Goal: Task Accomplishment & Management: Use online tool/utility

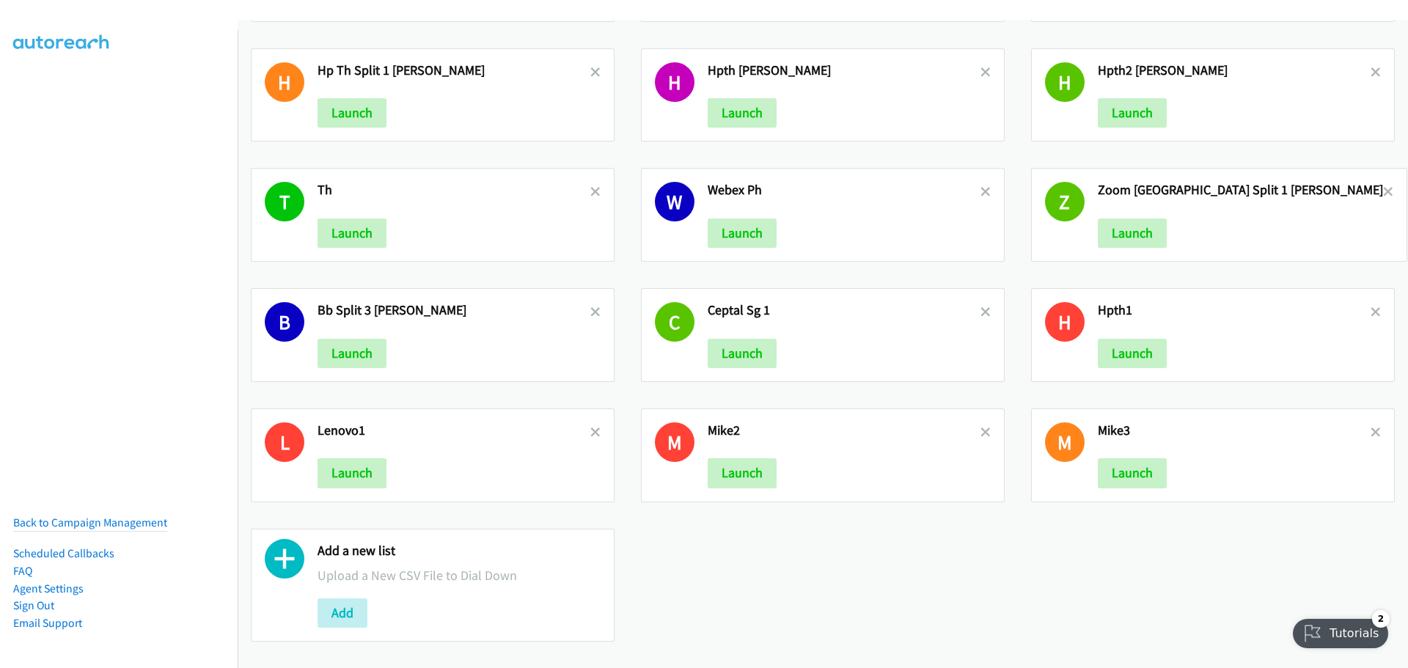
scroll to position [730, 0]
click at [346, 600] on button "Add" at bounding box center [342, 612] width 50 height 29
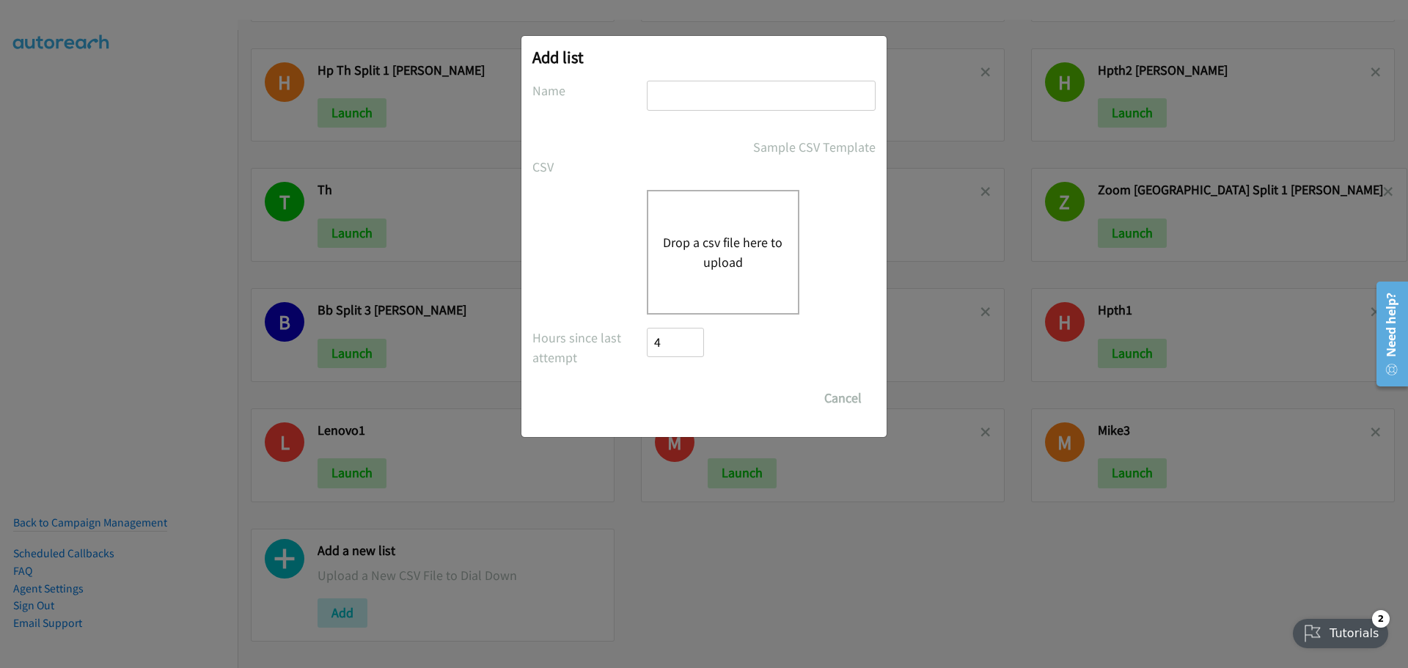
click at [696, 97] on input "text" at bounding box center [761, 96] width 229 height 30
type input "HP KOREA 2 - MIKE"
click at [760, 234] on button "Drop a csv file here to upload" at bounding box center [723, 252] width 120 height 40
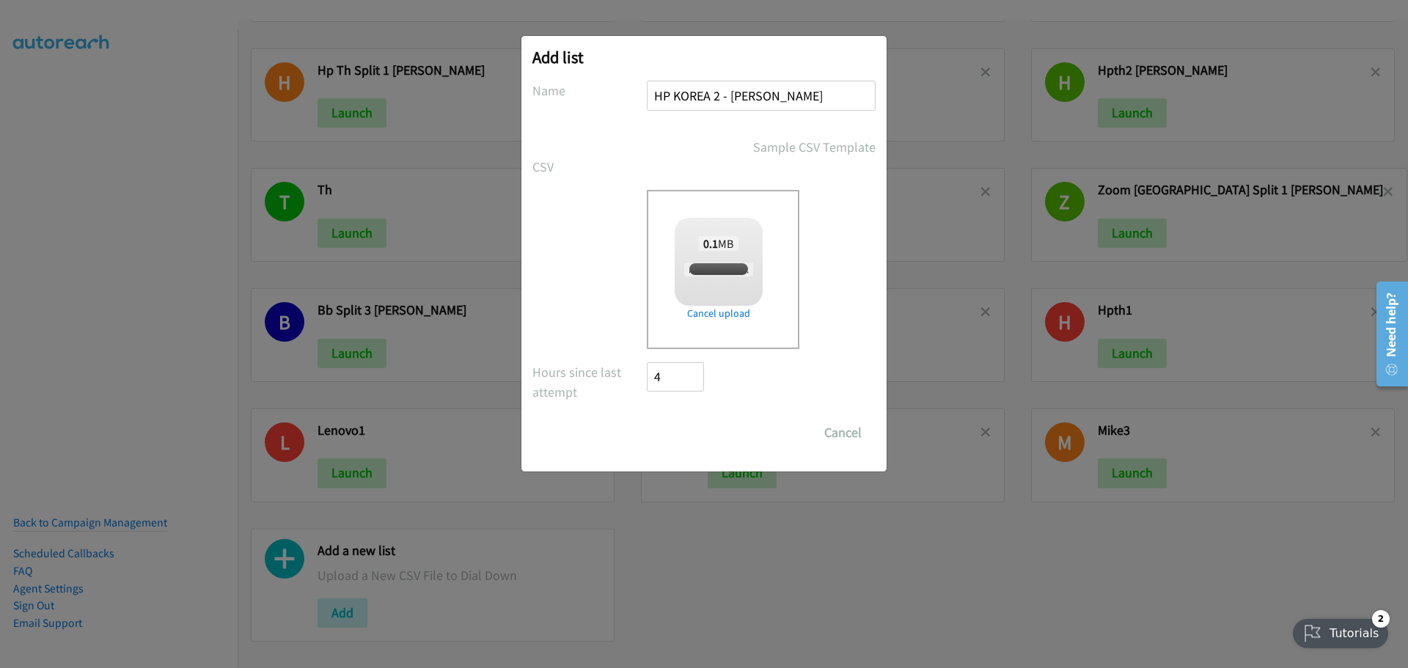
checkbox input "true"
click at [695, 425] on input "Save List" at bounding box center [685, 432] width 77 height 29
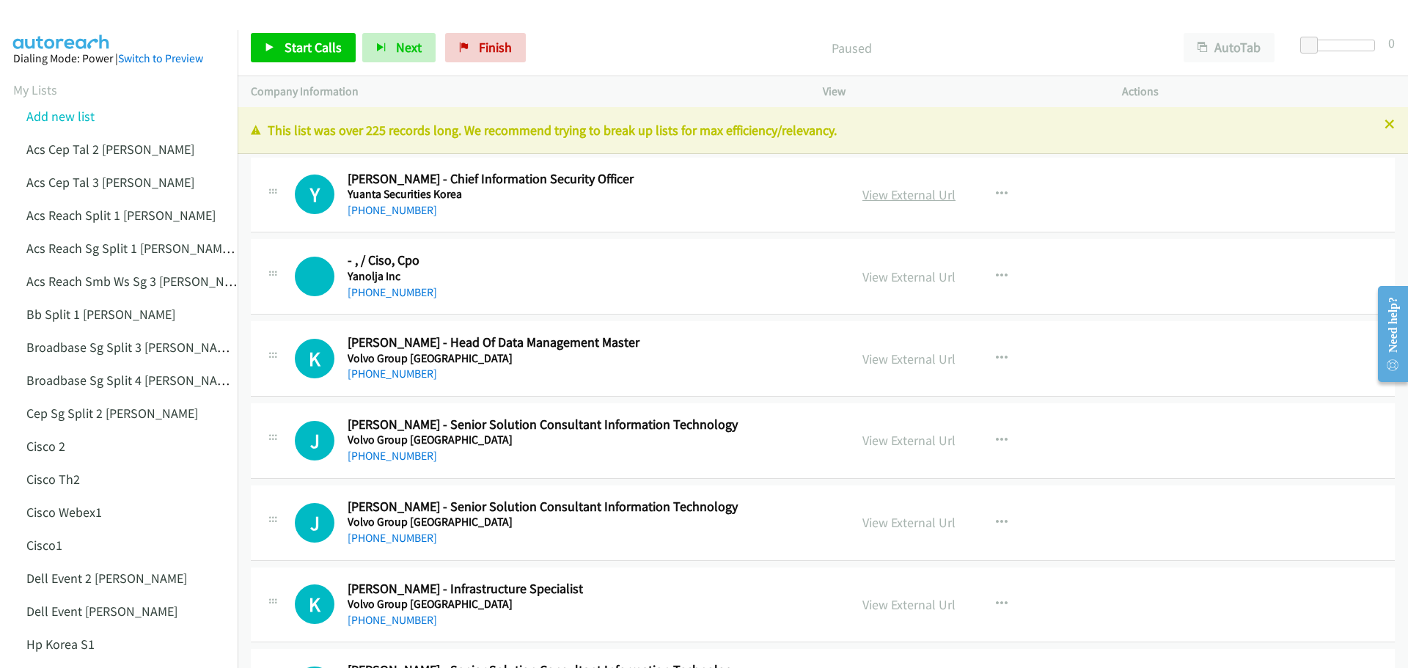
click at [903, 196] on link "View External Url" at bounding box center [908, 194] width 93 height 17
click at [321, 45] on span "Start Calls" at bounding box center [312, 47] width 57 height 17
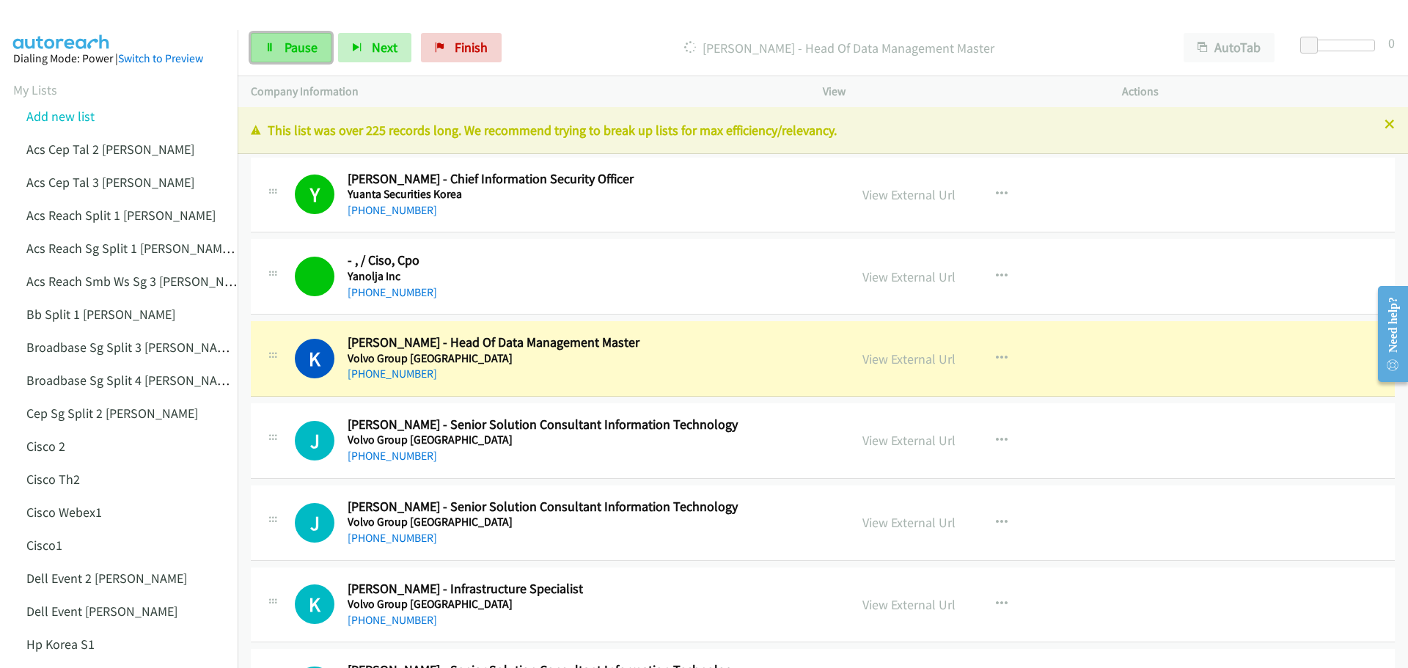
click at [280, 54] on link "Pause" at bounding box center [291, 47] width 81 height 29
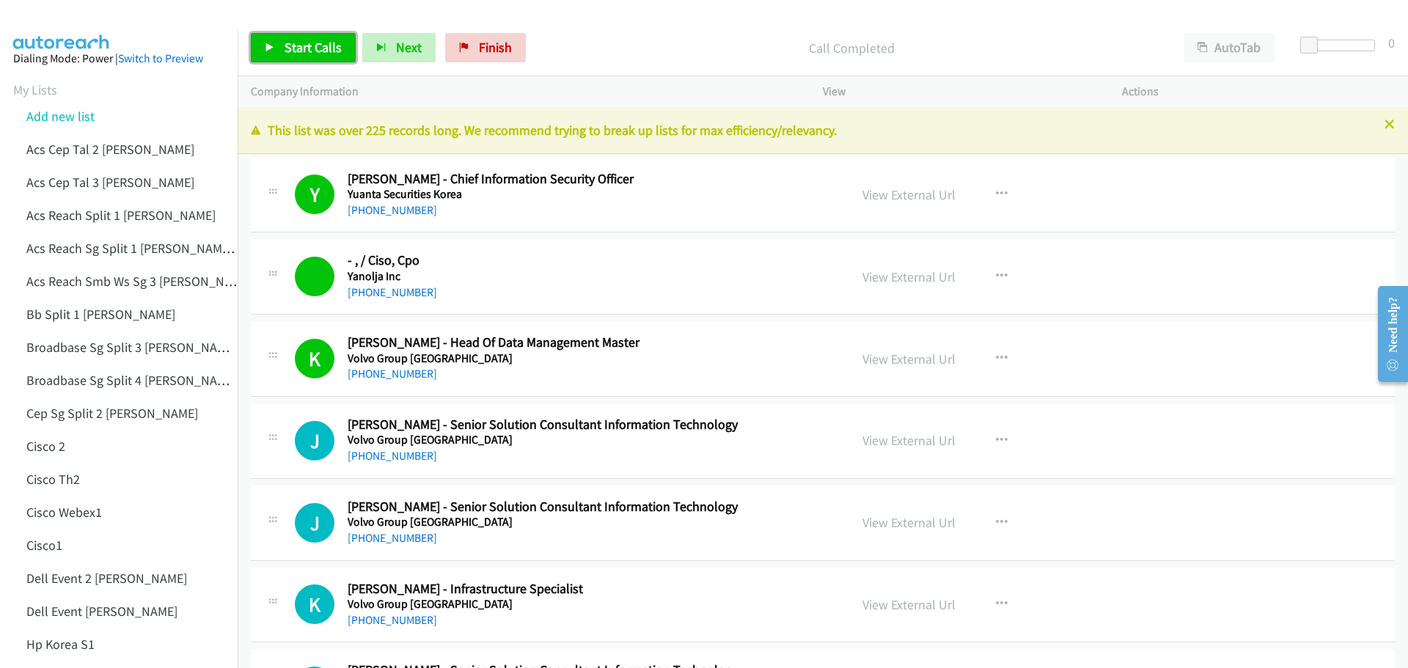
click at [314, 51] on span "Start Calls" at bounding box center [312, 47] width 57 height 17
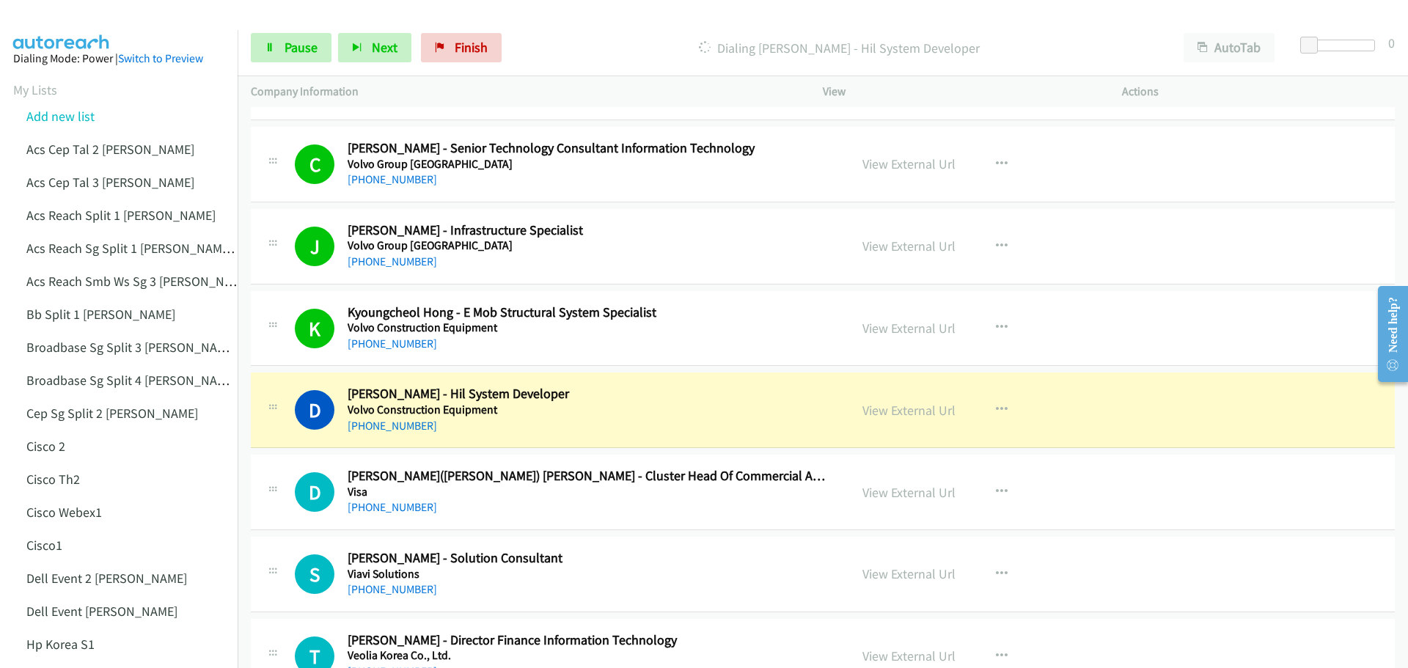
scroll to position [760, 0]
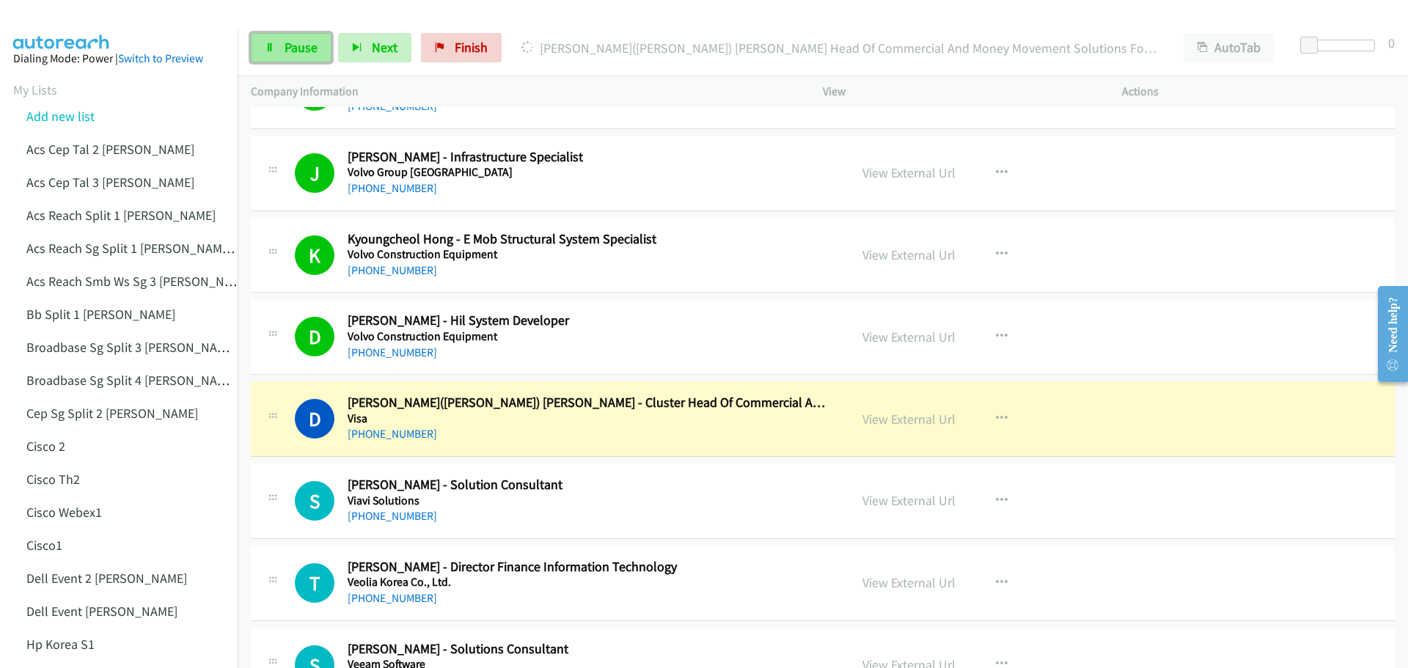
drag, startPoint x: 305, startPoint y: 46, endPoint x: 321, endPoint y: 44, distance: 16.3
click at [305, 46] on span "Pause" at bounding box center [300, 47] width 33 height 17
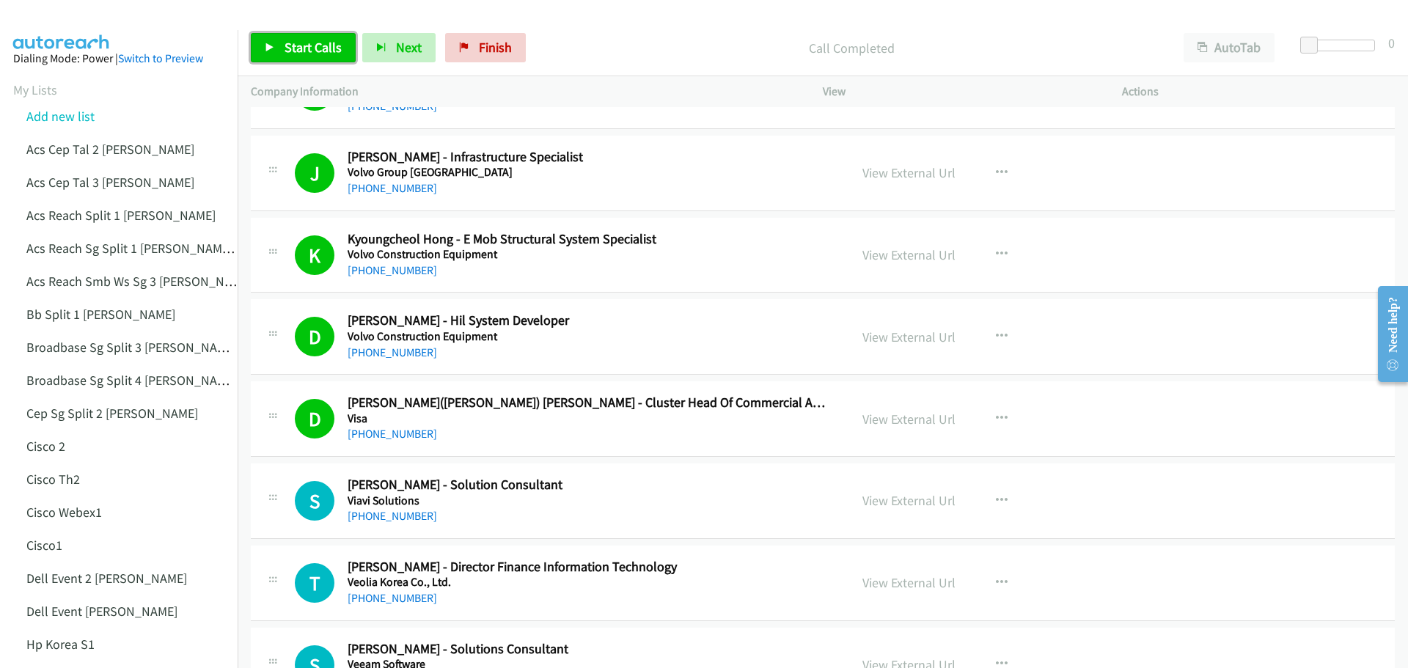
click at [326, 41] on span "Start Calls" at bounding box center [312, 47] width 57 height 17
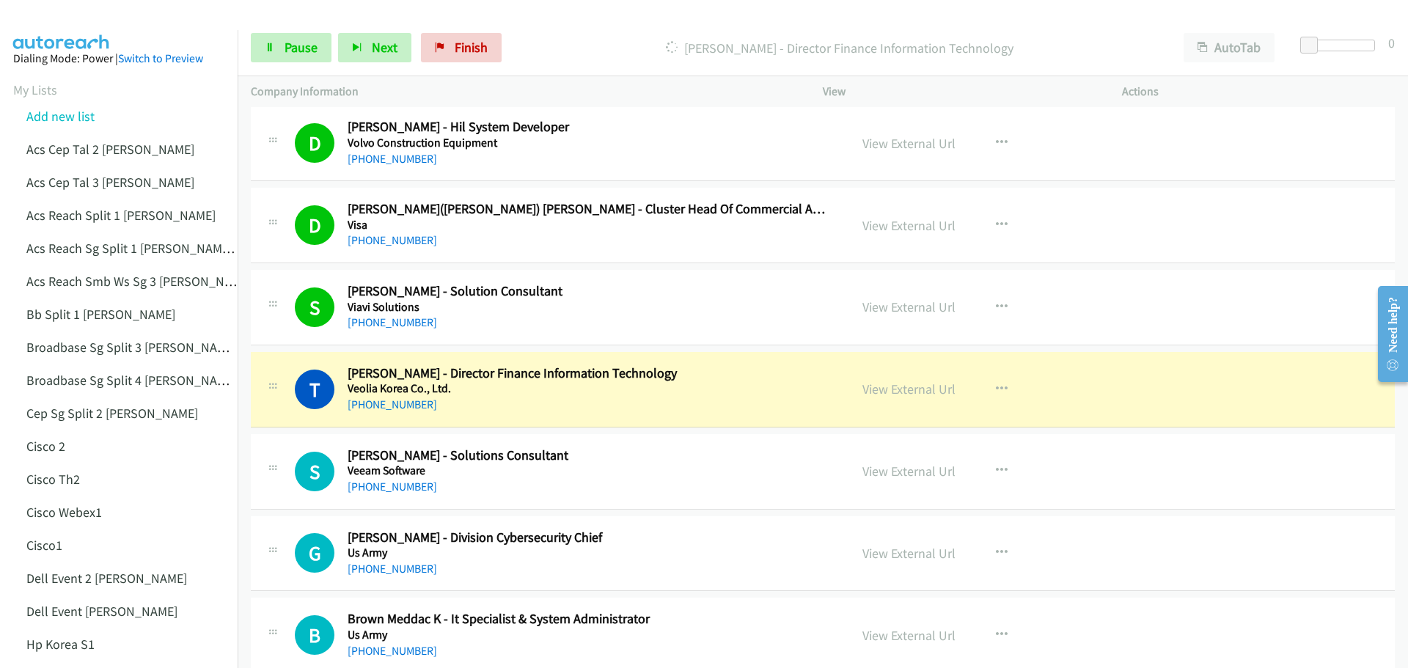
scroll to position [980, 0]
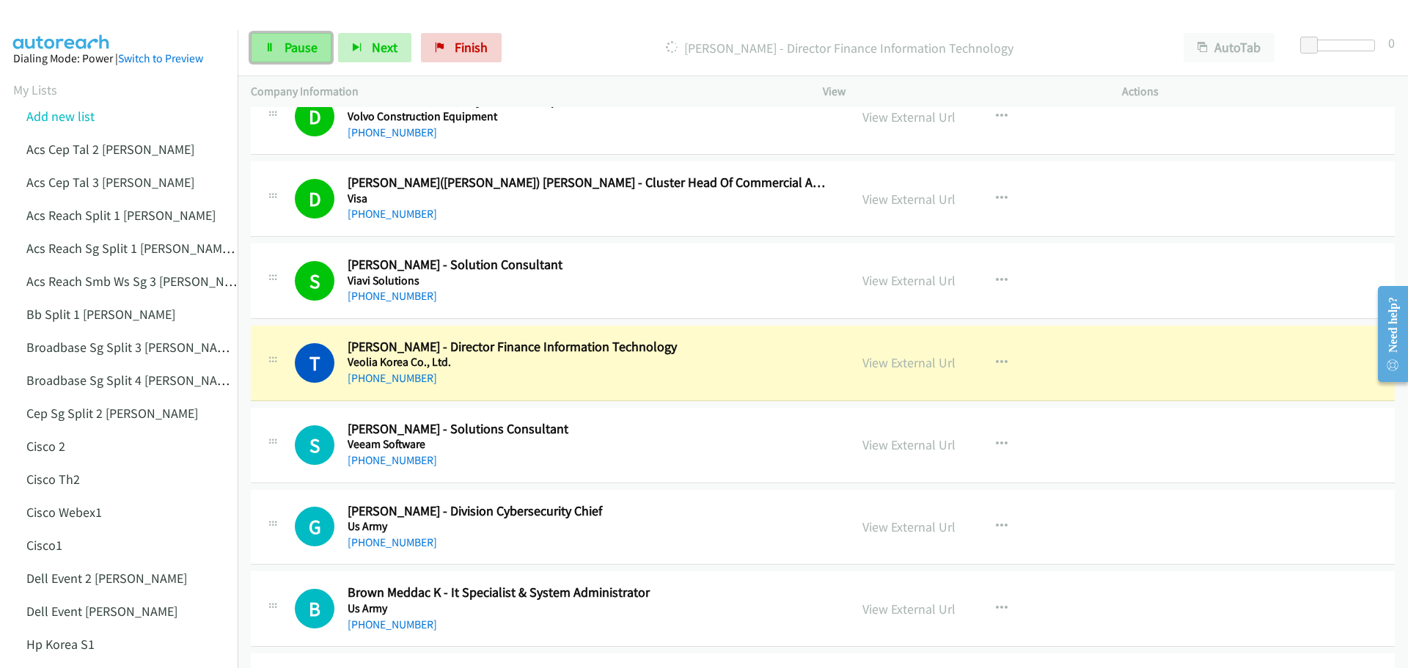
click at [297, 44] on span "Pause" at bounding box center [300, 47] width 33 height 17
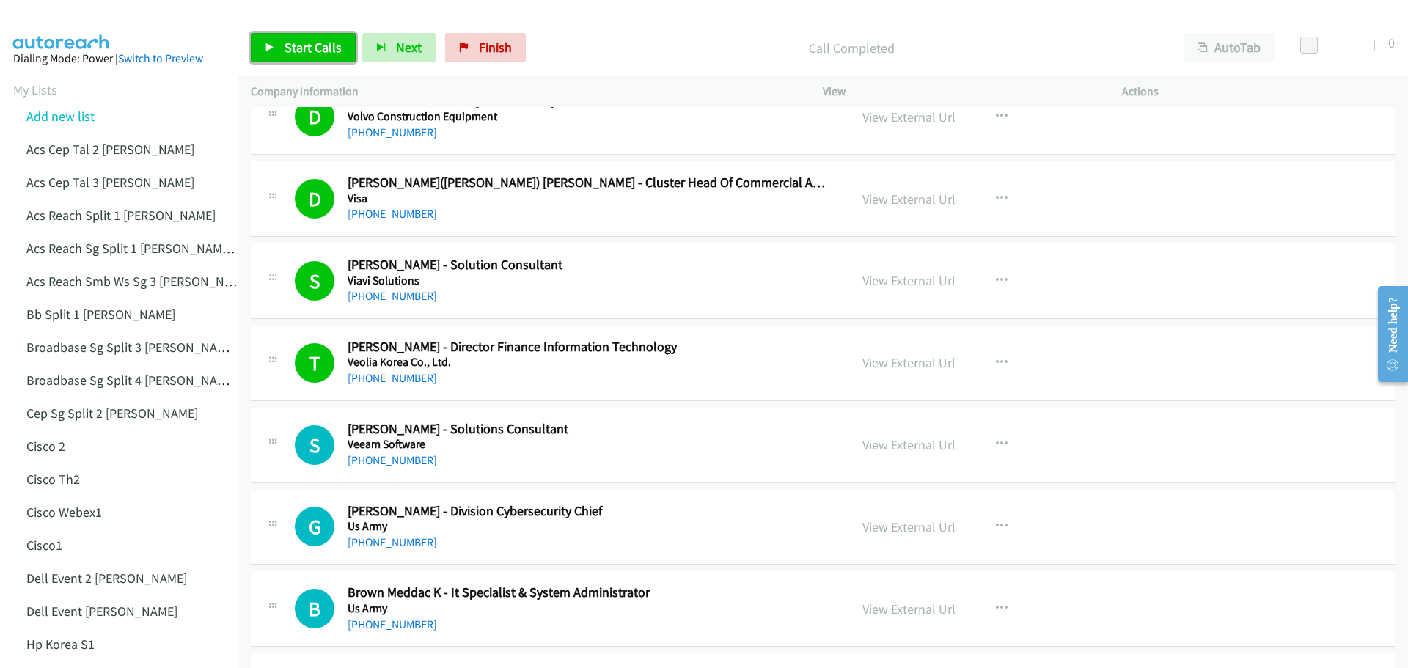
click at [334, 46] on span "Start Calls" at bounding box center [312, 47] width 57 height 17
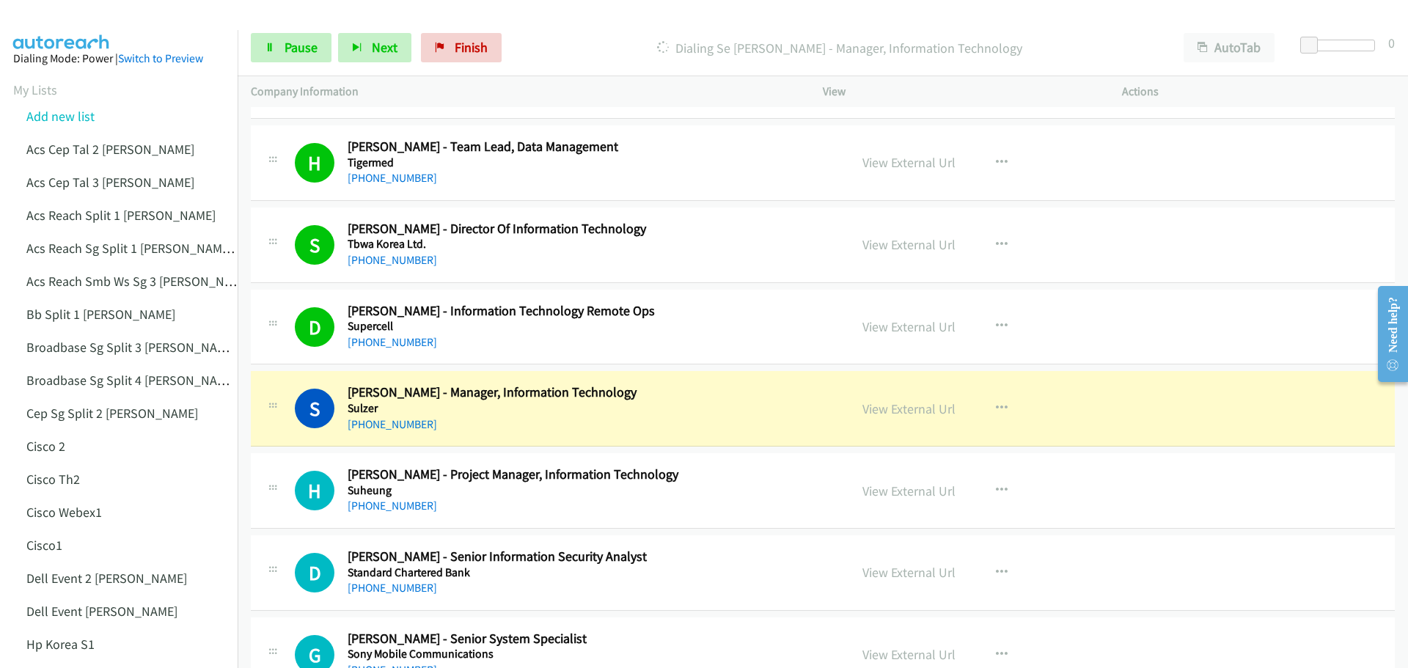
scroll to position [2006, 0]
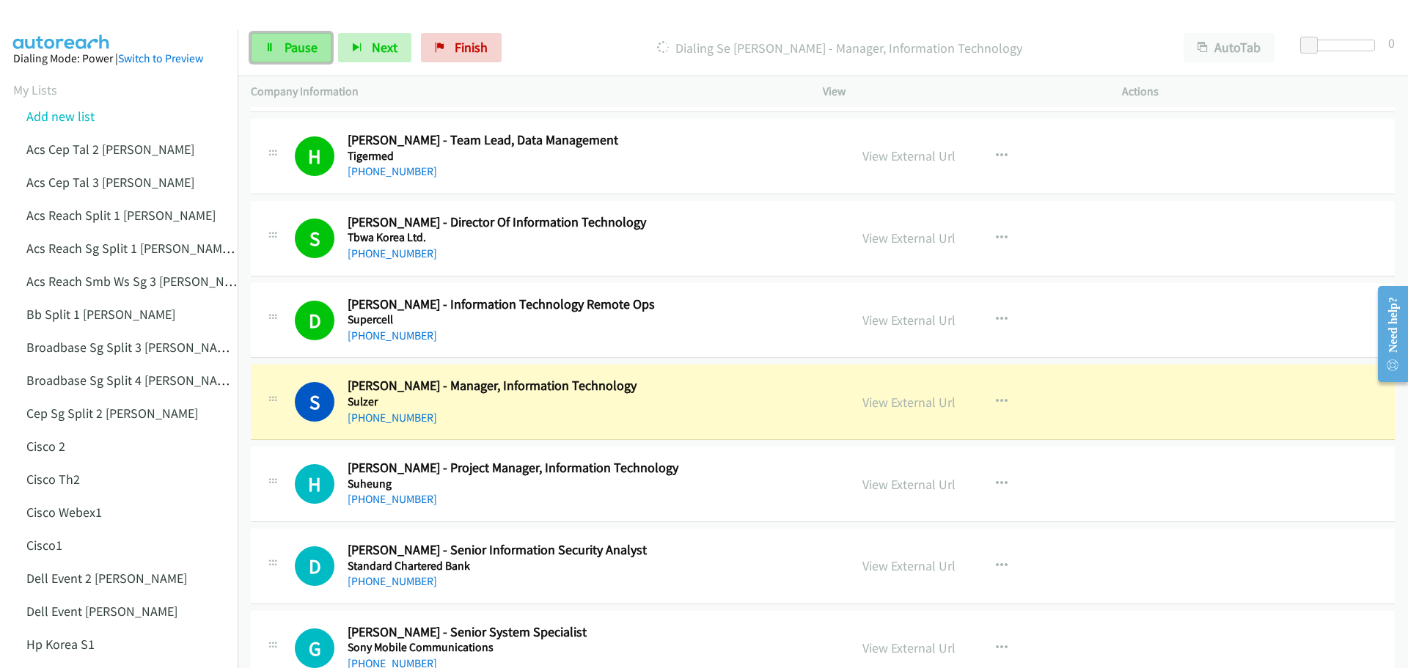
click at [301, 45] on span "Pause" at bounding box center [300, 47] width 33 height 17
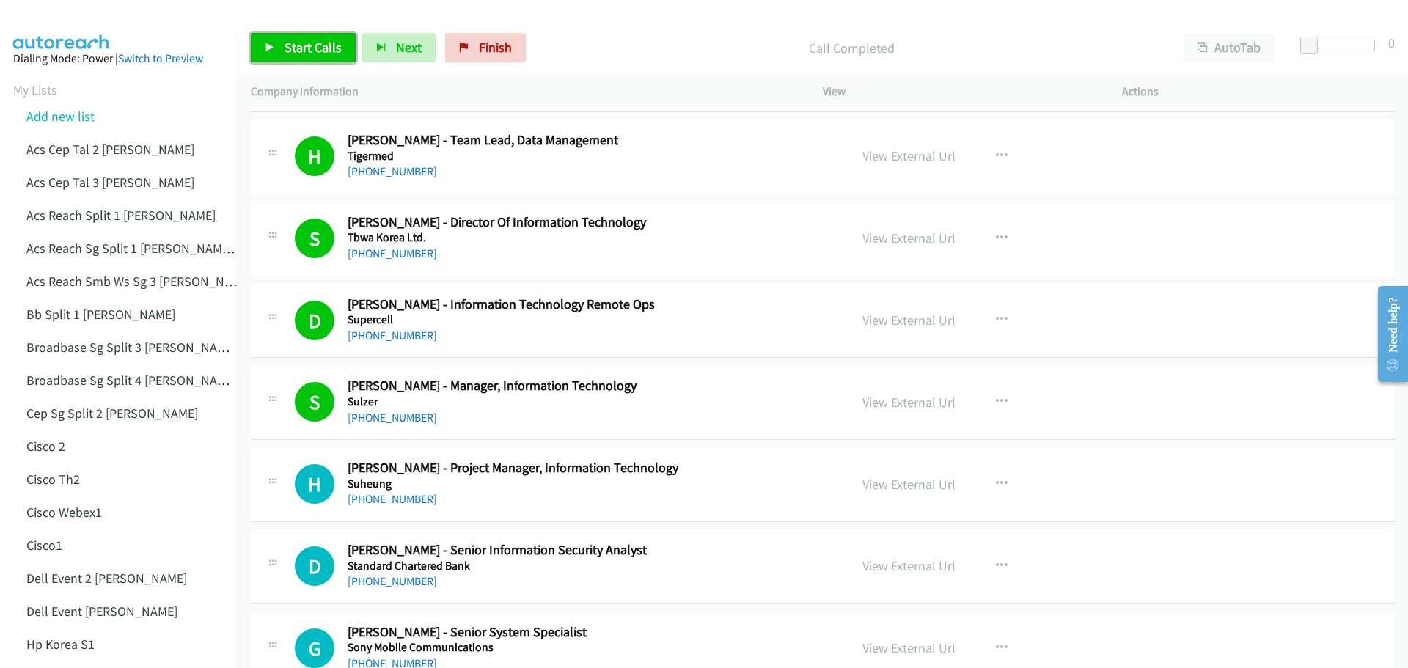
click at [295, 49] on span "Start Calls" at bounding box center [312, 47] width 57 height 17
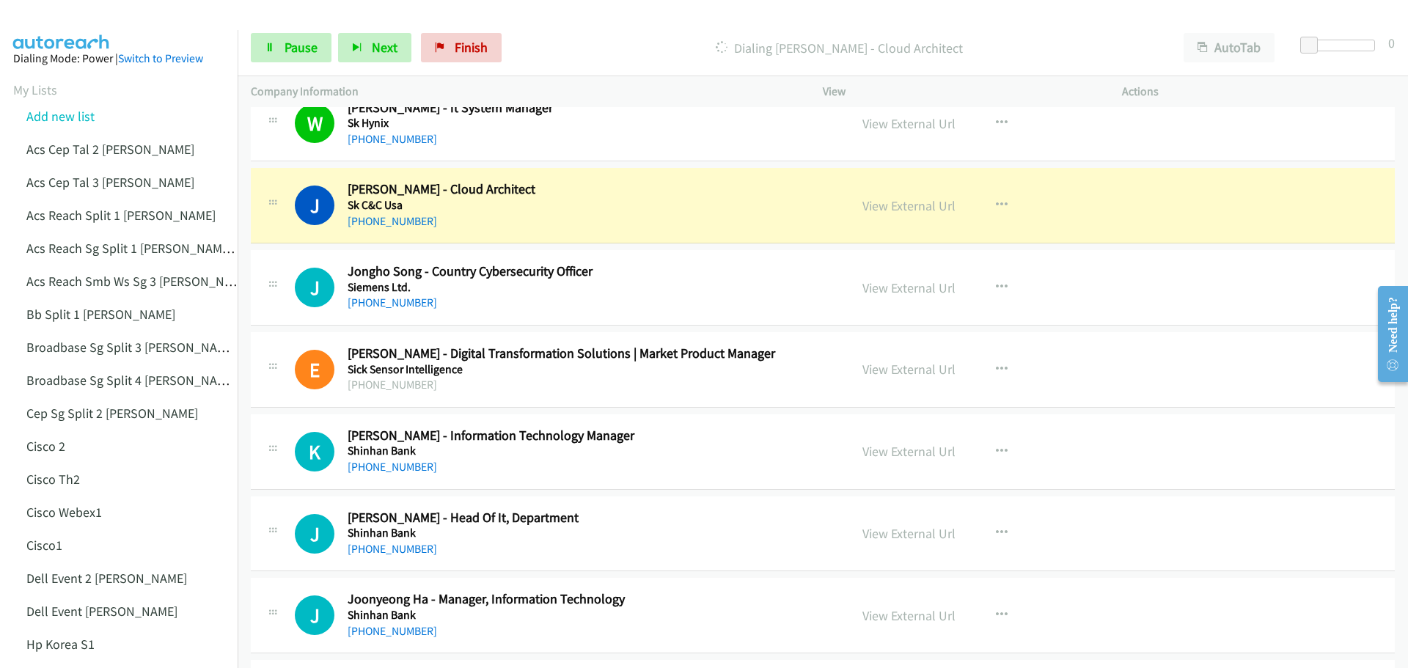
scroll to position [3106, 0]
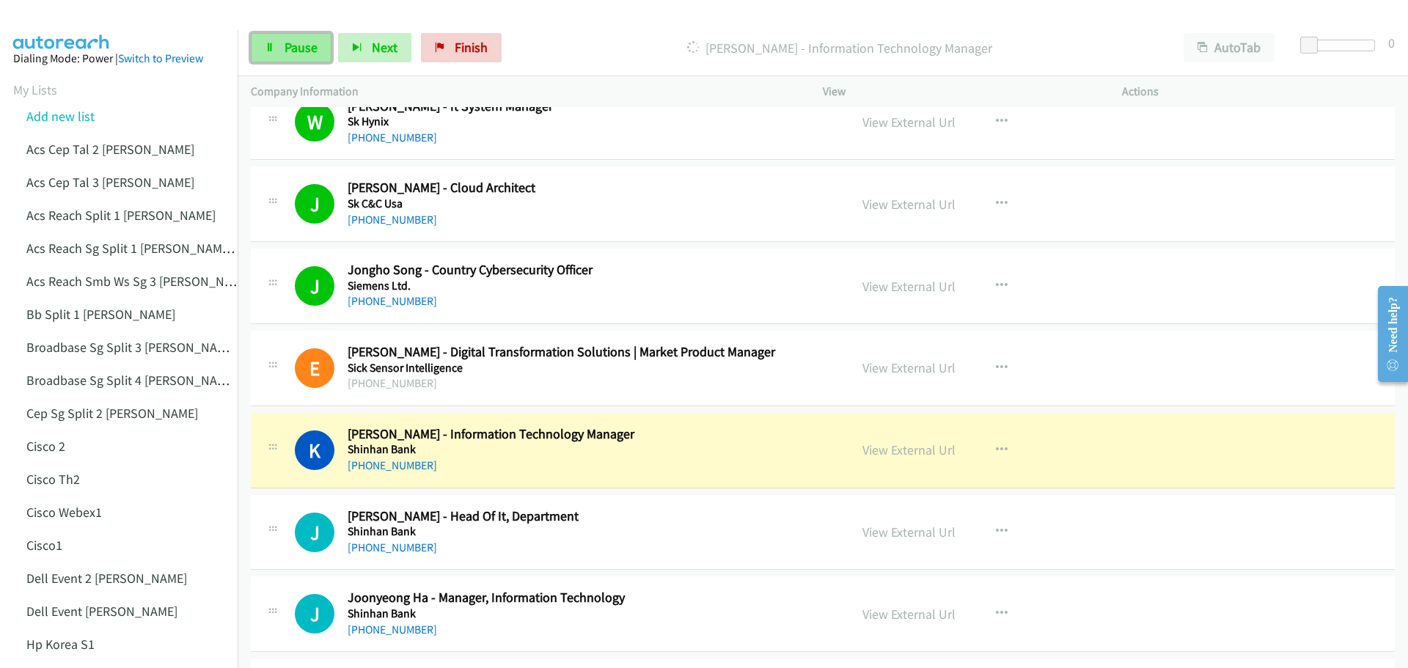
click at [287, 46] on span "Pause" at bounding box center [300, 47] width 33 height 17
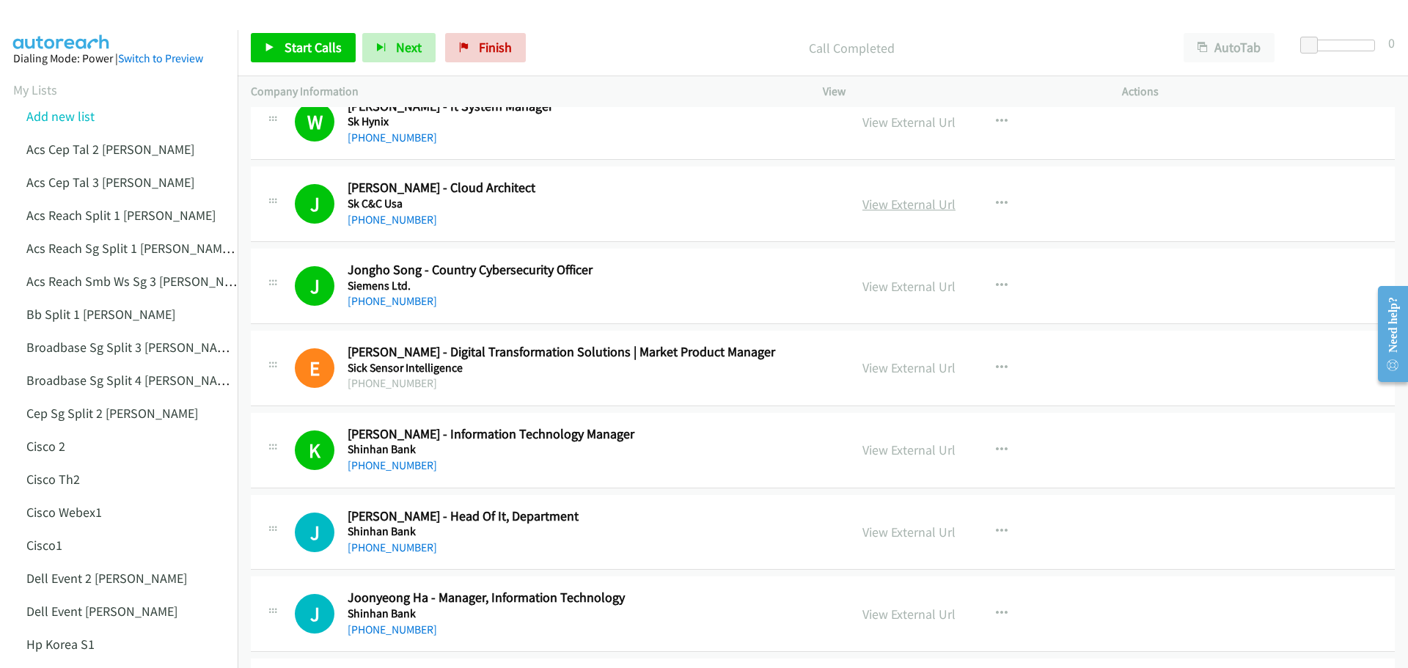
click at [916, 210] on link "View External Url" at bounding box center [908, 204] width 93 height 17
click at [298, 51] on span "Start Calls" at bounding box center [312, 47] width 57 height 17
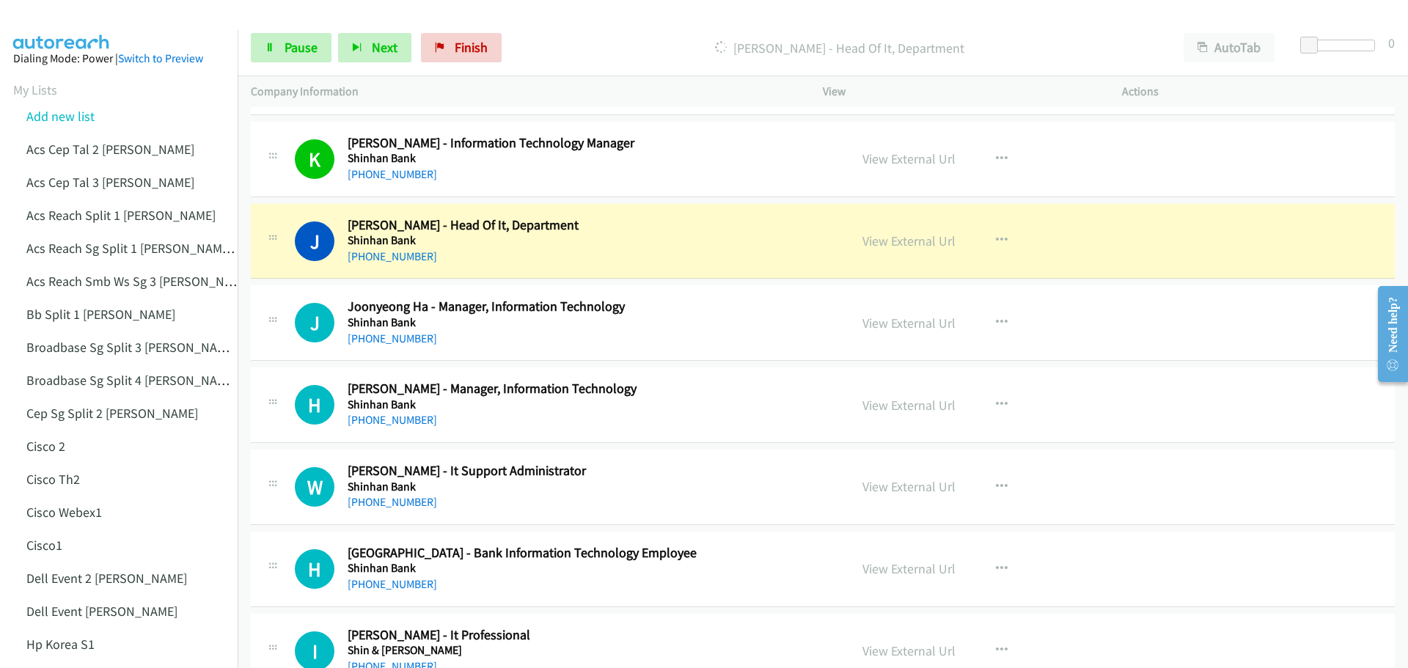
scroll to position [3399, 0]
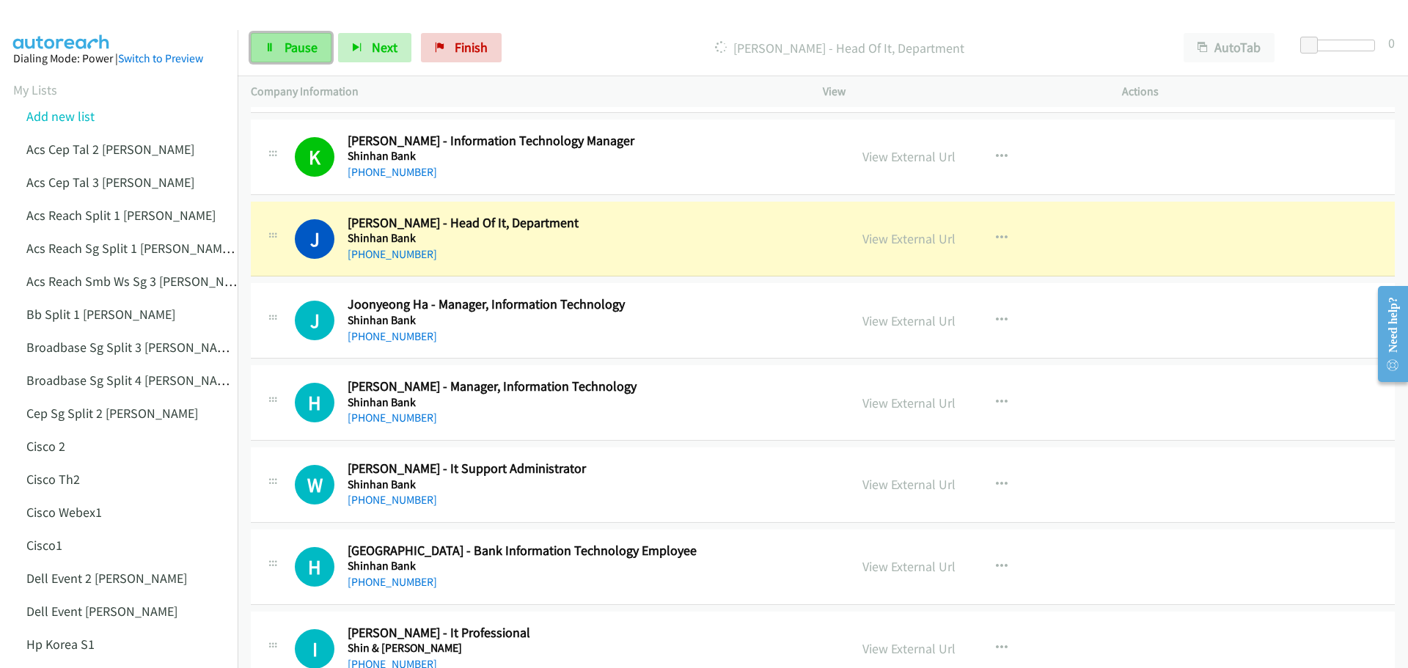
click at [306, 47] on span "Pause" at bounding box center [300, 47] width 33 height 17
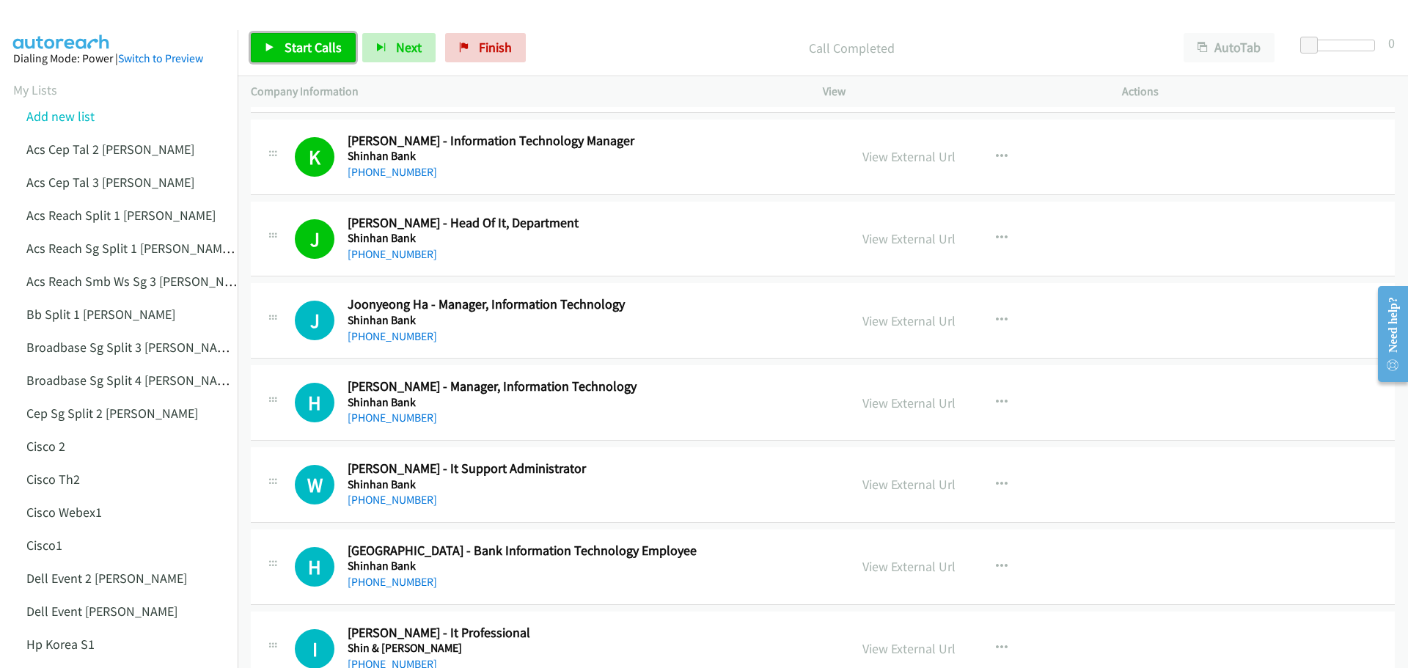
click at [316, 39] on span "Start Calls" at bounding box center [312, 47] width 57 height 17
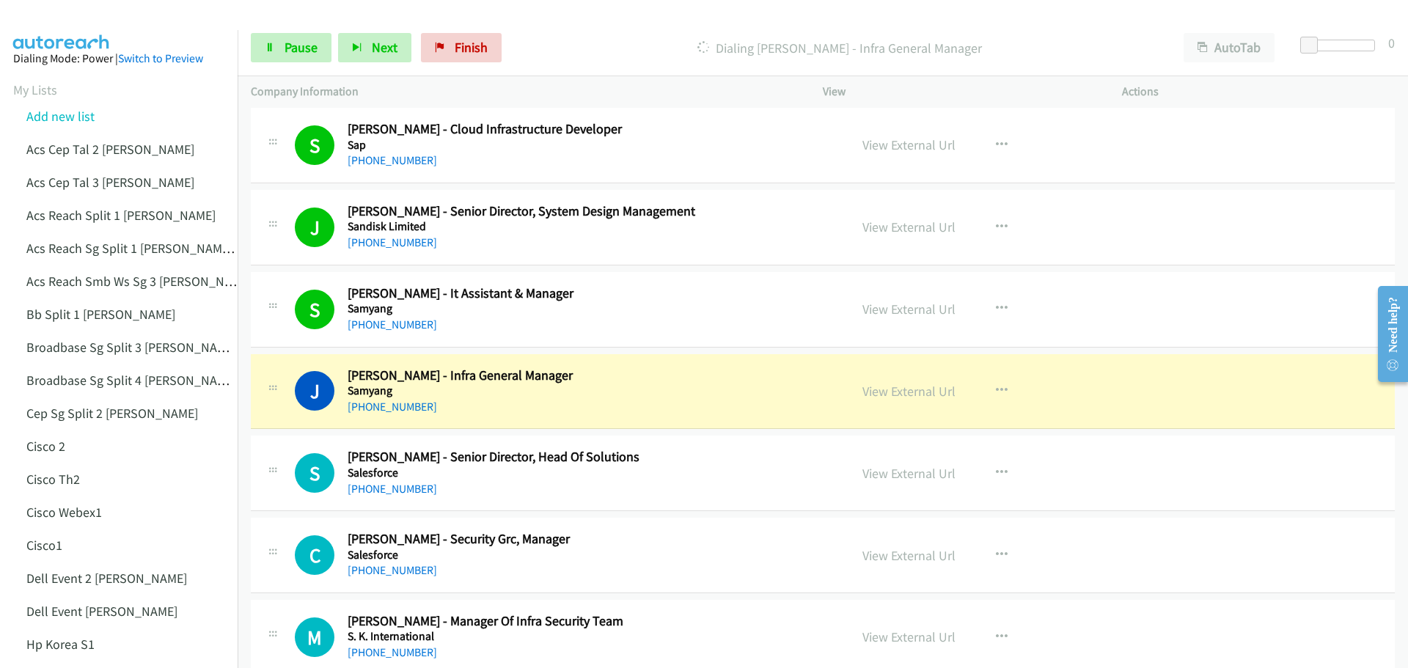
scroll to position [5085, 0]
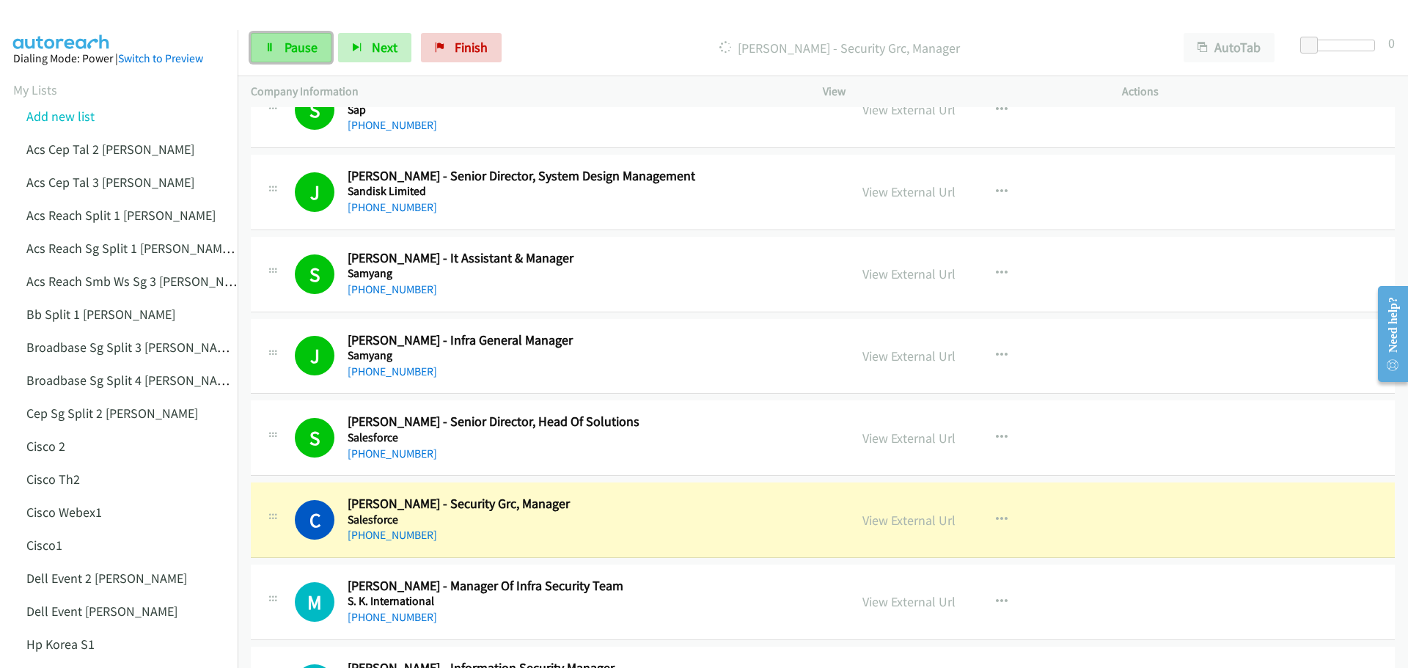
drag, startPoint x: 284, startPoint y: 46, endPoint x: 324, endPoint y: 46, distance: 39.6
click at [284, 46] on span "Pause" at bounding box center [300, 47] width 33 height 17
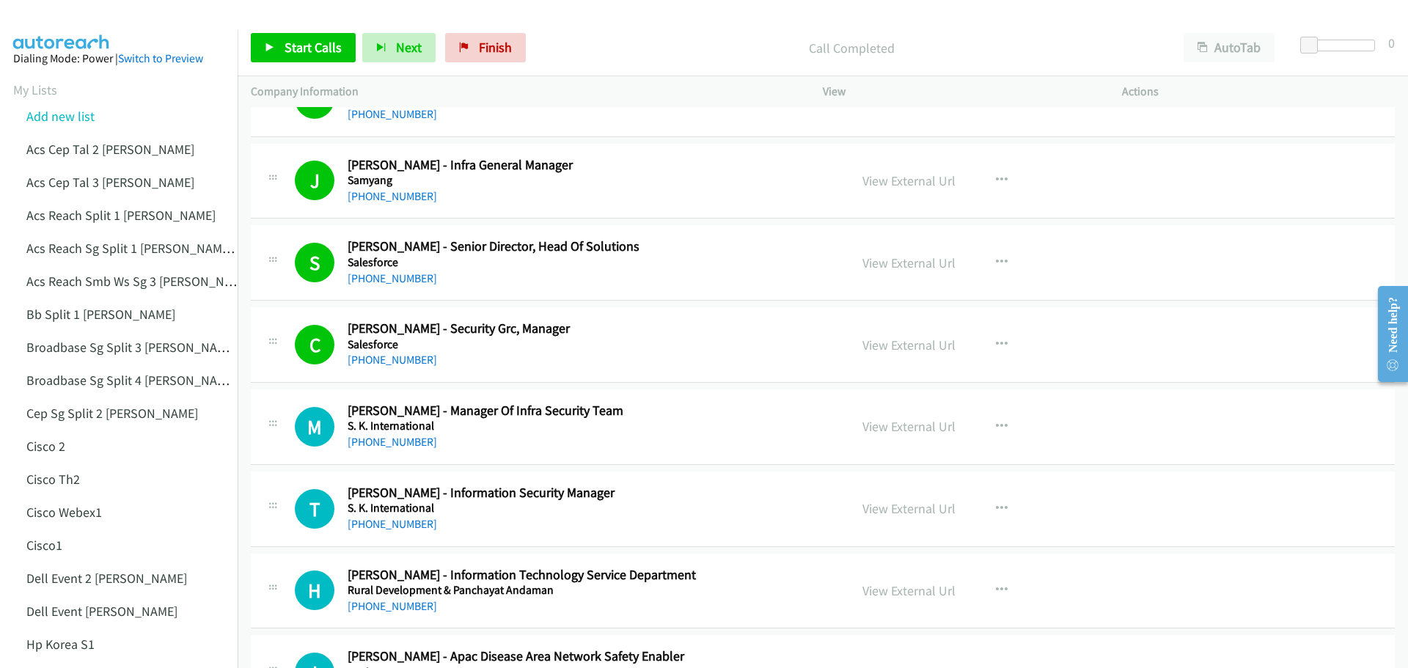
scroll to position [5305, 0]
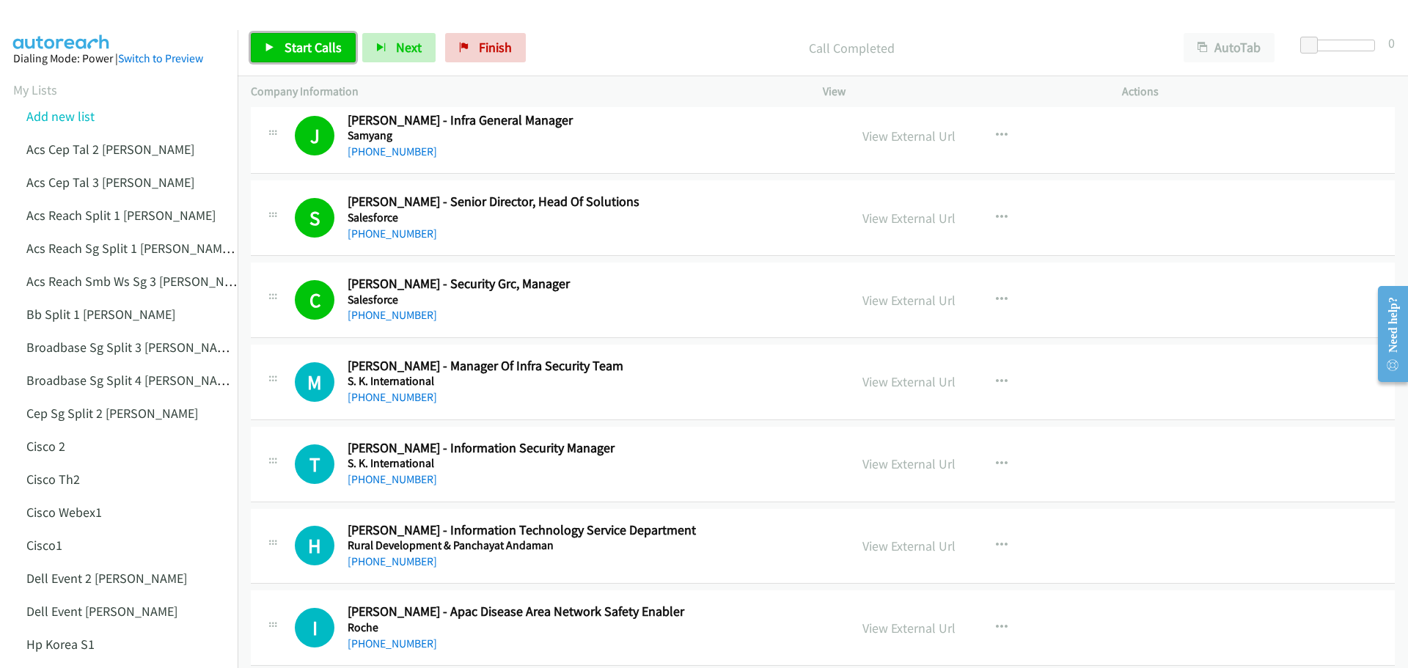
click at [269, 47] on icon at bounding box center [270, 48] width 10 height 10
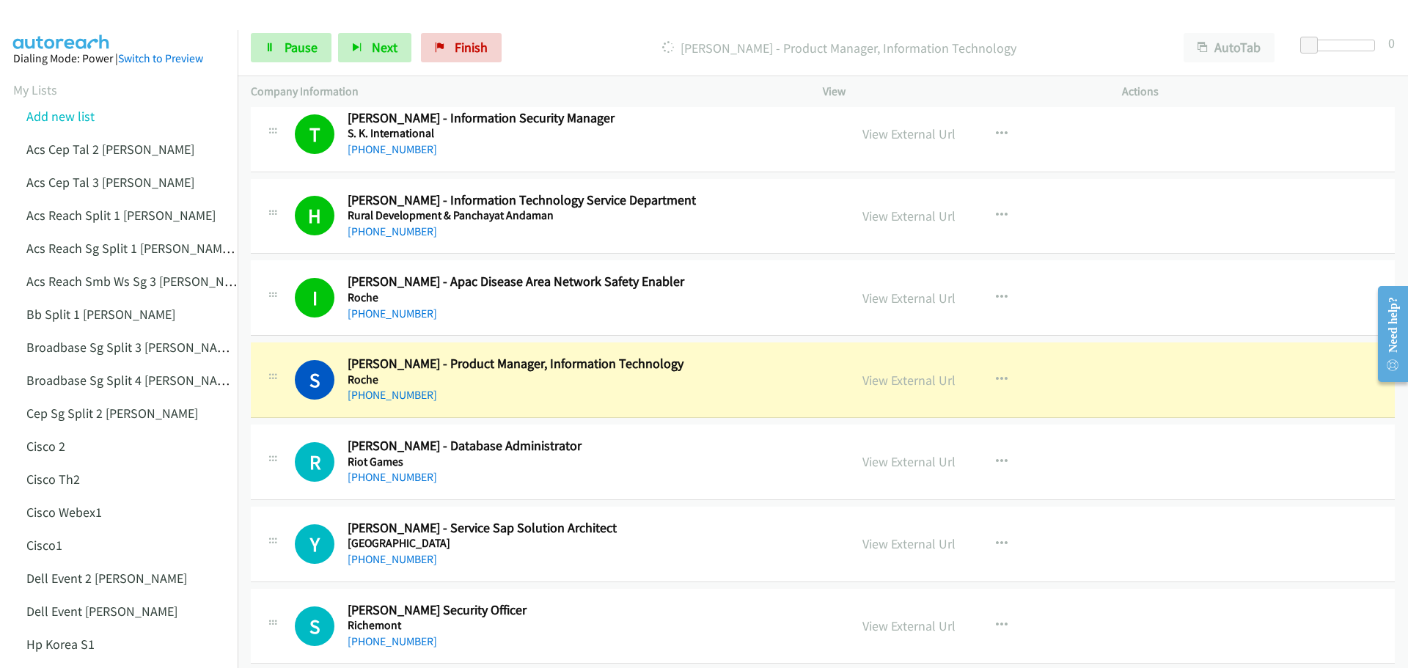
scroll to position [5672, 0]
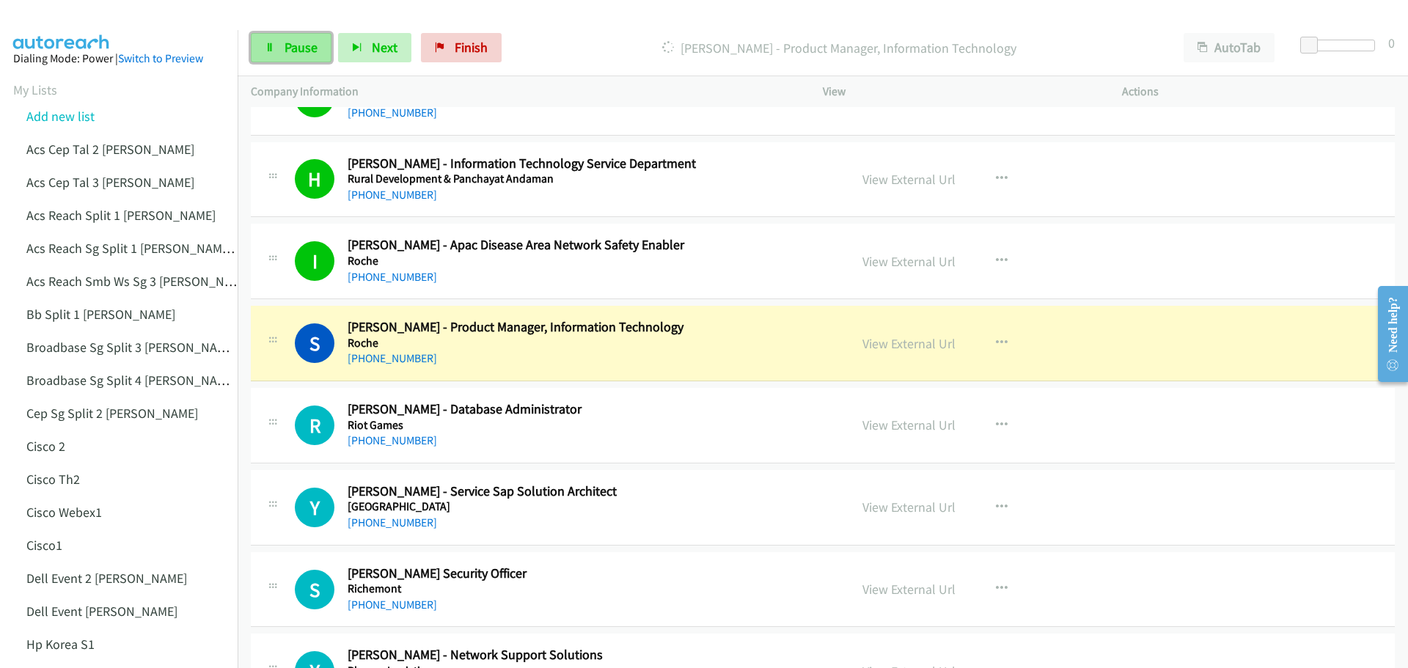
click at [291, 52] on span "Pause" at bounding box center [300, 47] width 33 height 17
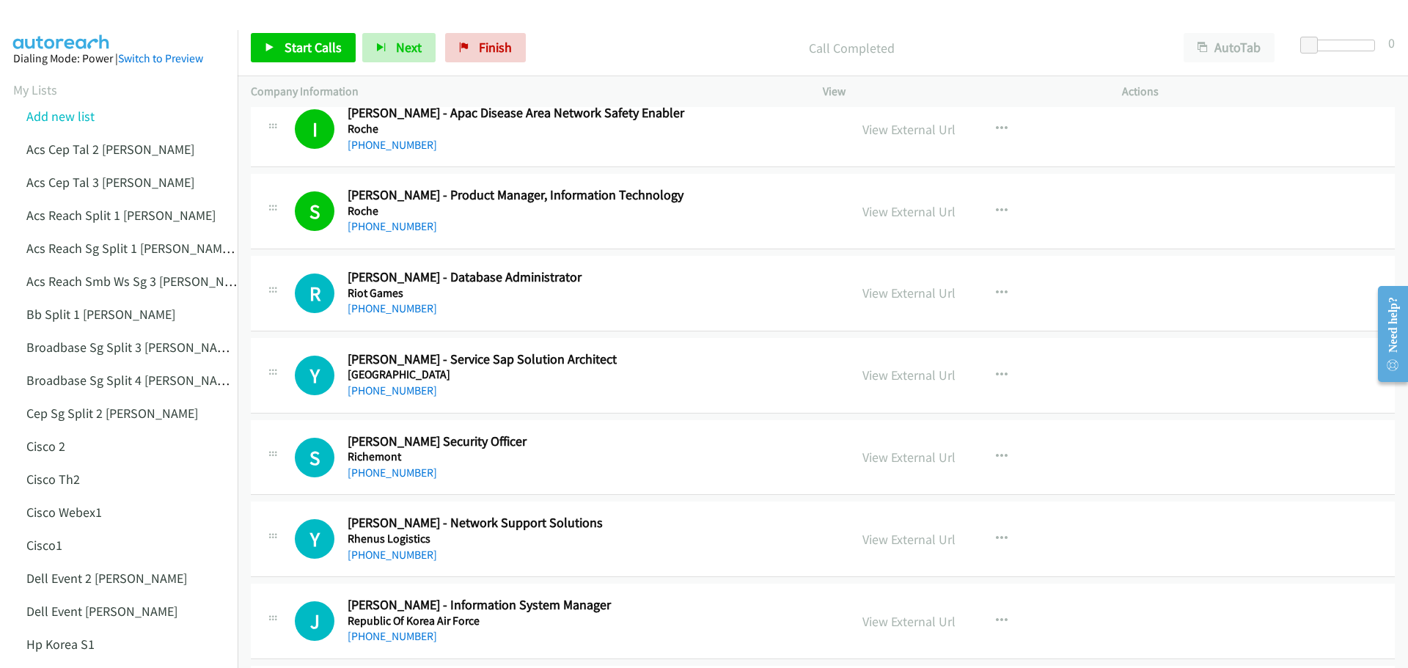
scroll to position [5818, 0]
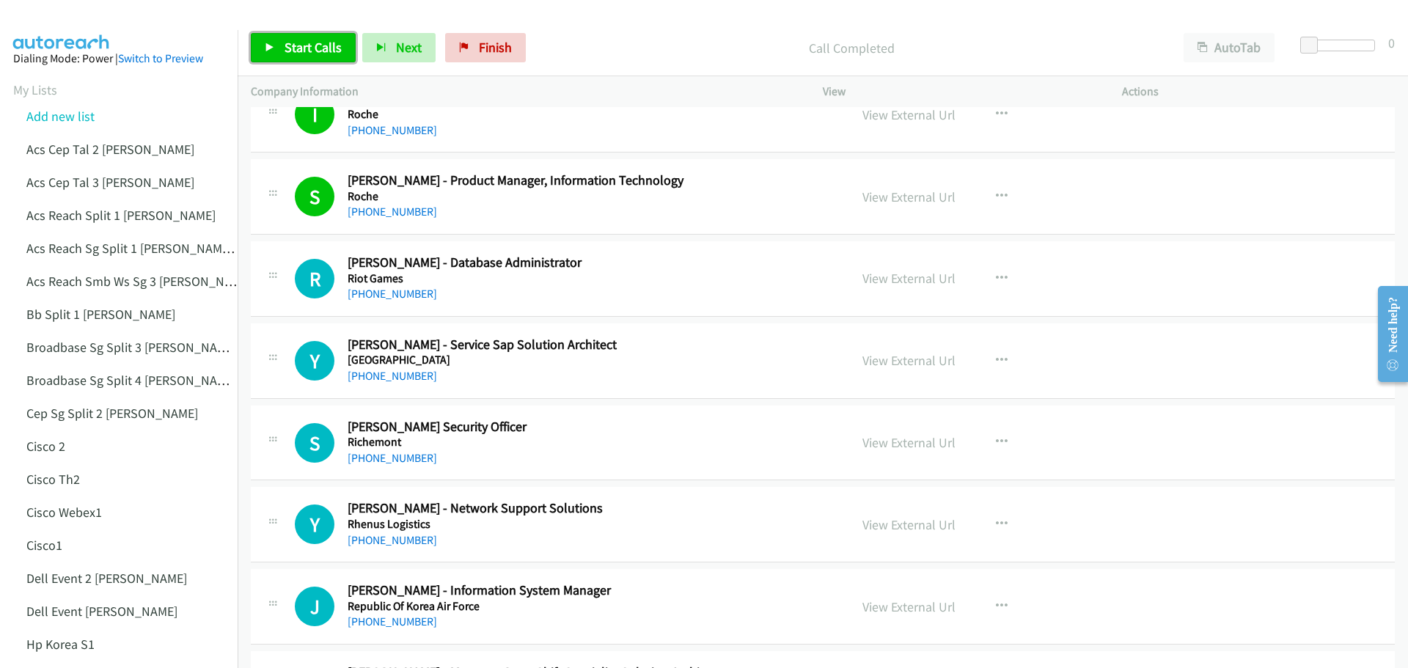
click at [306, 51] on span "Start Calls" at bounding box center [312, 47] width 57 height 17
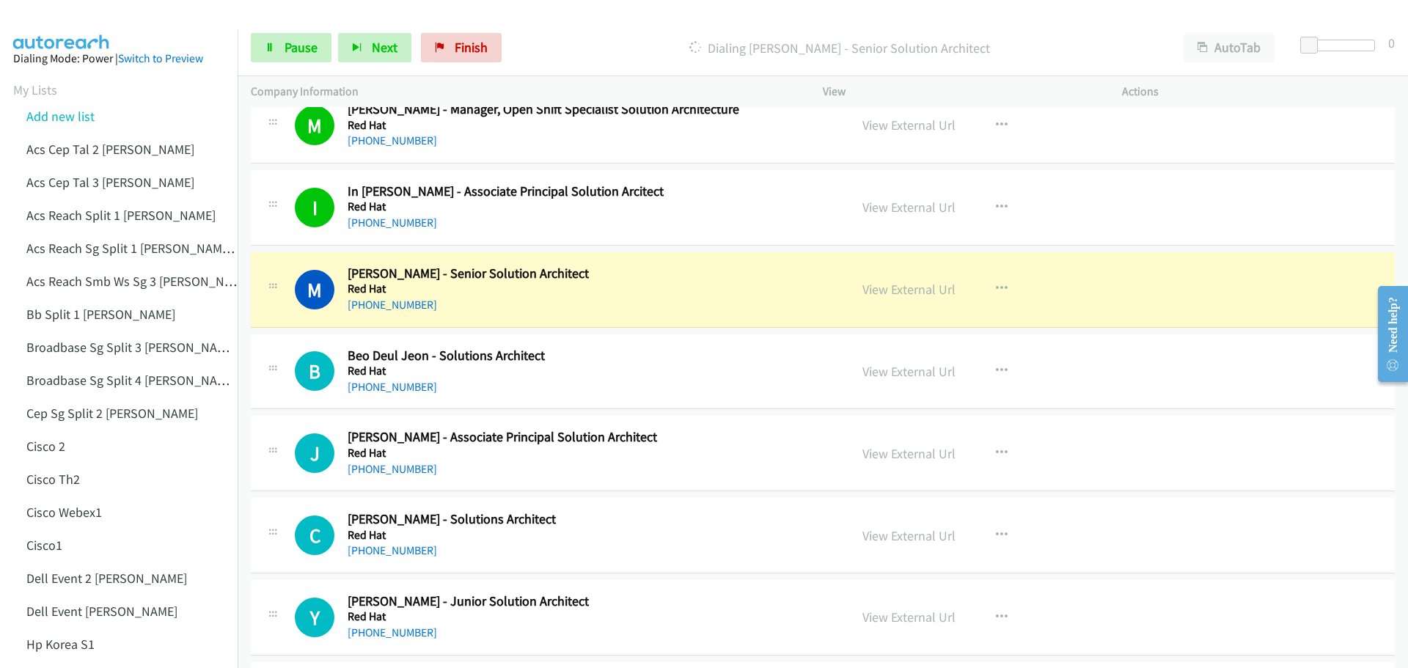
scroll to position [6405, 0]
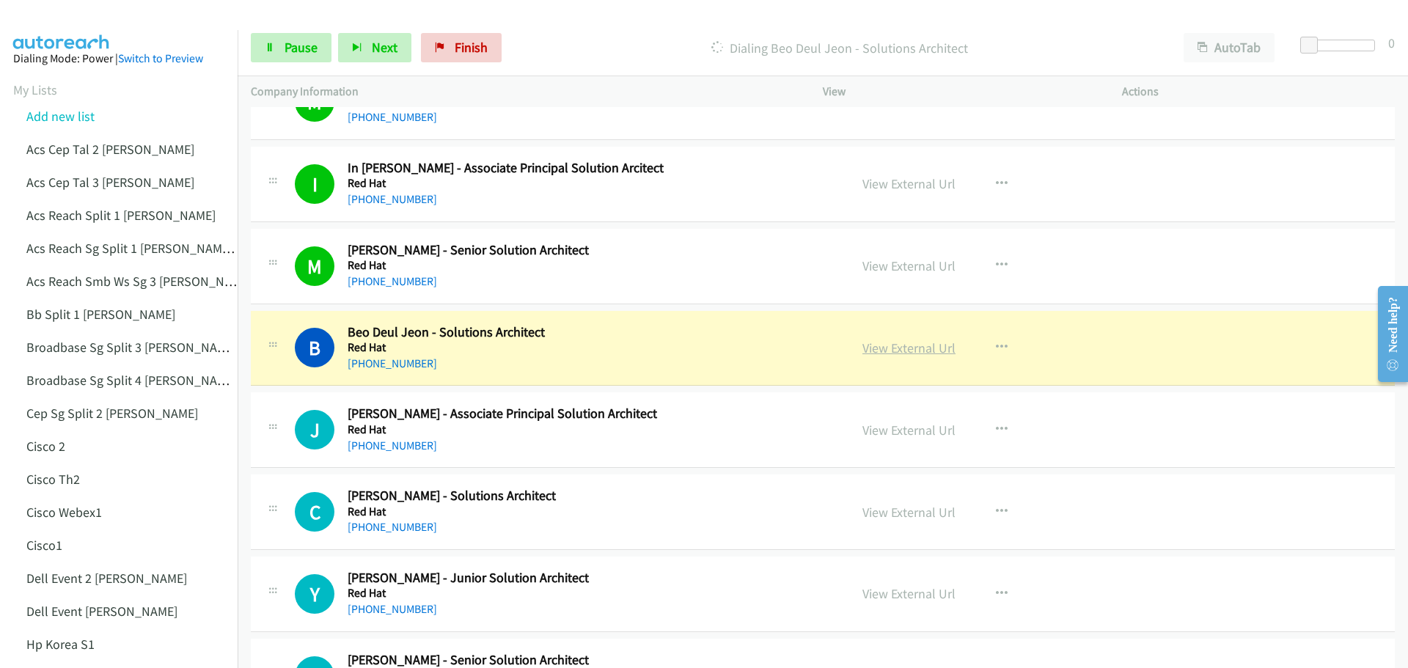
click at [921, 351] on link "View External Url" at bounding box center [908, 347] width 93 height 17
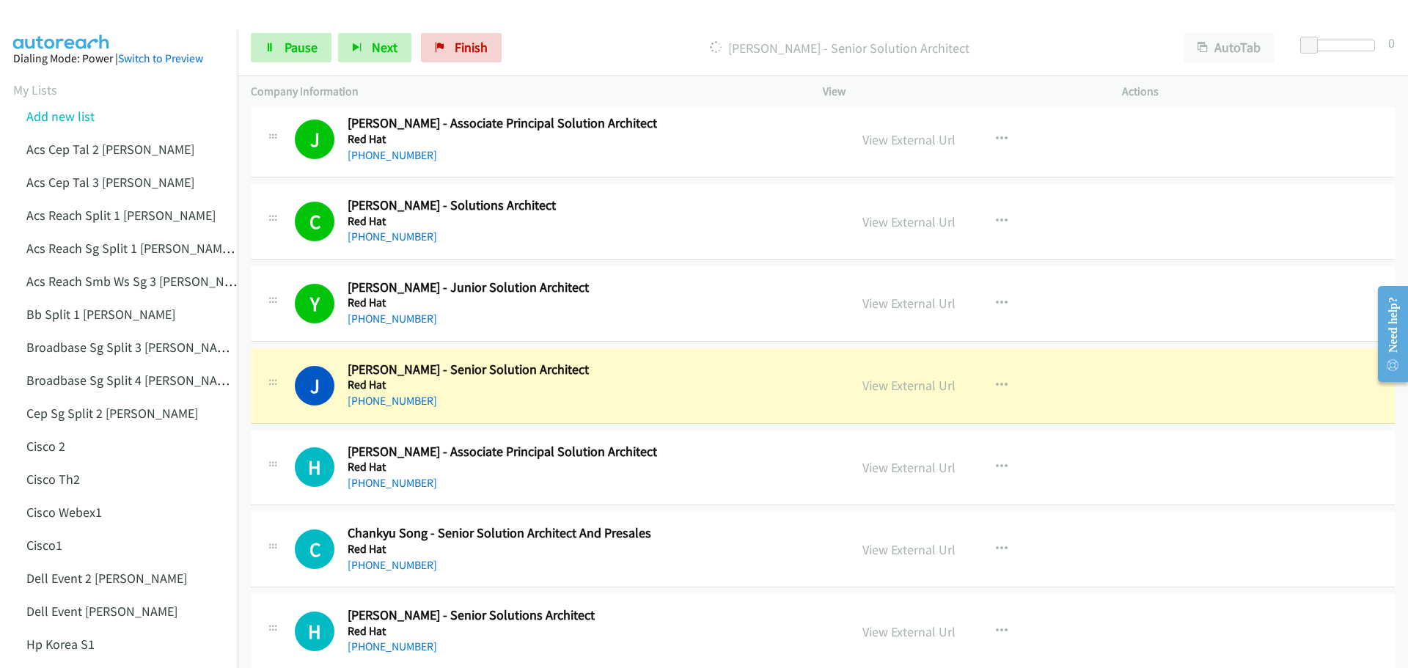
scroll to position [6698, 0]
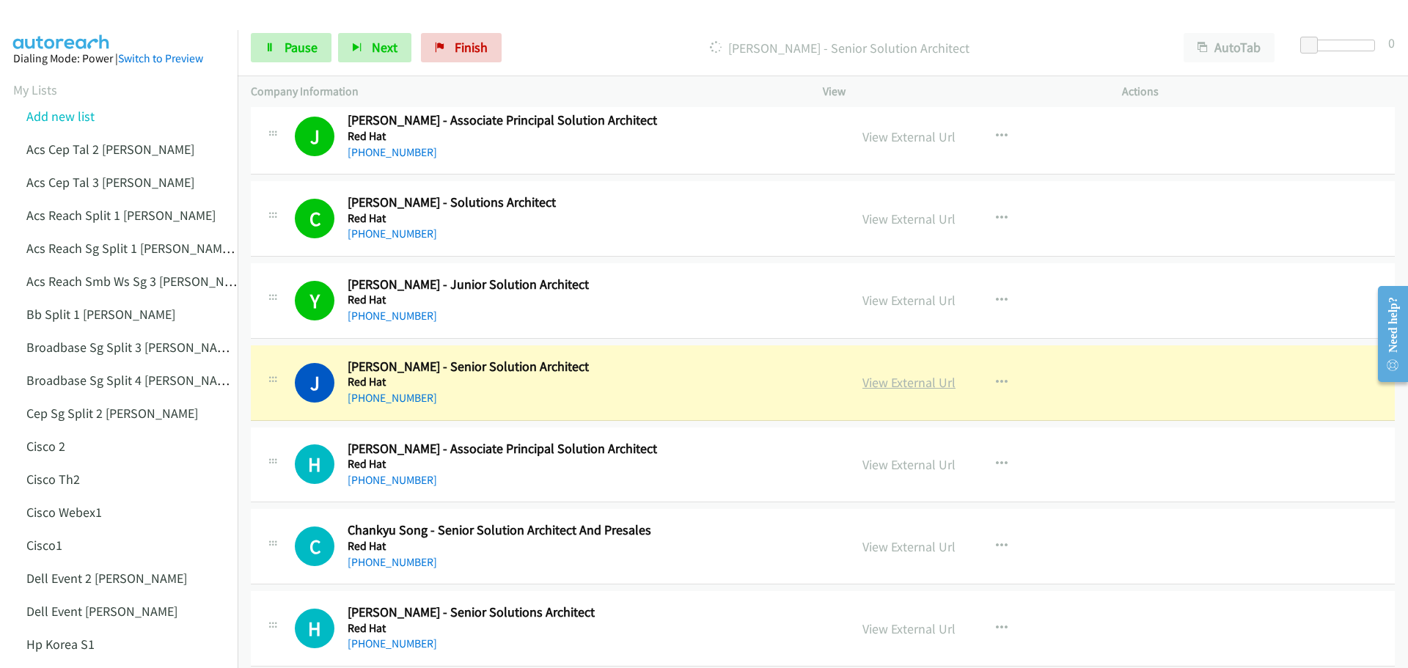
click at [910, 386] on link "View External Url" at bounding box center [908, 382] width 93 height 17
click at [299, 51] on span "Pause" at bounding box center [300, 47] width 33 height 17
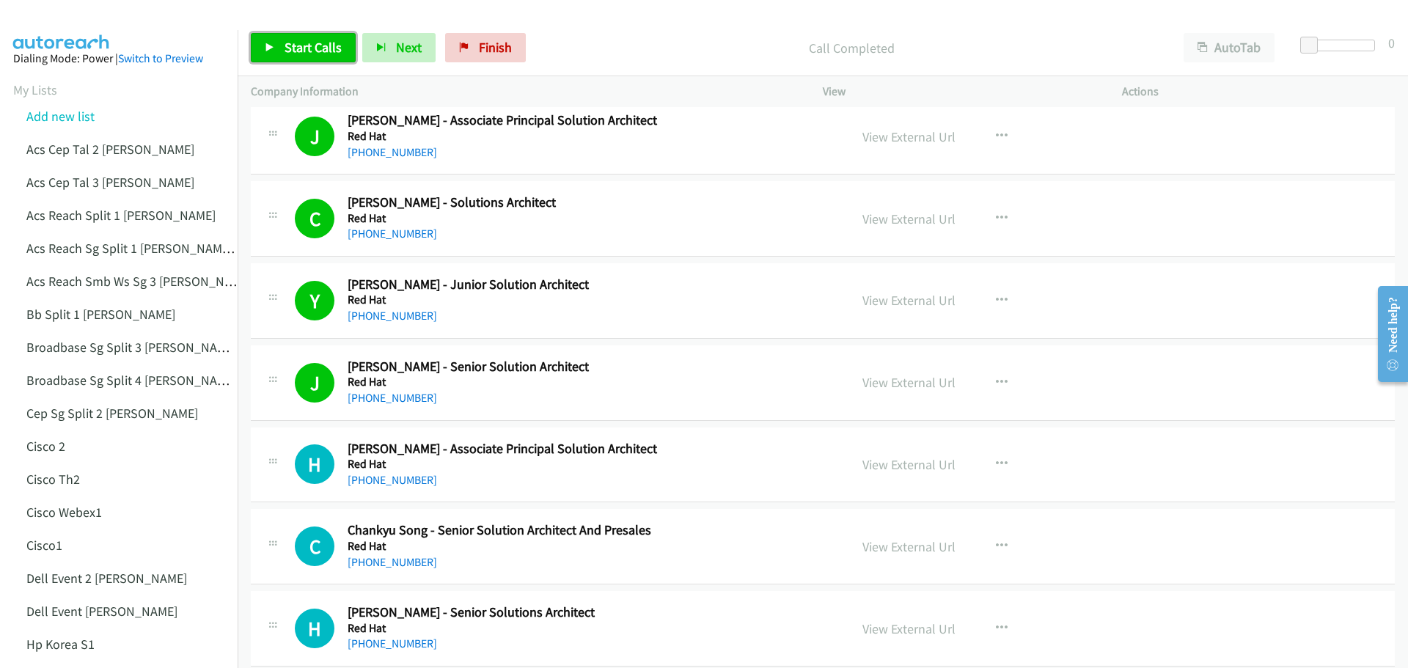
click at [294, 46] on span "Start Calls" at bounding box center [312, 47] width 57 height 17
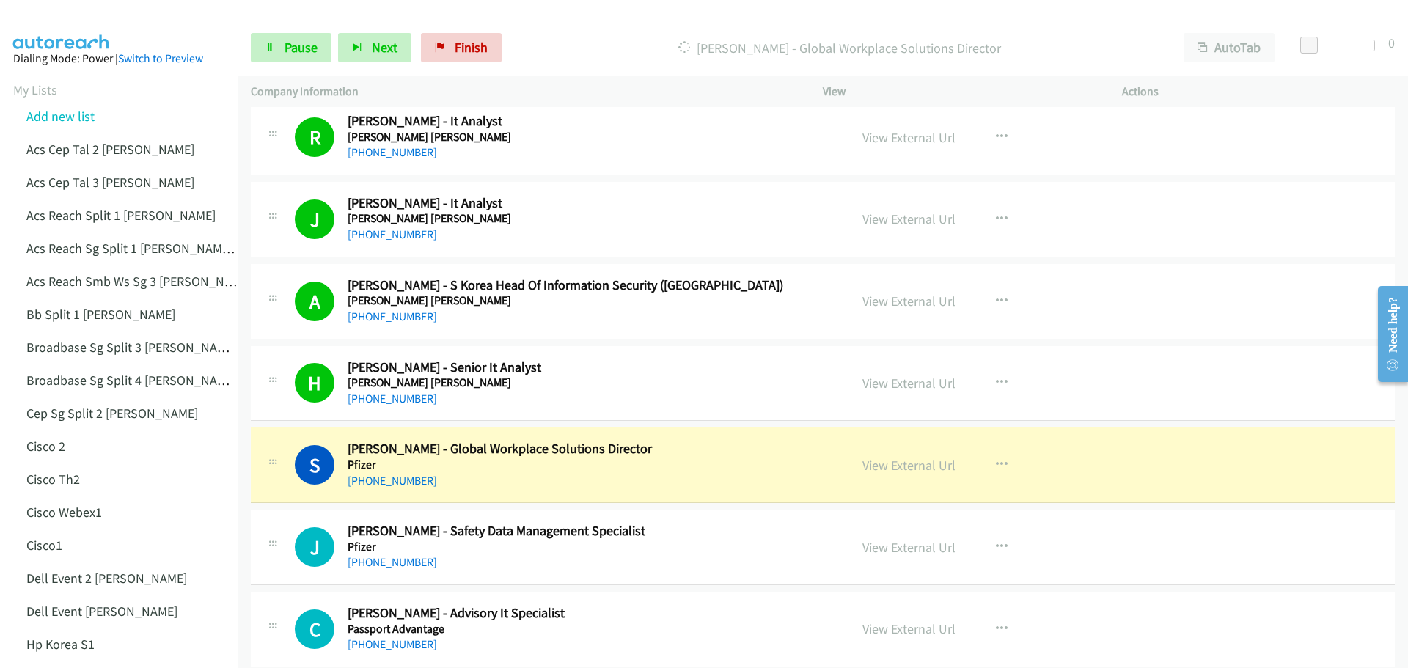
scroll to position [8165, 0]
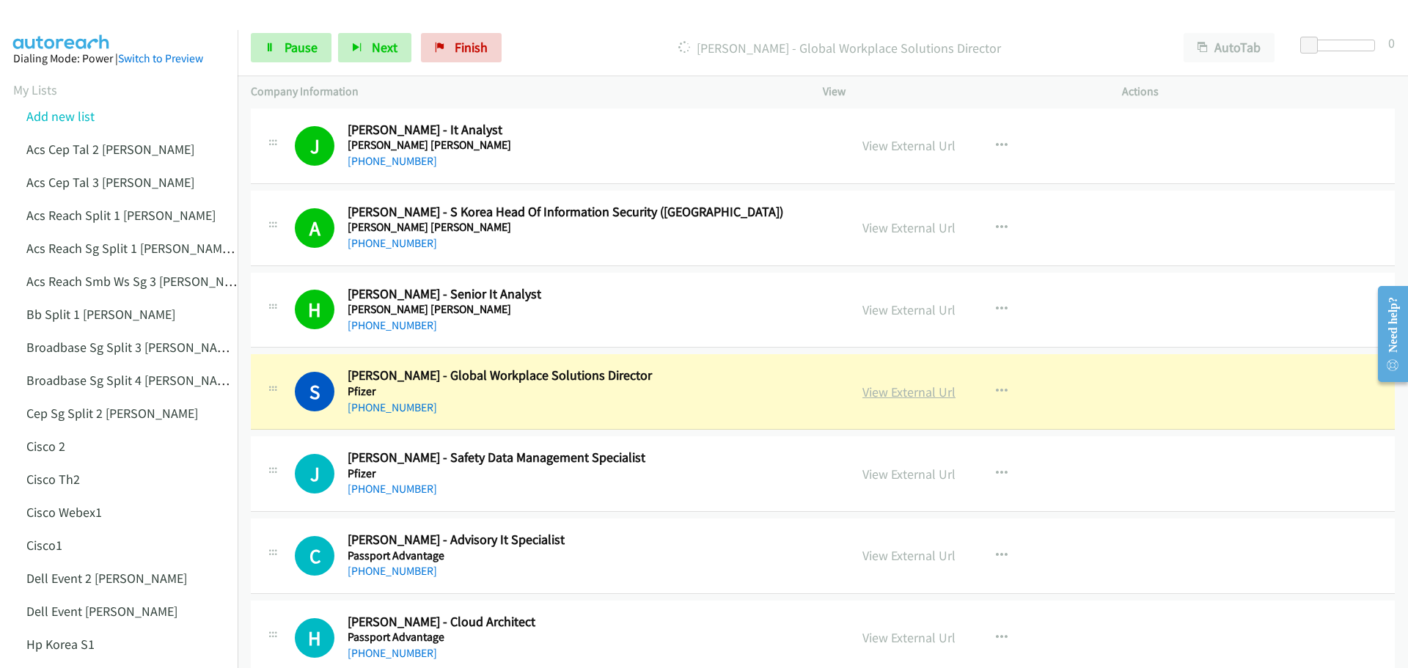
click at [880, 391] on link "View External Url" at bounding box center [908, 391] width 93 height 17
click at [309, 45] on span "Pause" at bounding box center [300, 47] width 33 height 17
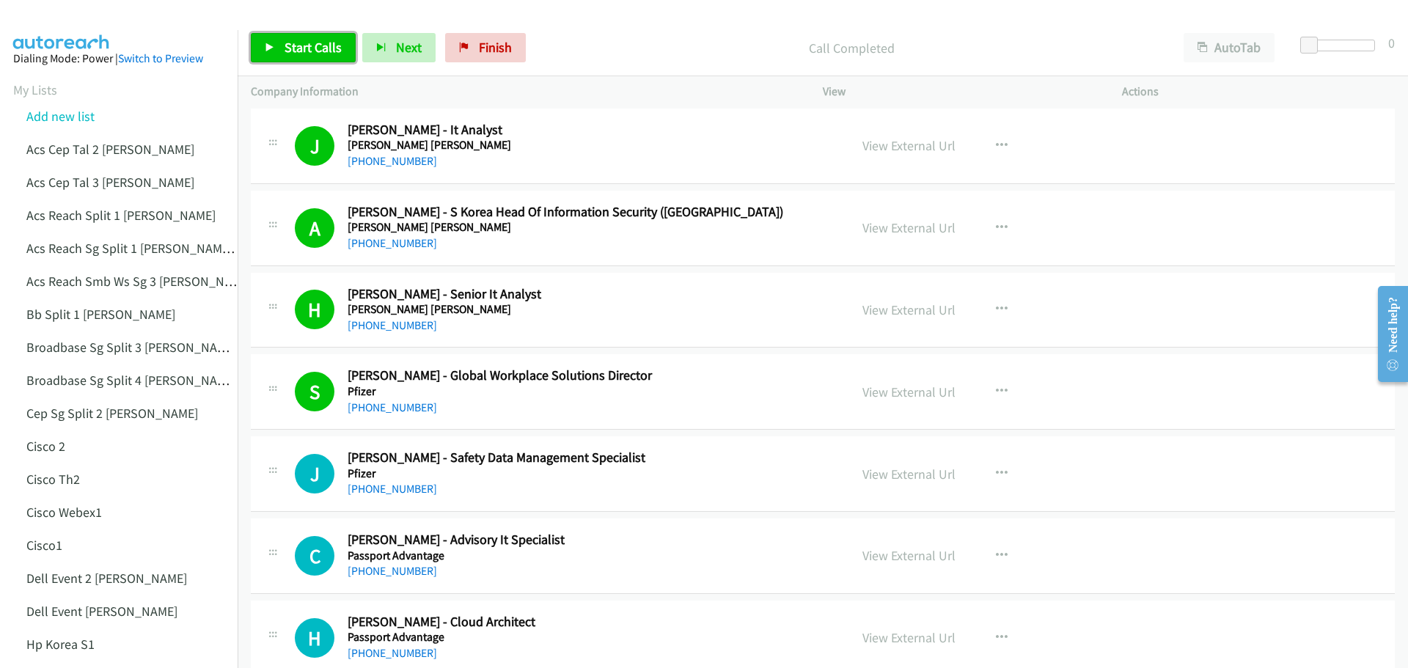
click at [306, 48] on span "Start Calls" at bounding box center [312, 47] width 57 height 17
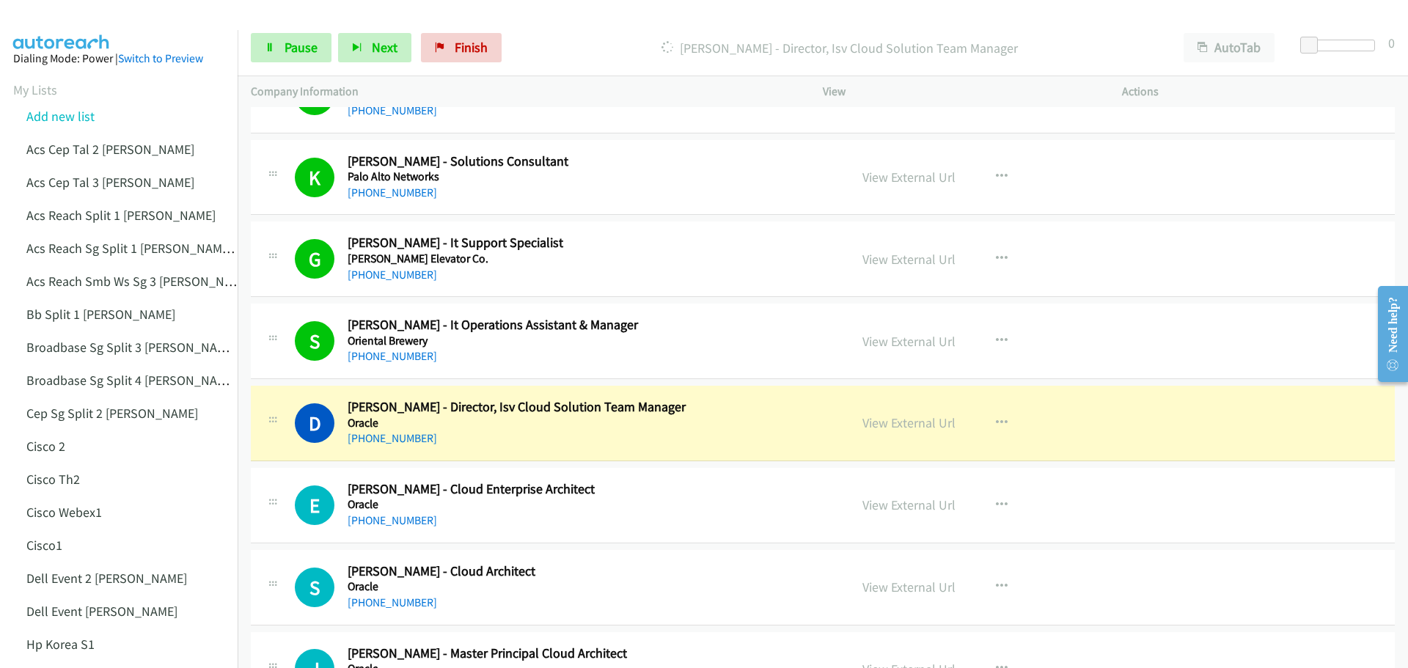
scroll to position [10071, 0]
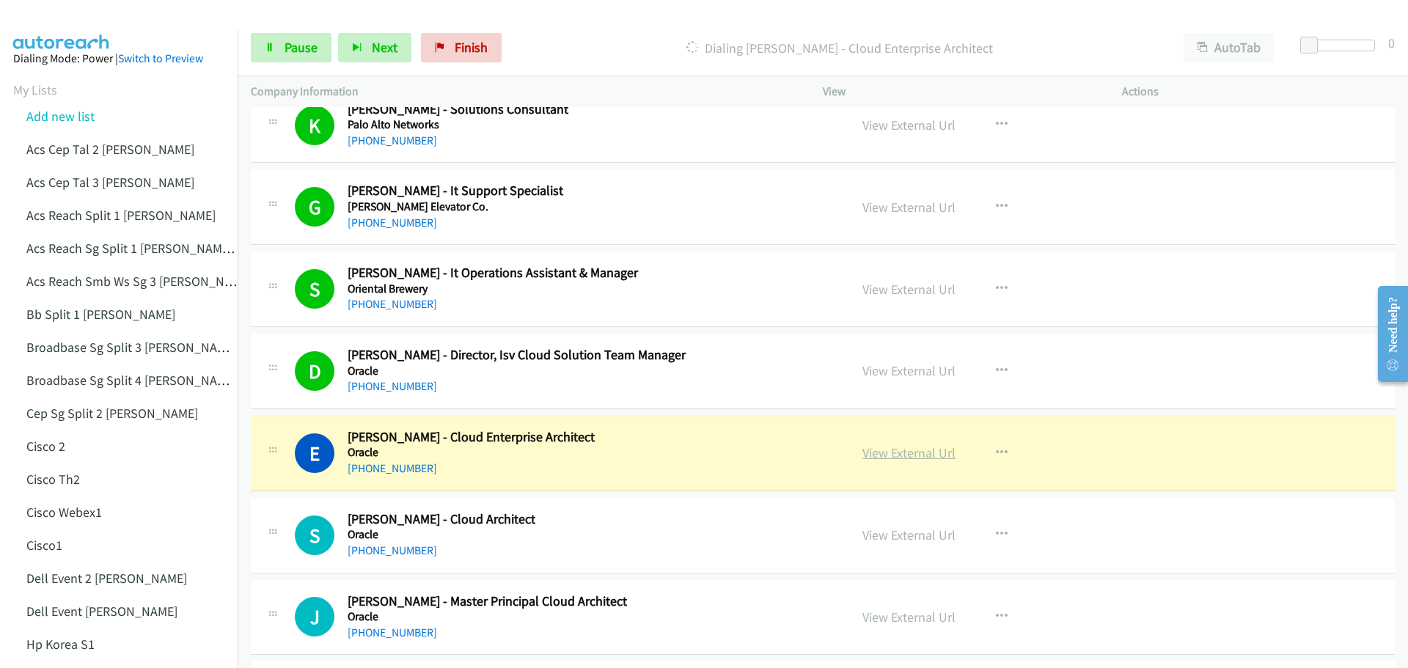
click at [902, 454] on link "View External Url" at bounding box center [908, 452] width 93 height 17
click at [290, 32] on div "Start Calls Pause Next Finish Dialing Euihyung Lee - Cloud Enterprise Architect…" at bounding box center [823, 48] width 1170 height 56
click at [300, 43] on span "Pause" at bounding box center [300, 47] width 33 height 17
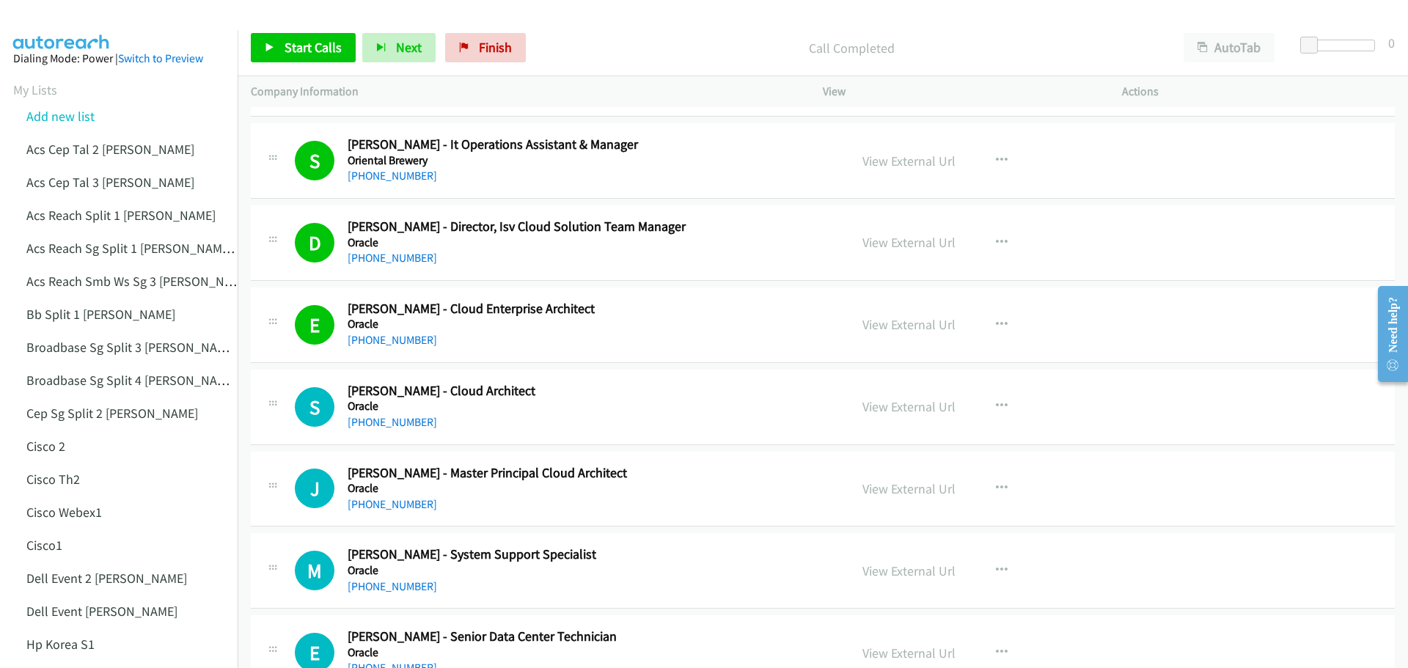
scroll to position [10217, 0]
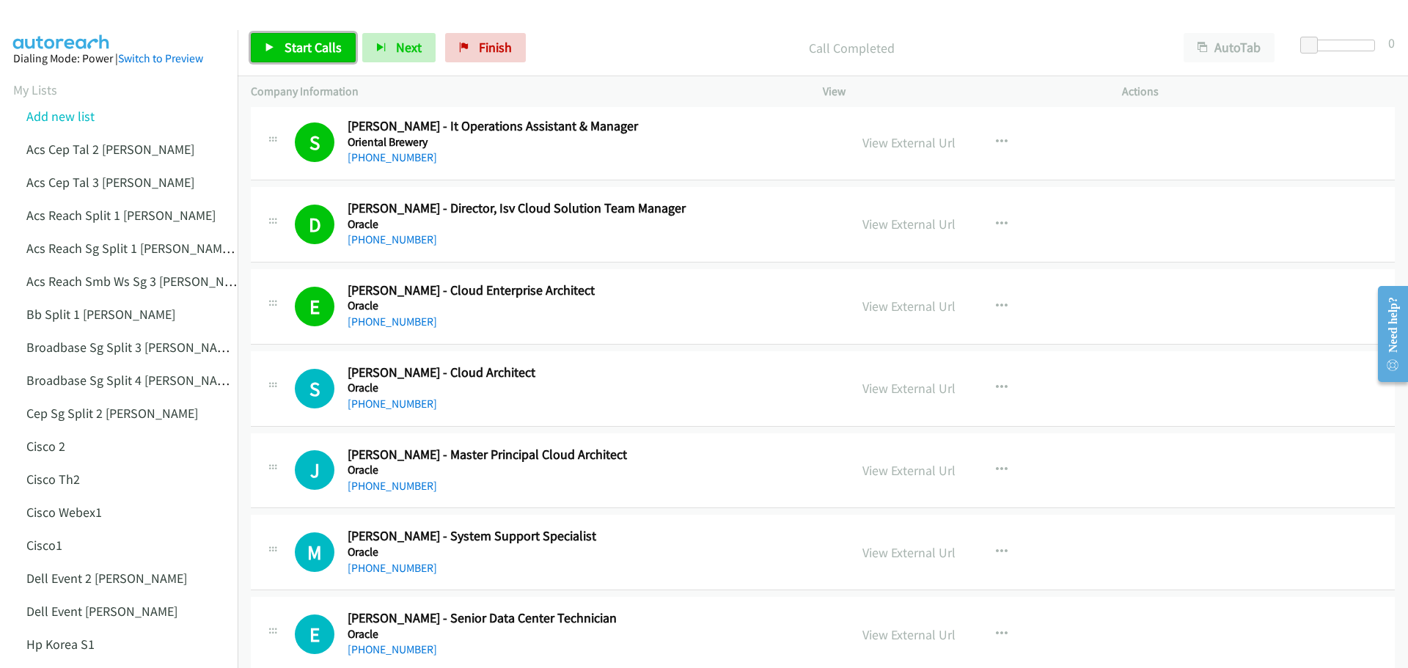
click at [310, 41] on span "Start Calls" at bounding box center [312, 47] width 57 height 17
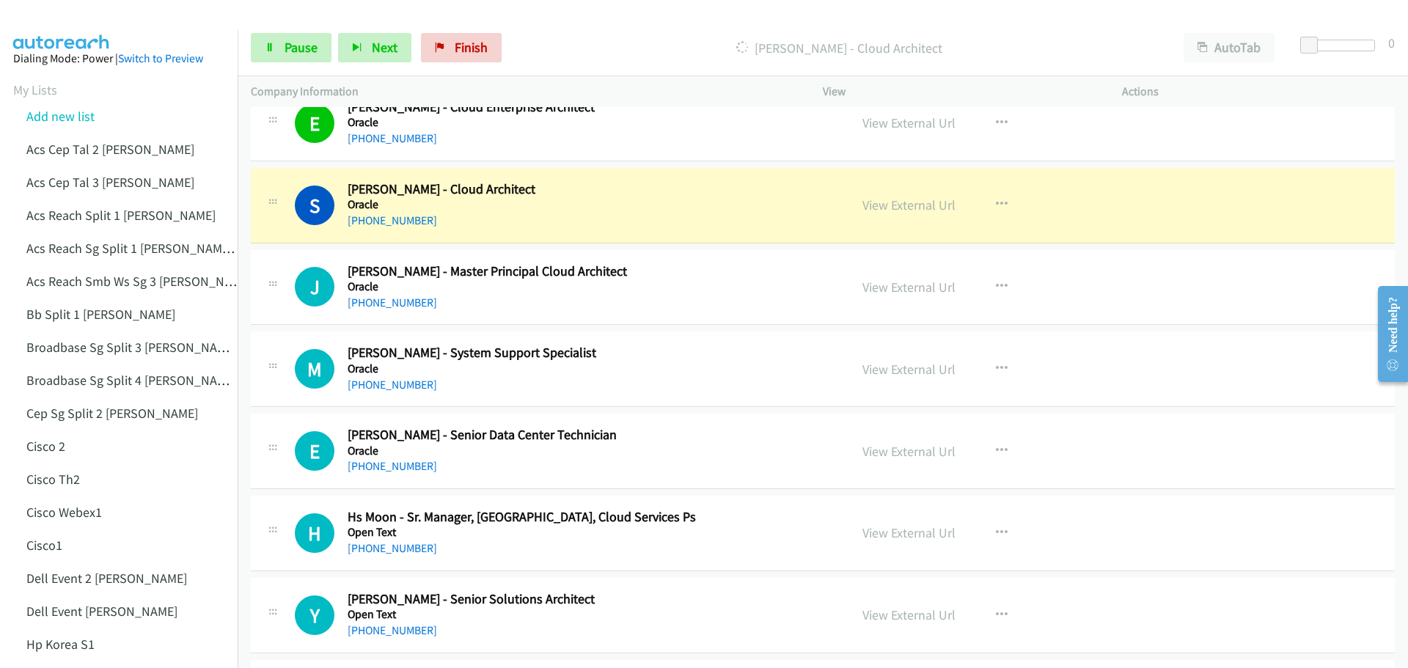
scroll to position [10437, 0]
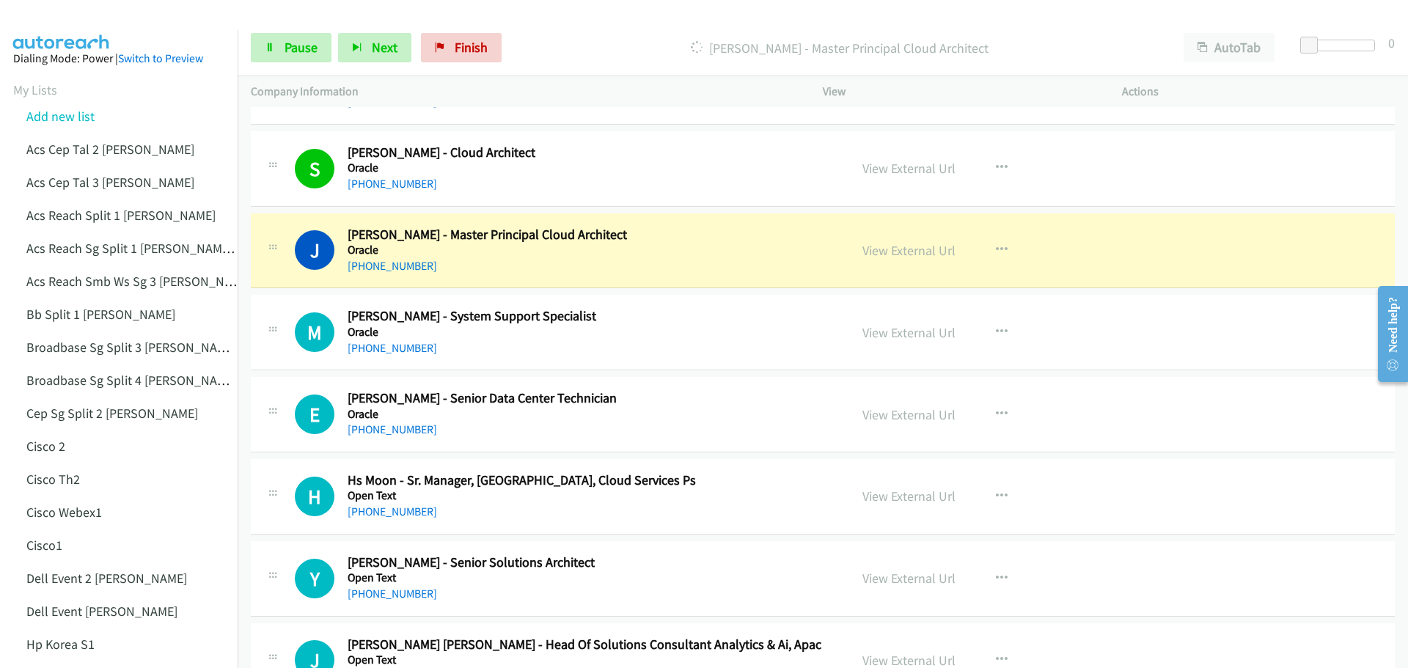
click at [331, 43] on div "Start Calls Pause Next Finish" at bounding box center [379, 47] width 257 height 29
click at [315, 49] on span "Pause" at bounding box center [300, 47] width 33 height 17
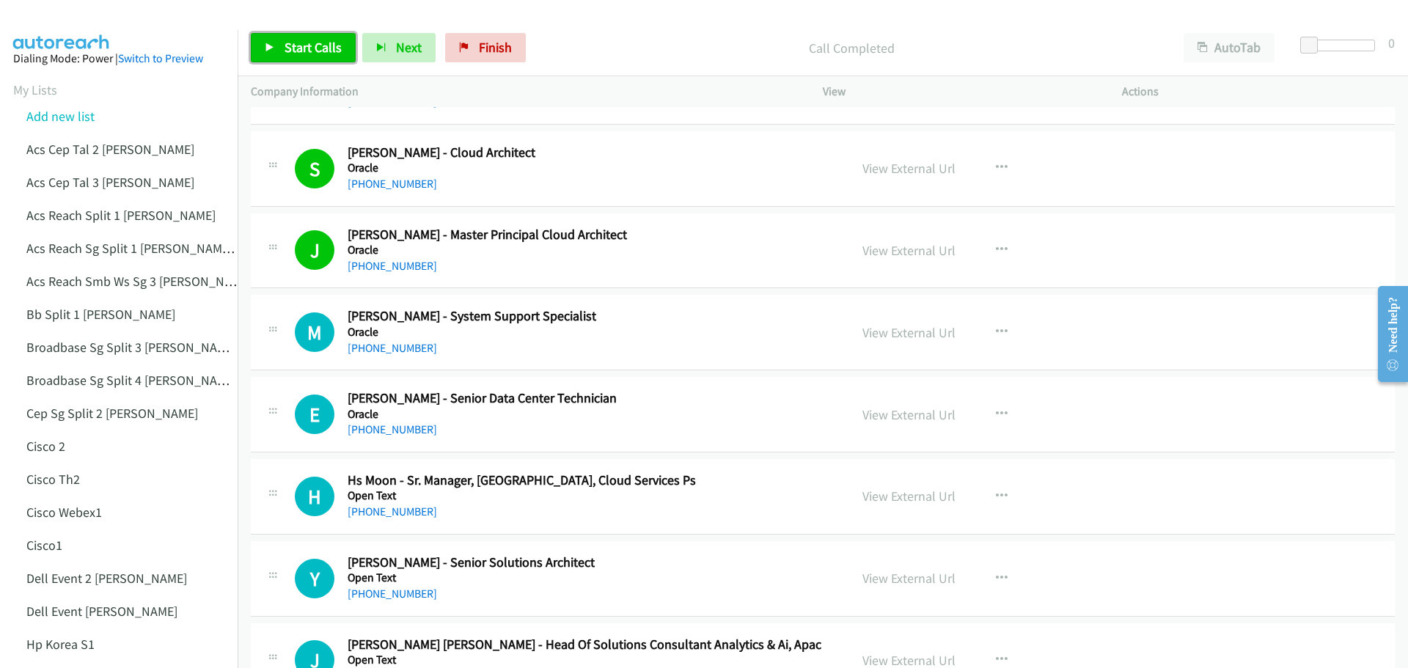
click at [301, 45] on span "Start Calls" at bounding box center [312, 47] width 57 height 17
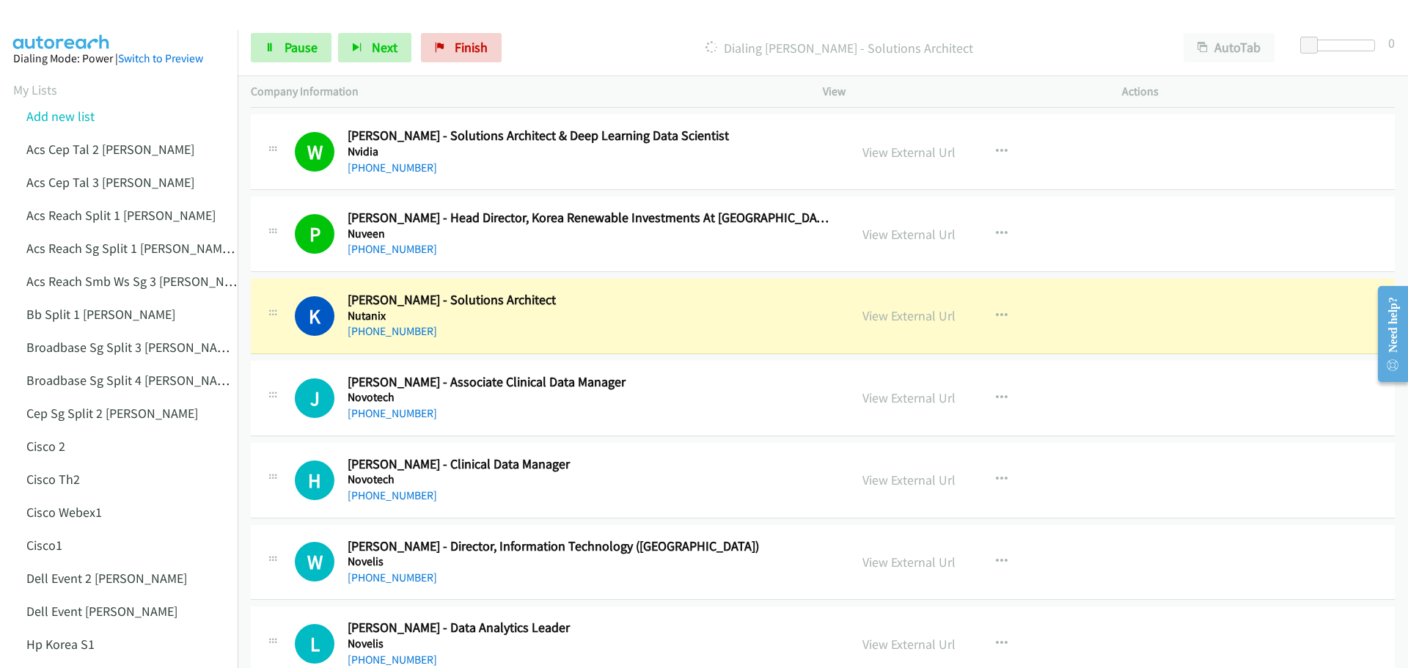
scroll to position [11464, 0]
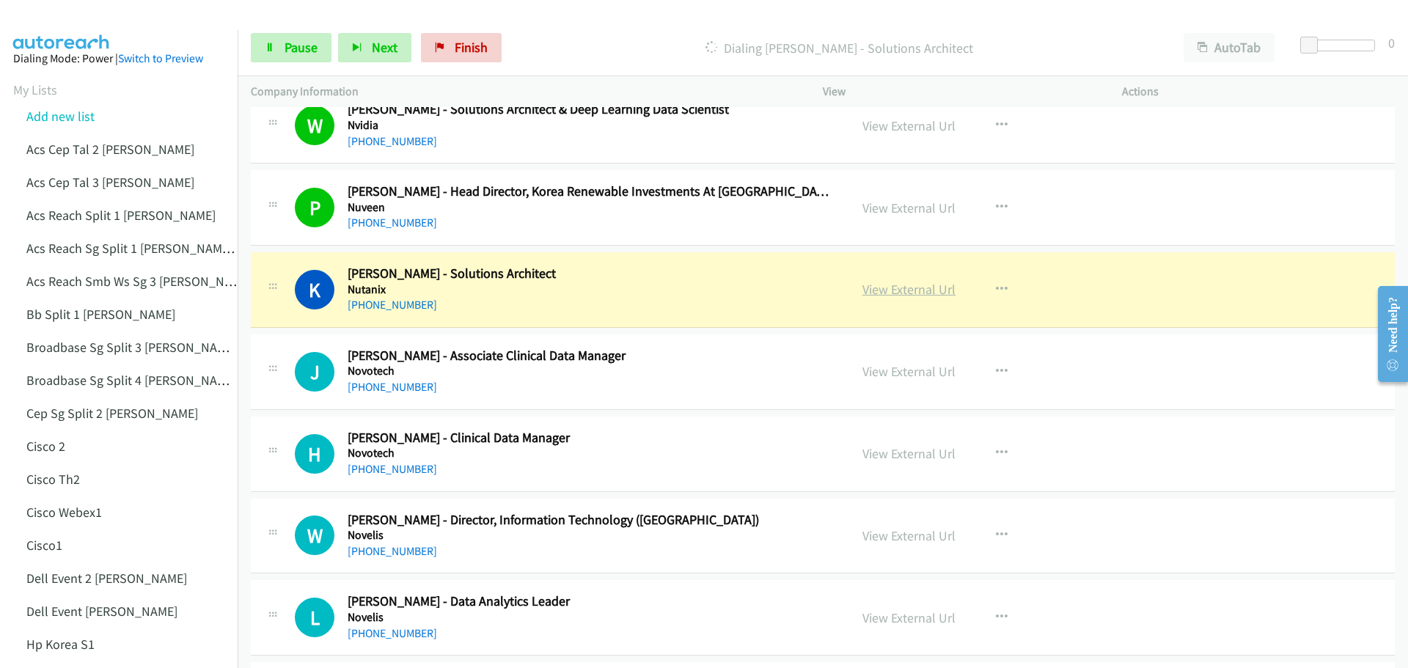
click at [888, 289] on link "View External Url" at bounding box center [908, 289] width 93 height 17
click at [305, 44] on span "Pause" at bounding box center [300, 47] width 33 height 17
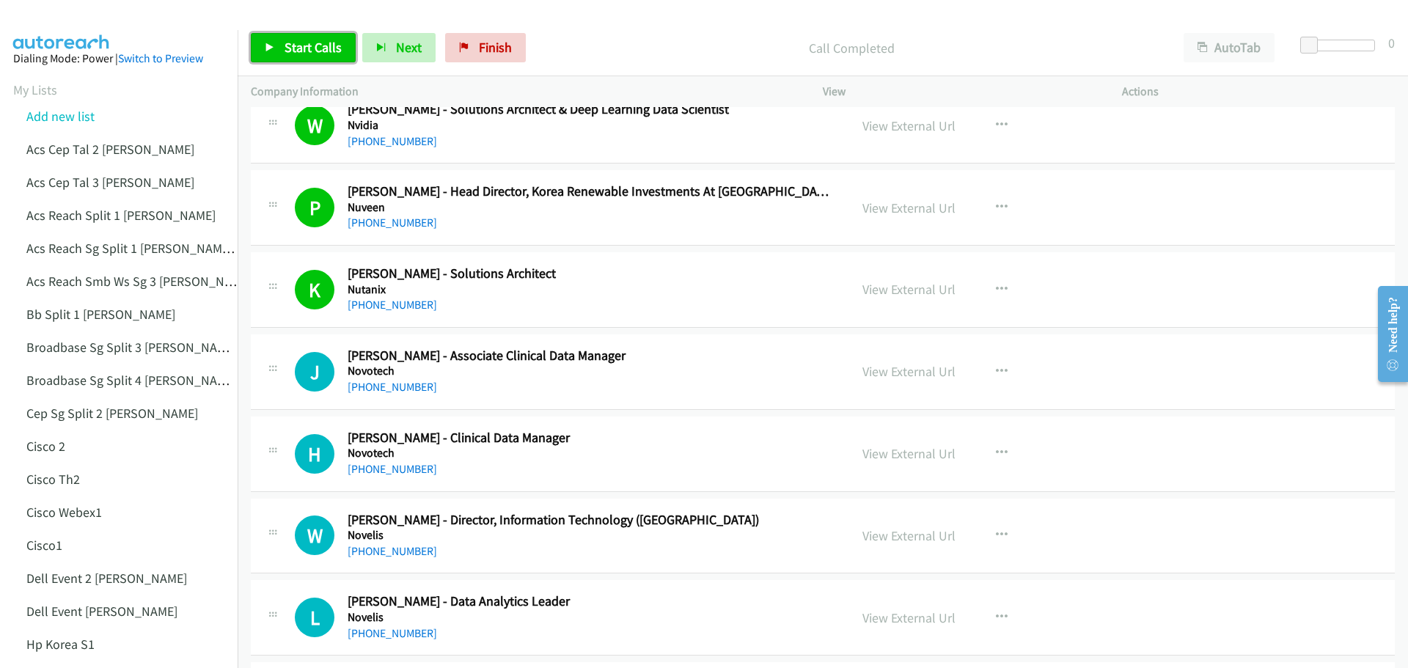
click at [293, 49] on span "Start Calls" at bounding box center [312, 47] width 57 height 17
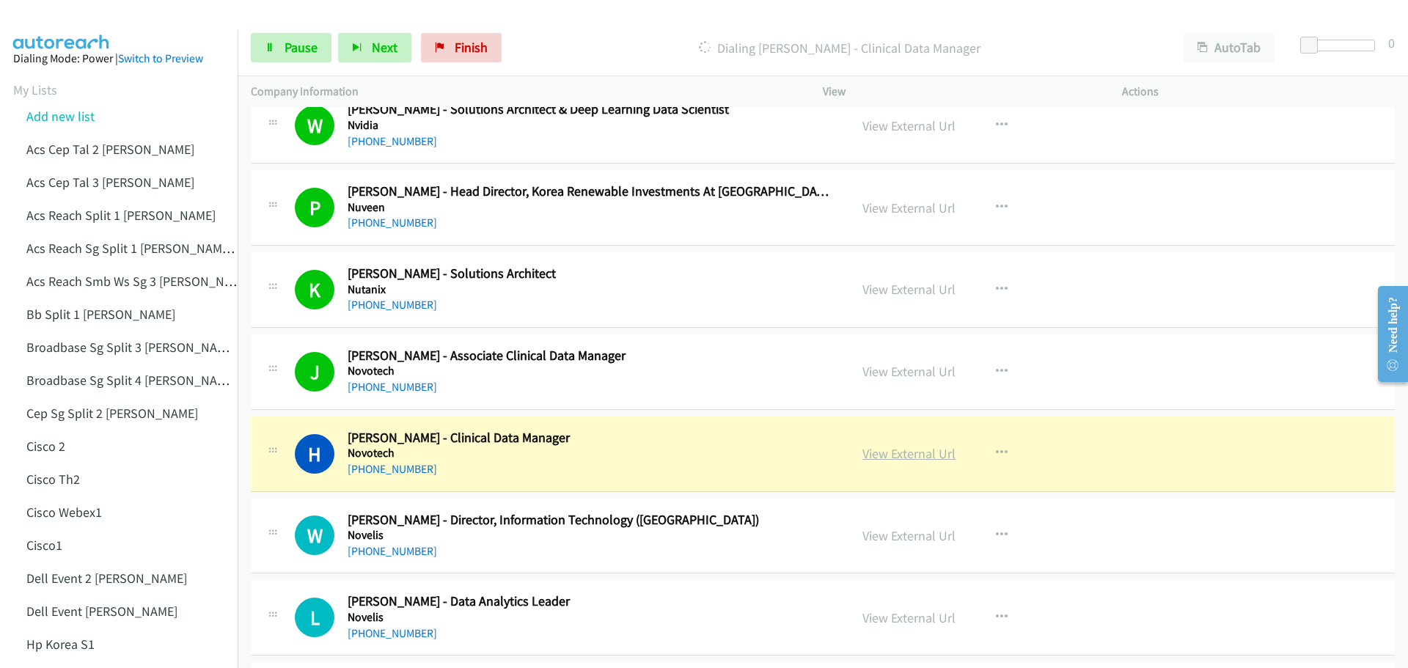
click at [911, 457] on link "View External Url" at bounding box center [908, 453] width 93 height 17
click at [302, 49] on span "Pause" at bounding box center [300, 47] width 33 height 17
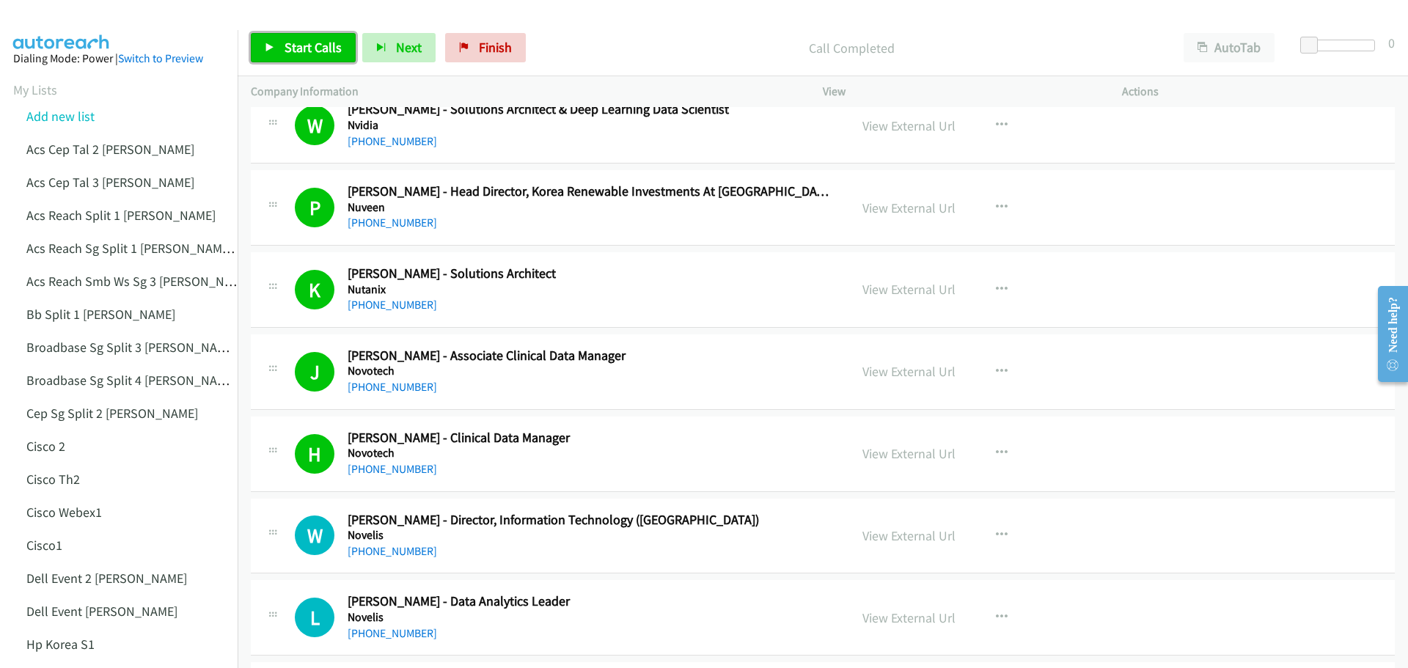
click at [310, 45] on span "Start Calls" at bounding box center [312, 47] width 57 height 17
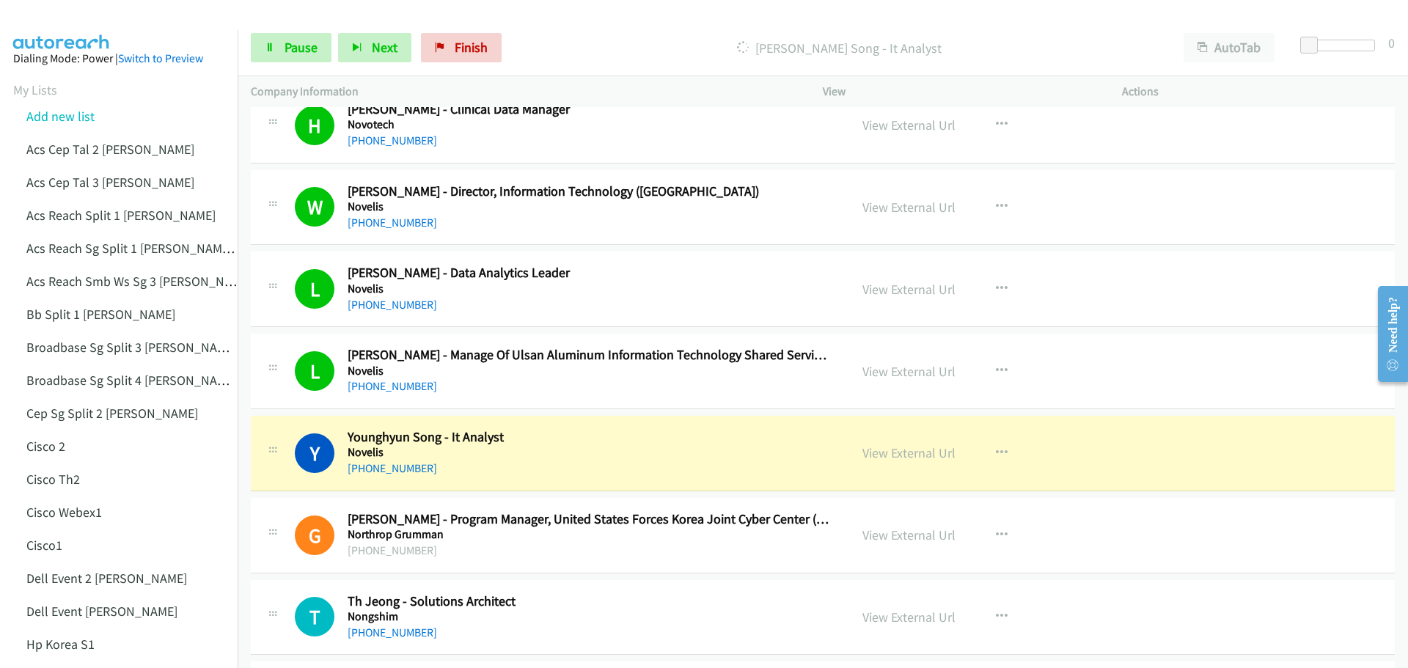
scroll to position [11830, 0]
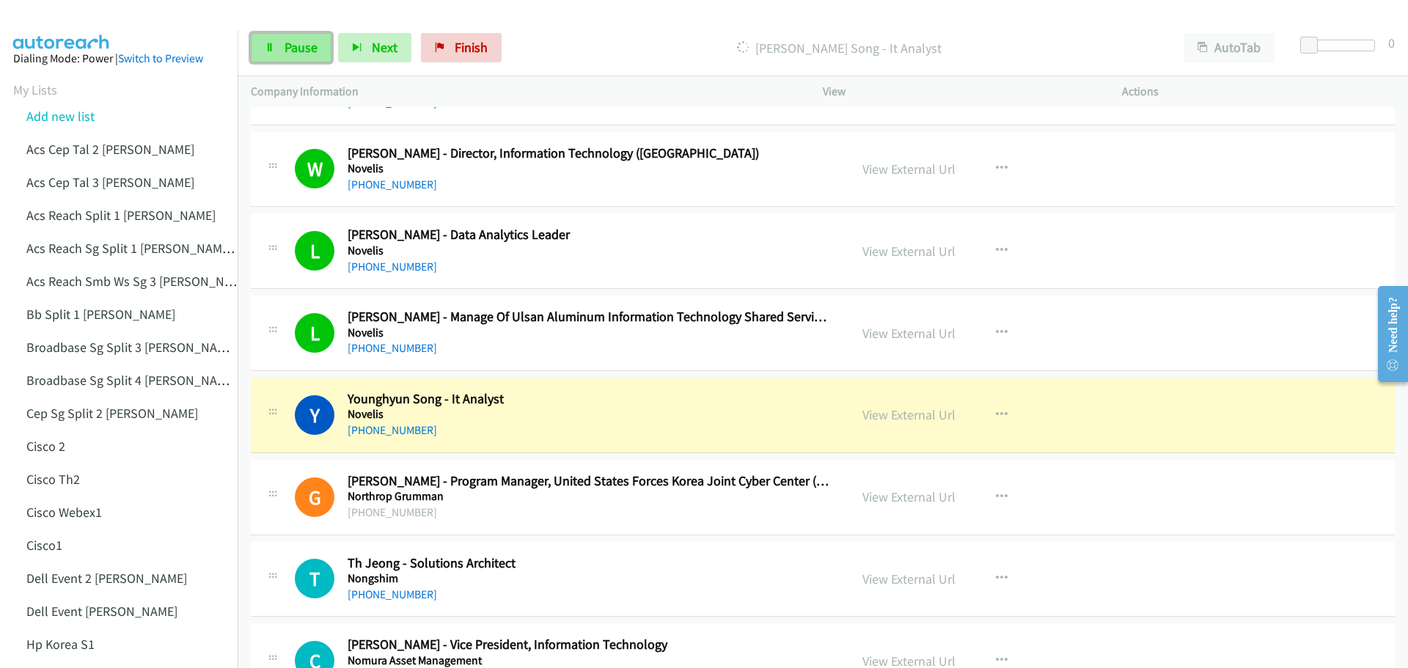
click at [306, 43] on span "Pause" at bounding box center [300, 47] width 33 height 17
click at [912, 419] on link "View External Url" at bounding box center [908, 414] width 93 height 17
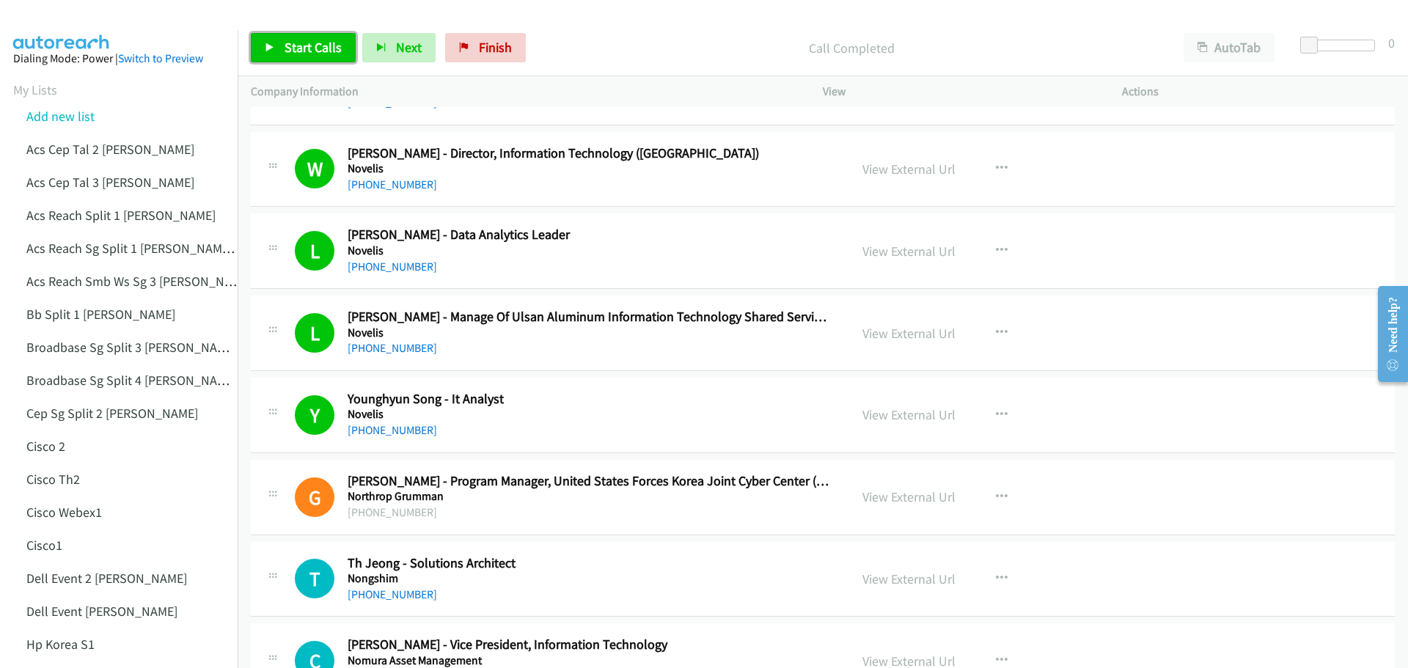
click at [321, 43] on span "Start Calls" at bounding box center [312, 47] width 57 height 17
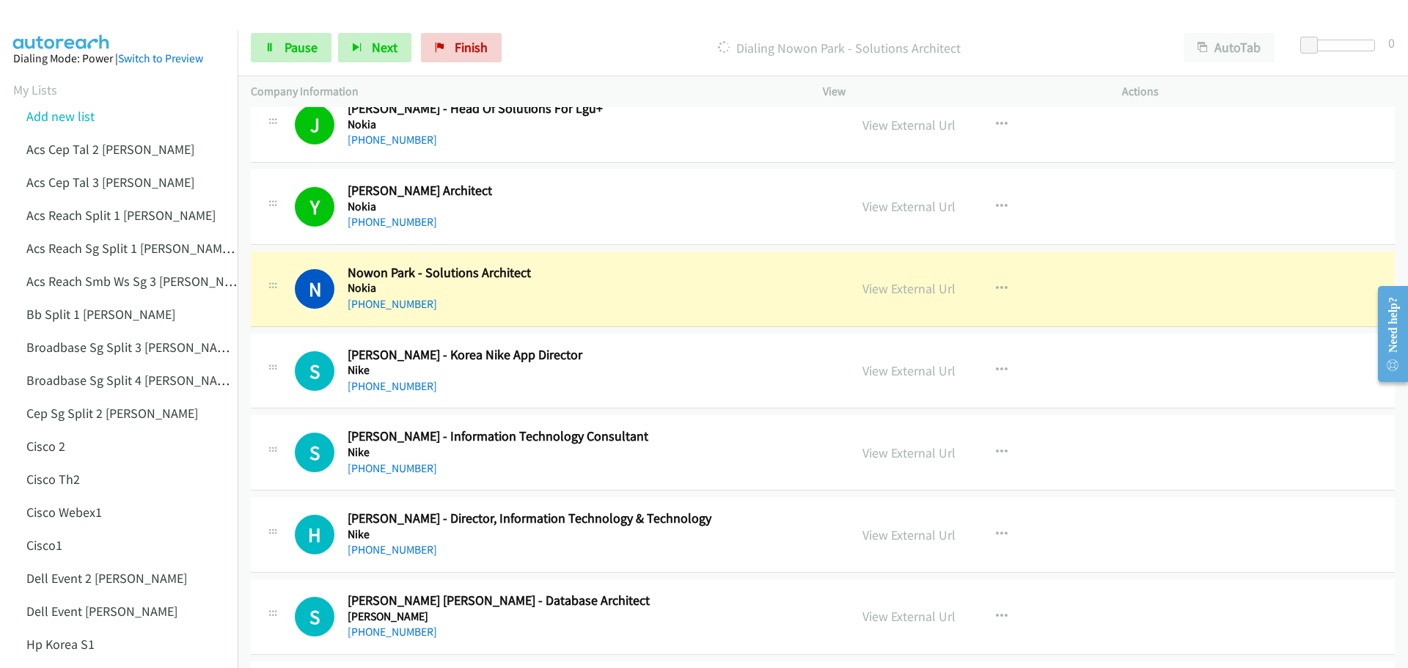
scroll to position [12490, 0]
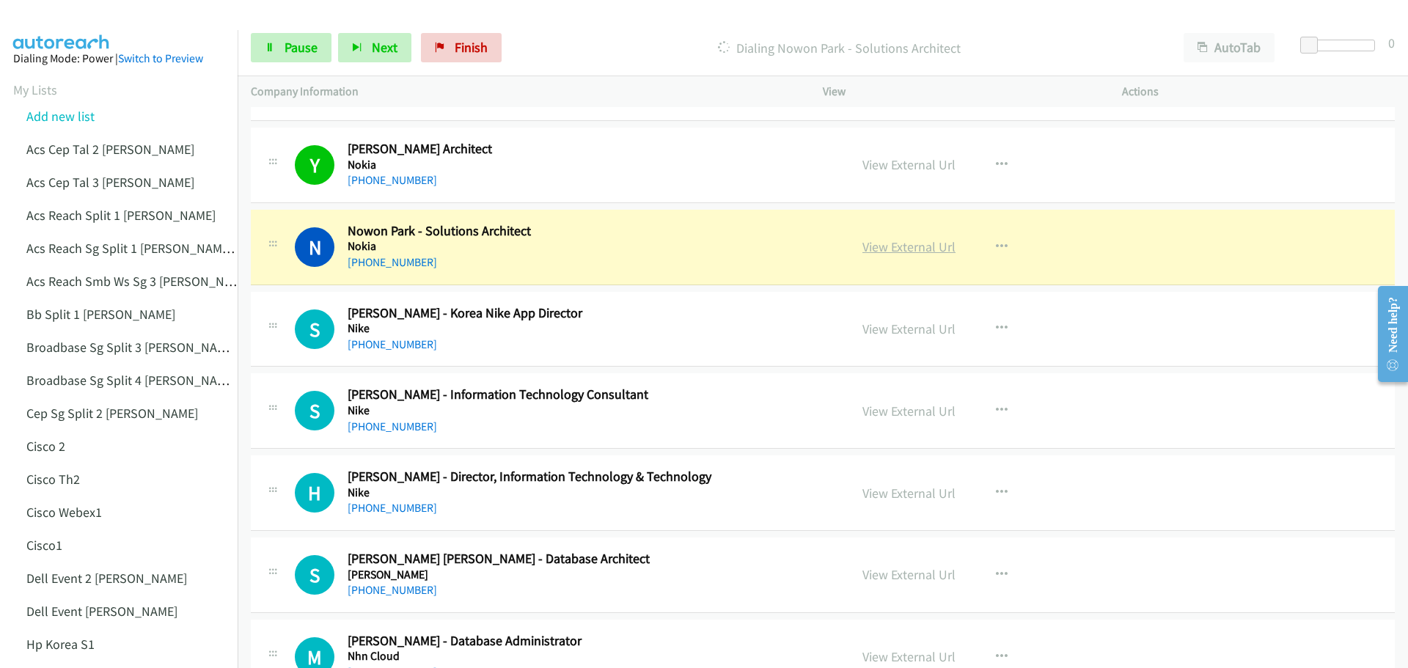
click at [902, 246] on link "View External Url" at bounding box center [908, 246] width 93 height 17
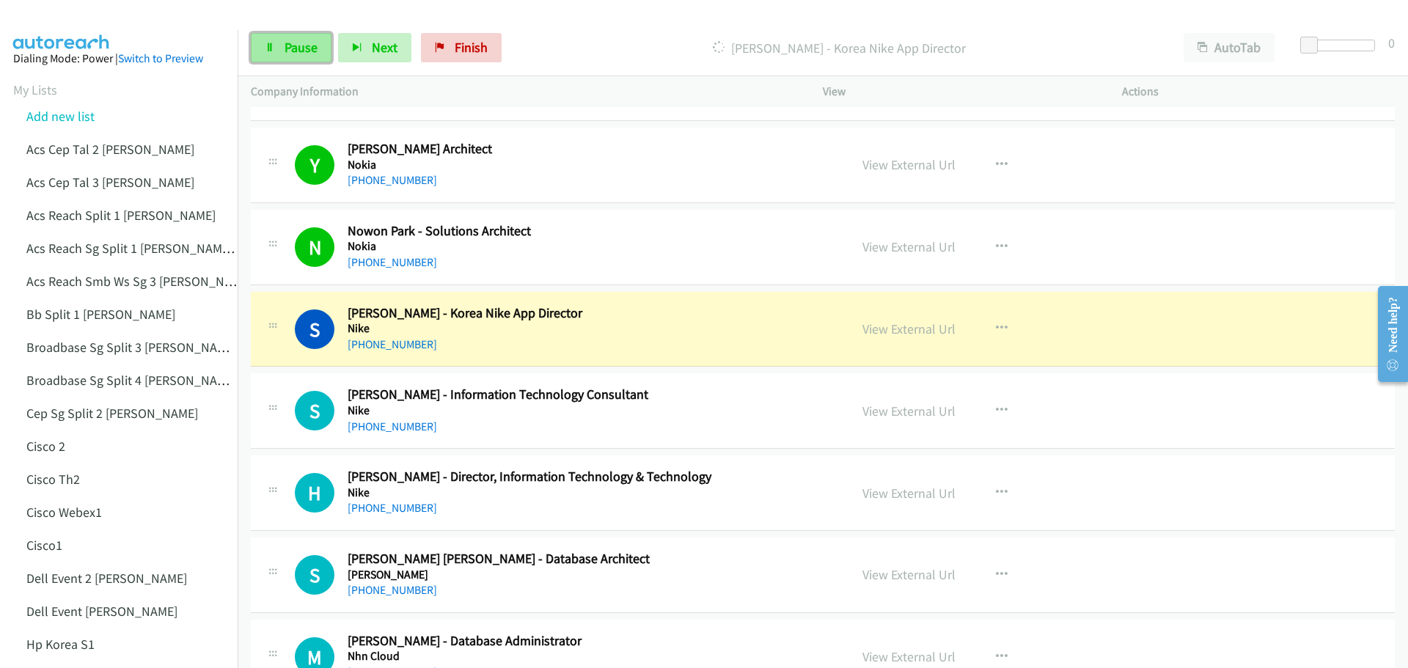
drag, startPoint x: 311, startPoint y: 54, endPoint x: 320, endPoint y: 56, distance: 8.9
click at [311, 54] on span "Pause" at bounding box center [300, 47] width 33 height 17
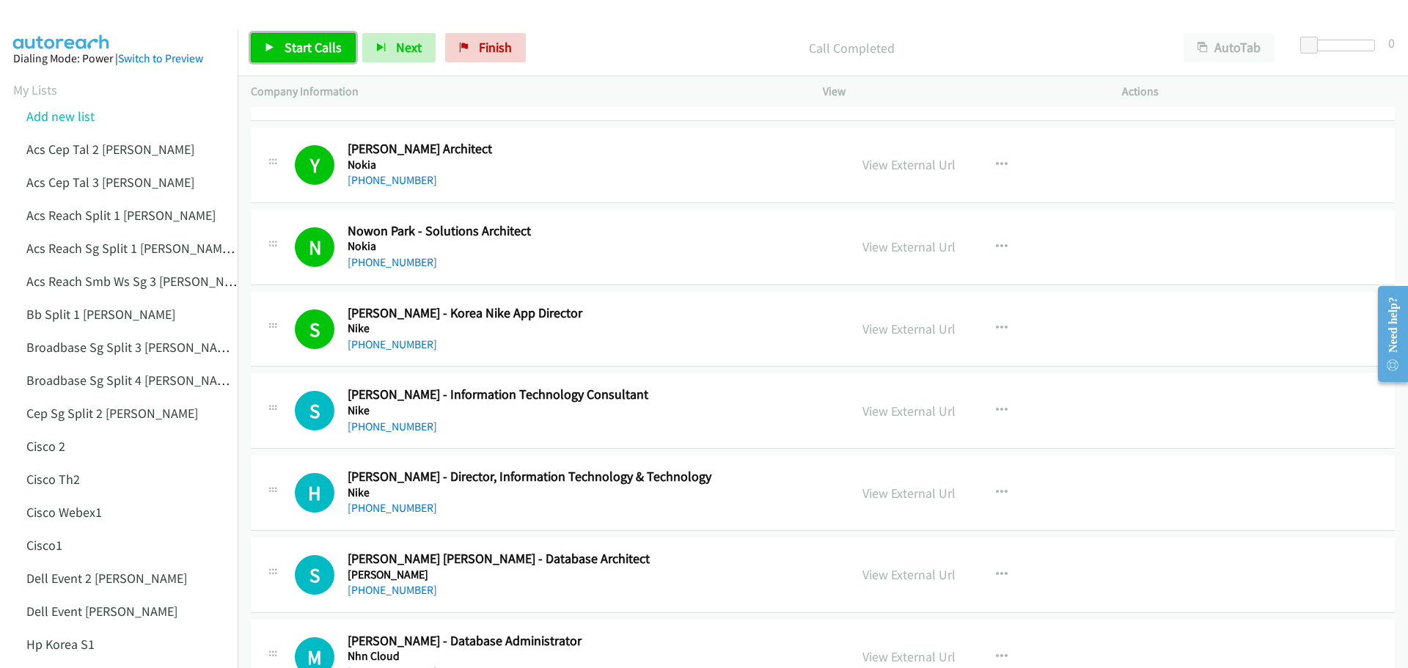
click at [308, 47] on span "Start Calls" at bounding box center [312, 47] width 57 height 17
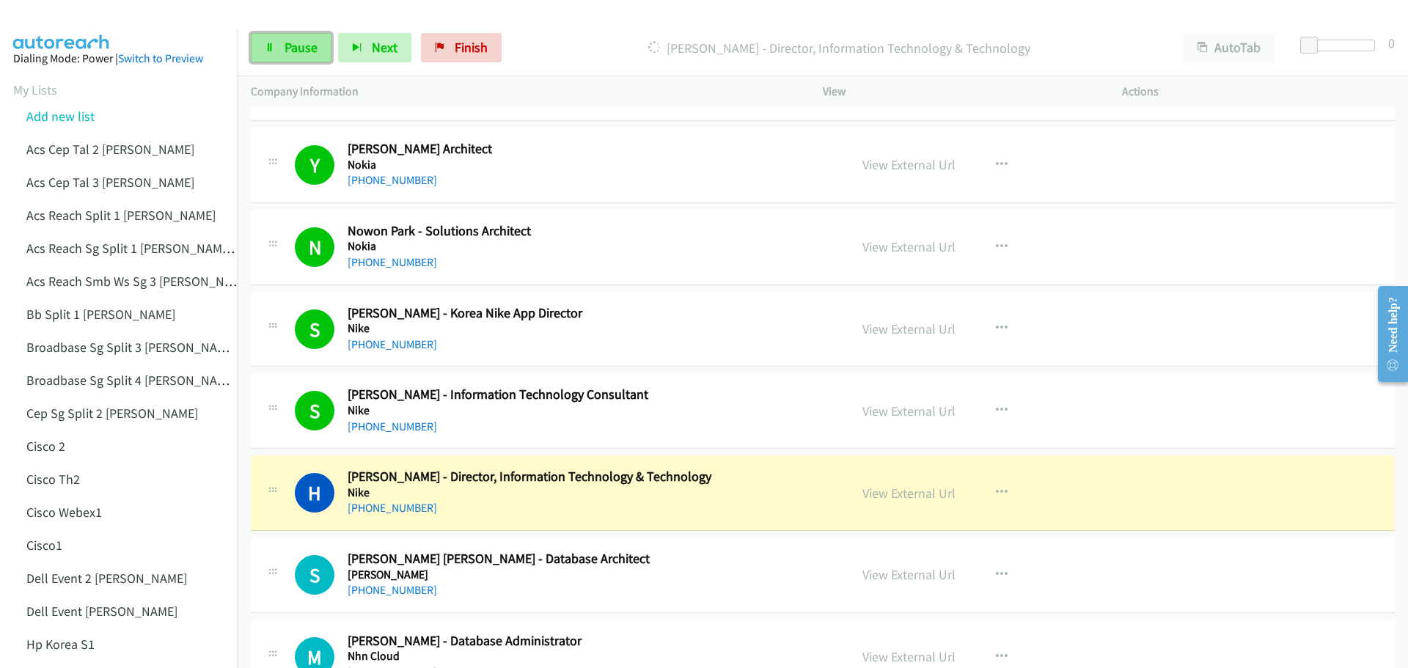
click at [303, 44] on span "Pause" at bounding box center [300, 47] width 33 height 17
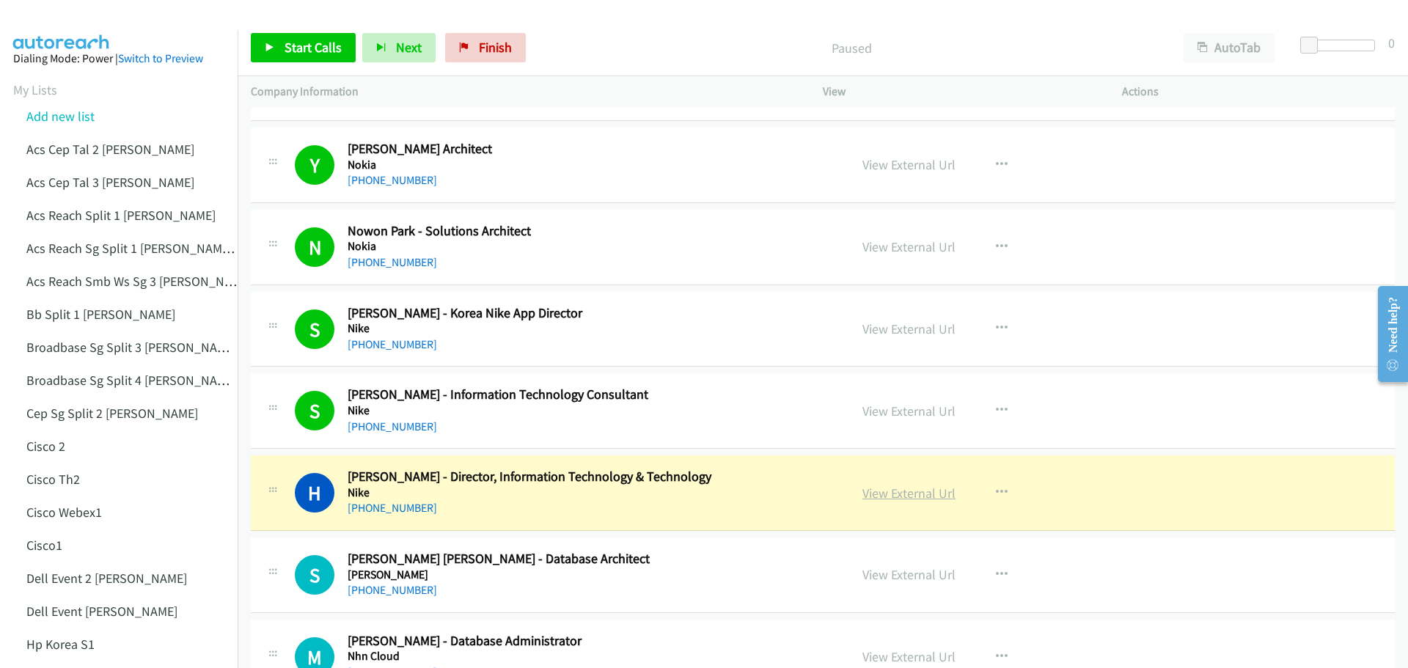
click at [869, 493] on link "View External Url" at bounding box center [908, 493] width 93 height 17
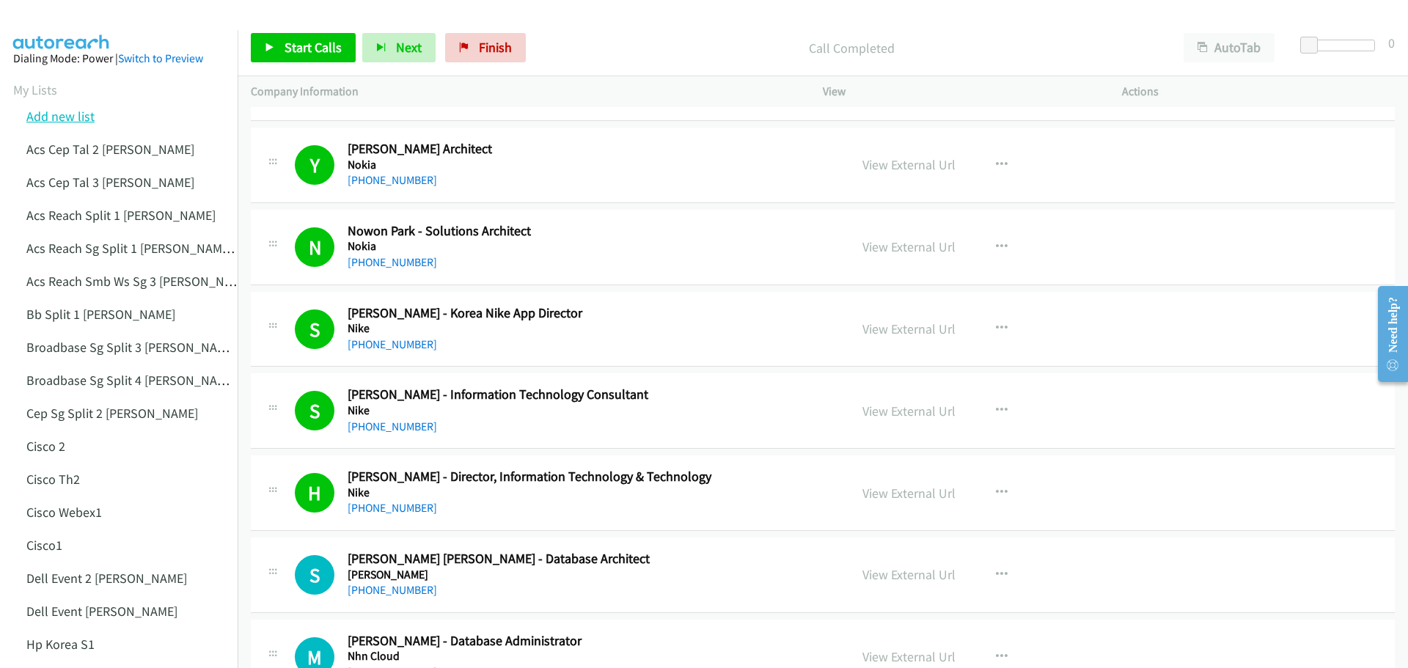
click at [67, 116] on link "Add new list" at bounding box center [60, 116] width 68 height 17
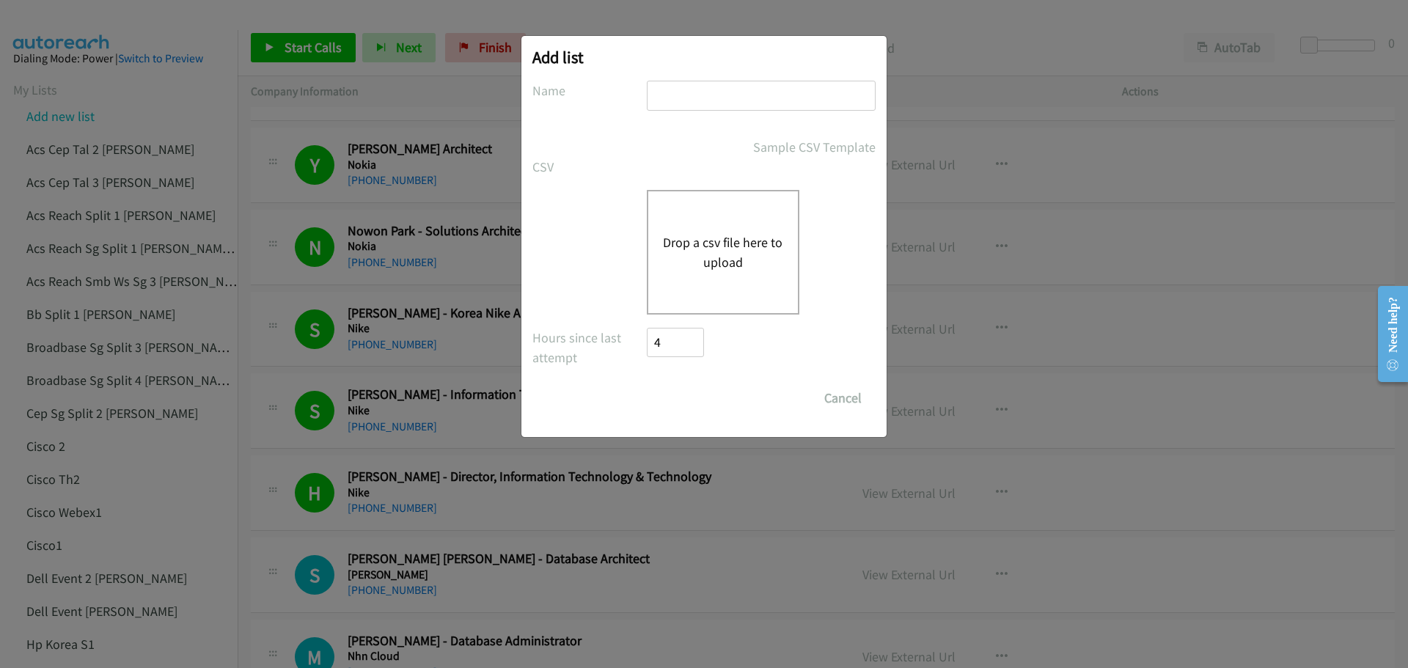
click at [697, 100] on input "text" at bounding box center [761, 96] width 229 height 30
type input "LENOVO MY"
click at [730, 240] on button "Drop a csv file here to upload" at bounding box center [723, 252] width 120 height 40
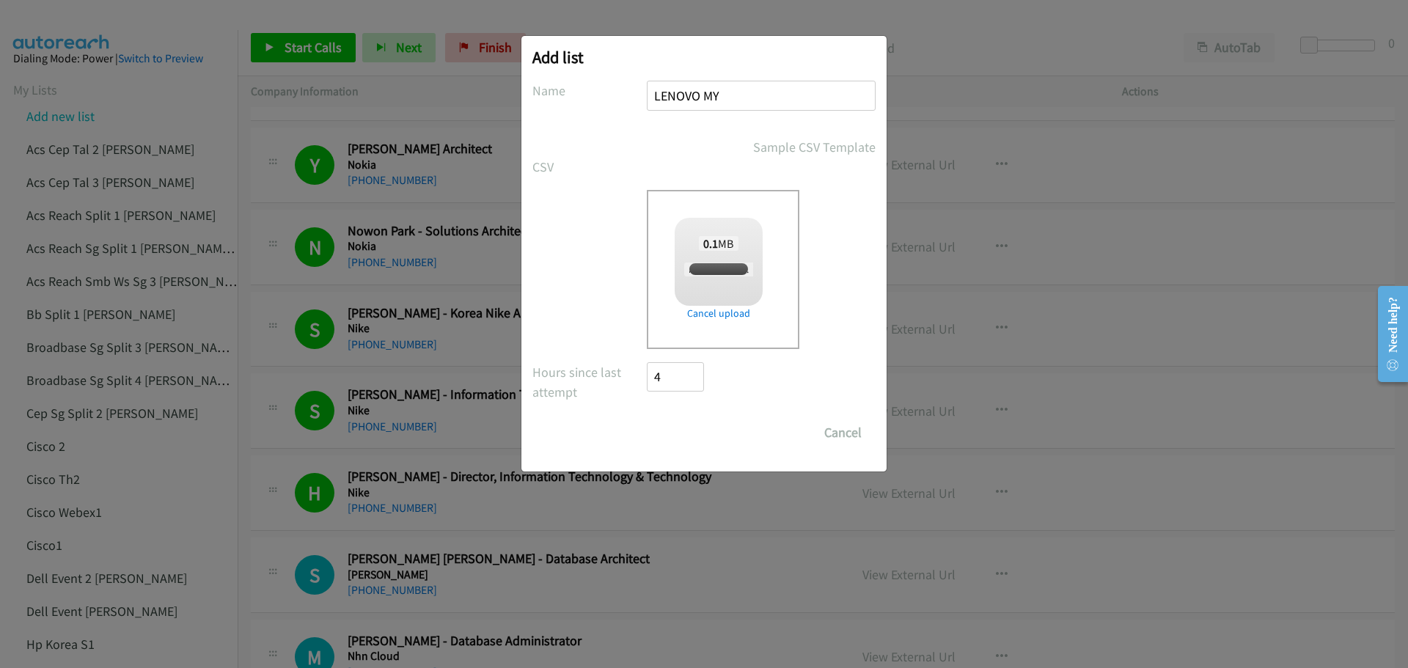
checkbox input "true"
click at [680, 431] on input "Save List" at bounding box center [685, 432] width 77 height 29
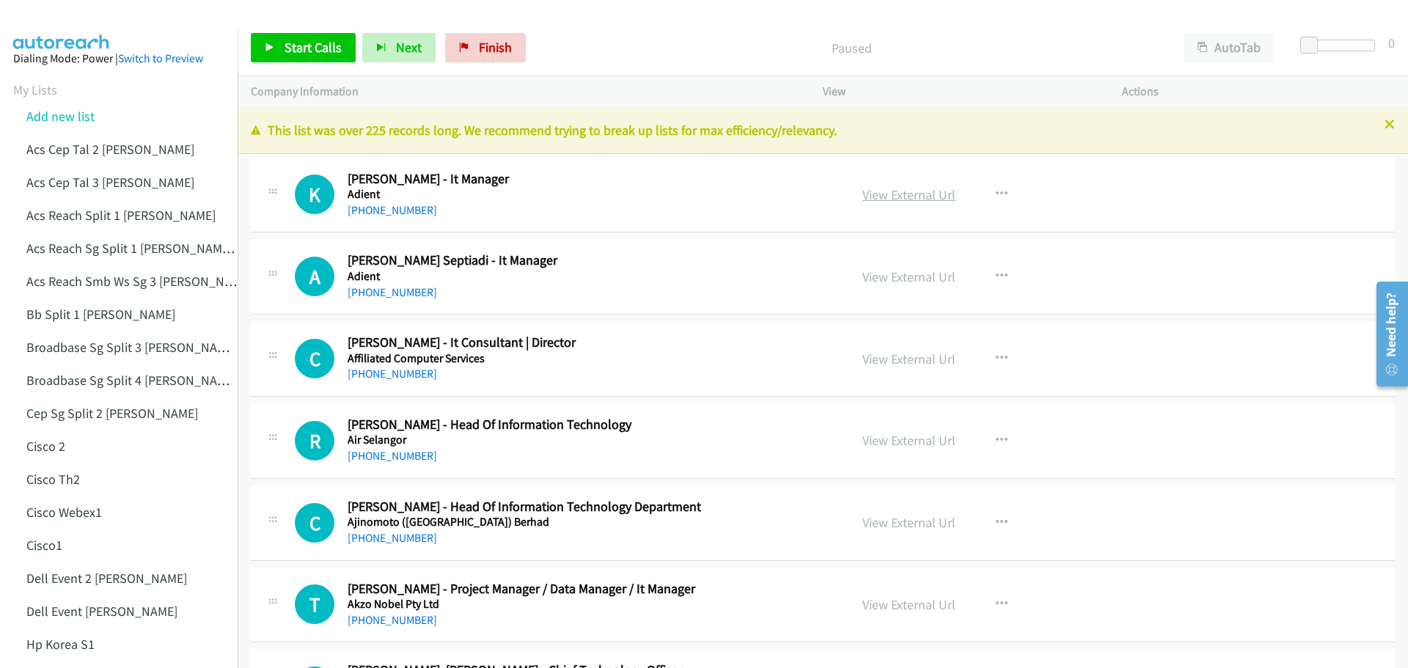
click at [895, 192] on link "View External Url" at bounding box center [908, 194] width 93 height 17
click at [307, 48] on span "Start Calls" at bounding box center [312, 47] width 57 height 17
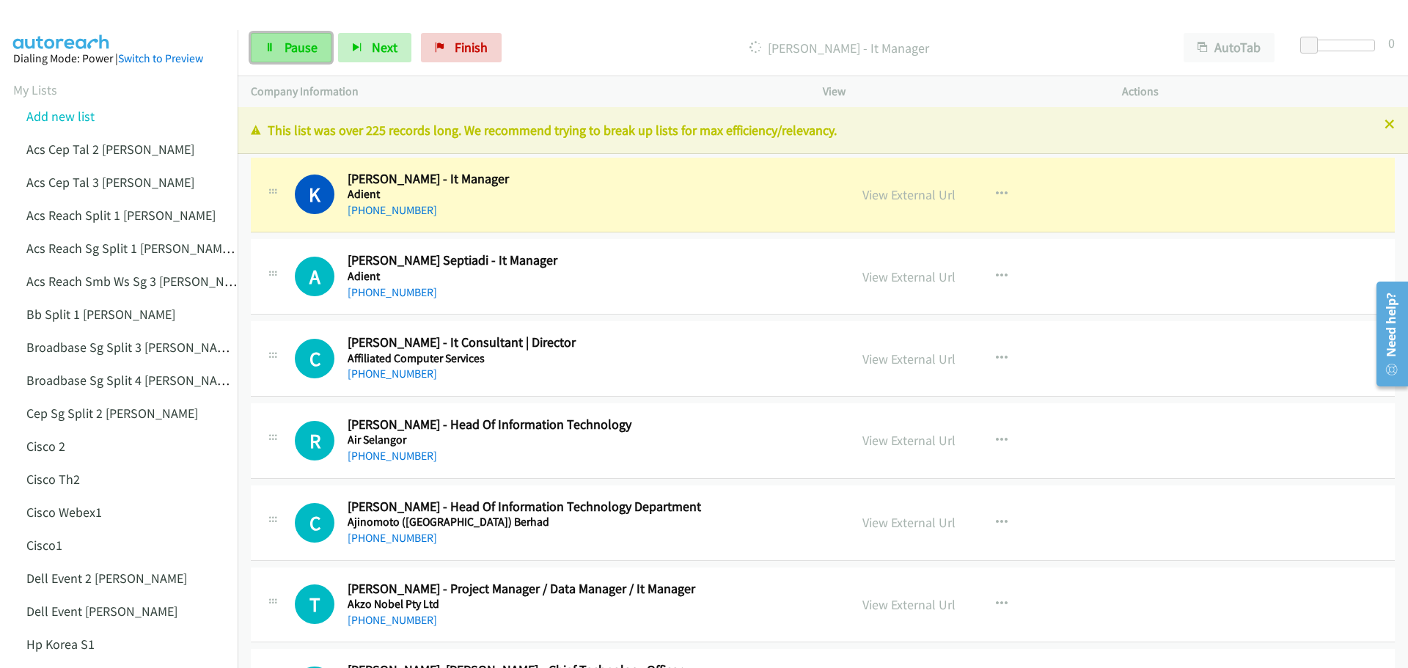
click at [292, 48] on span "Pause" at bounding box center [300, 47] width 33 height 17
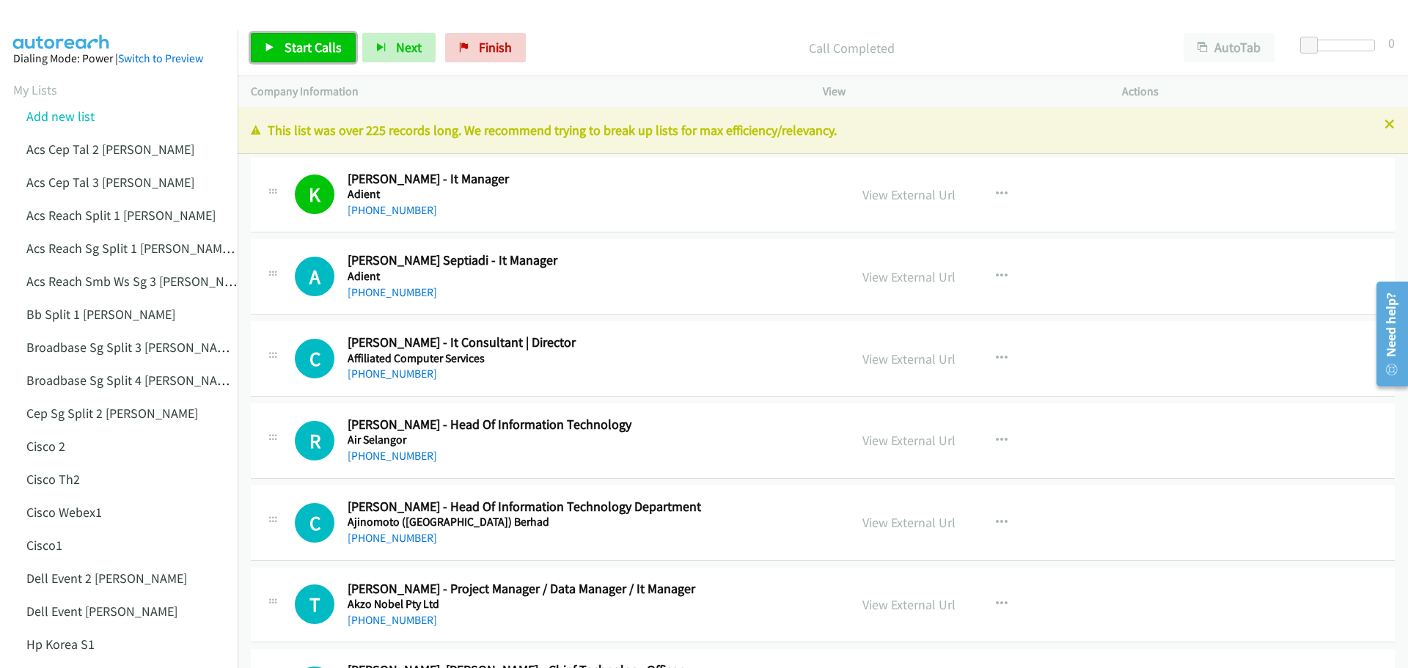
click at [331, 36] on link "Start Calls" at bounding box center [303, 47] width 105 height 29
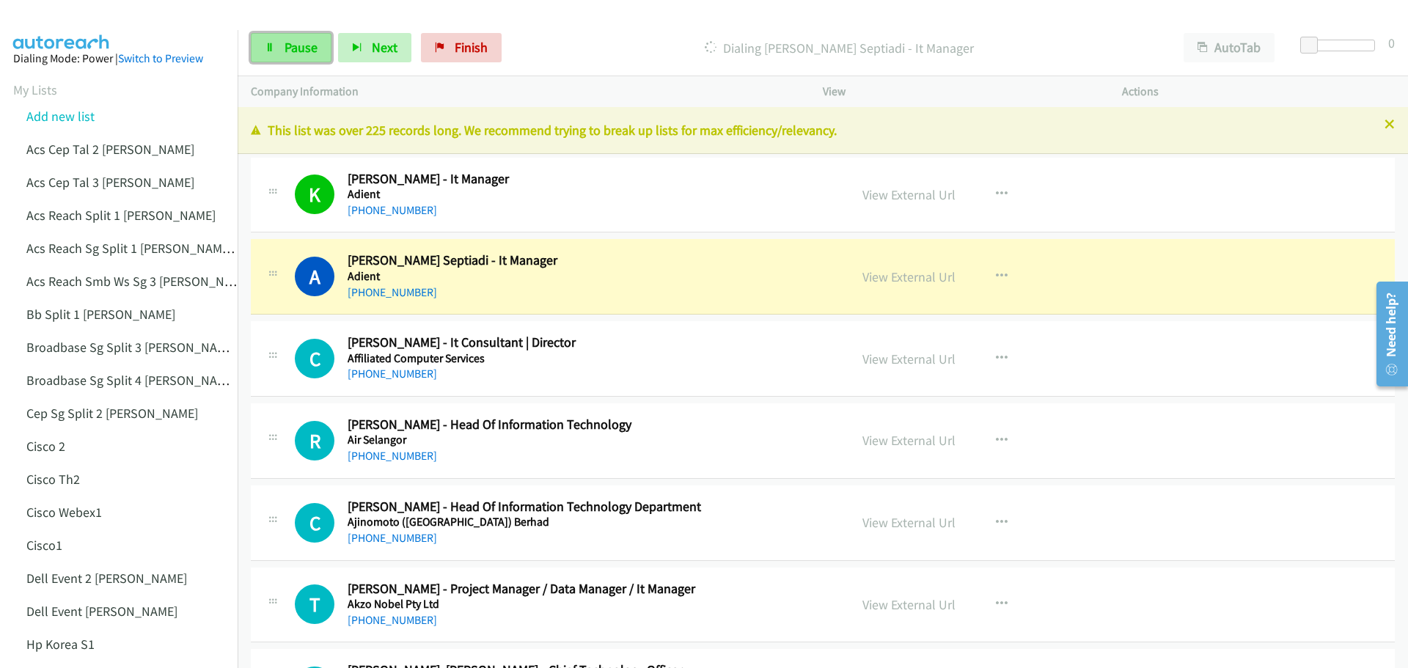
click at [298, 54] on span "Pause" at bounding box center [300, 47] width 33 height 17
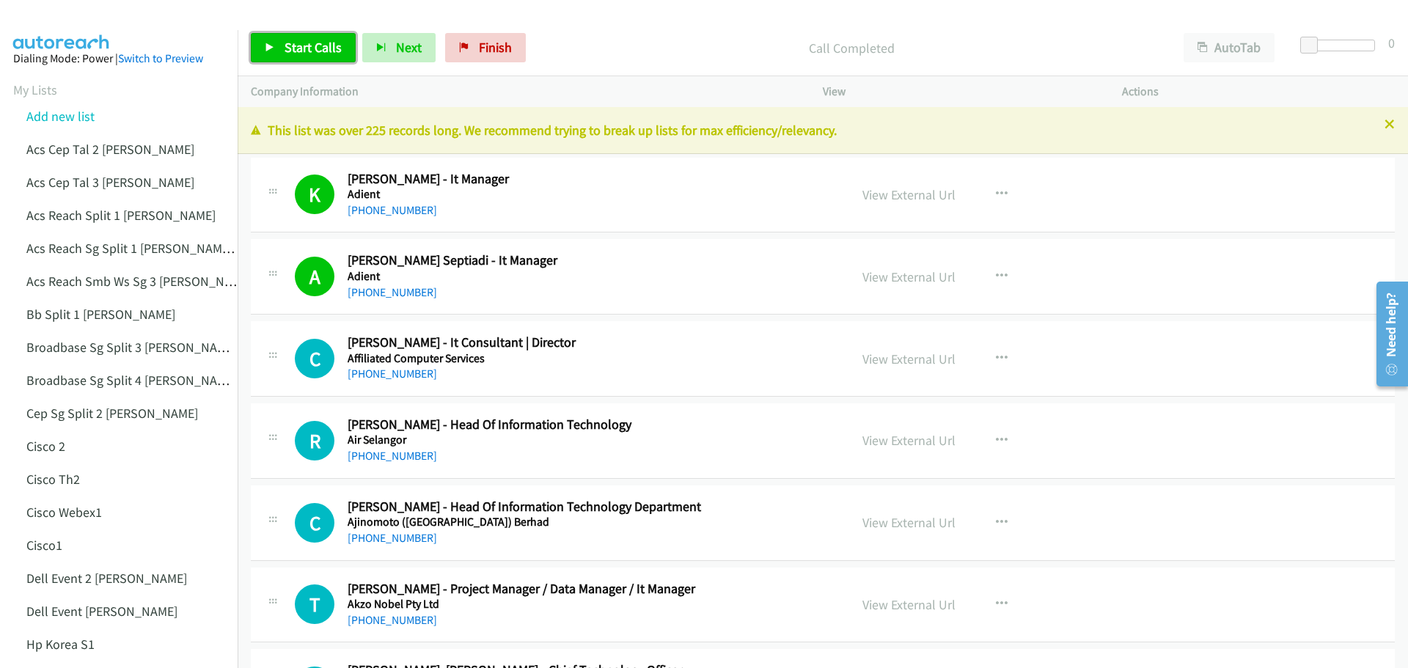
click at [310, 37] on link "Start Calls" at bounding box center [303, 47] width 105 height 29
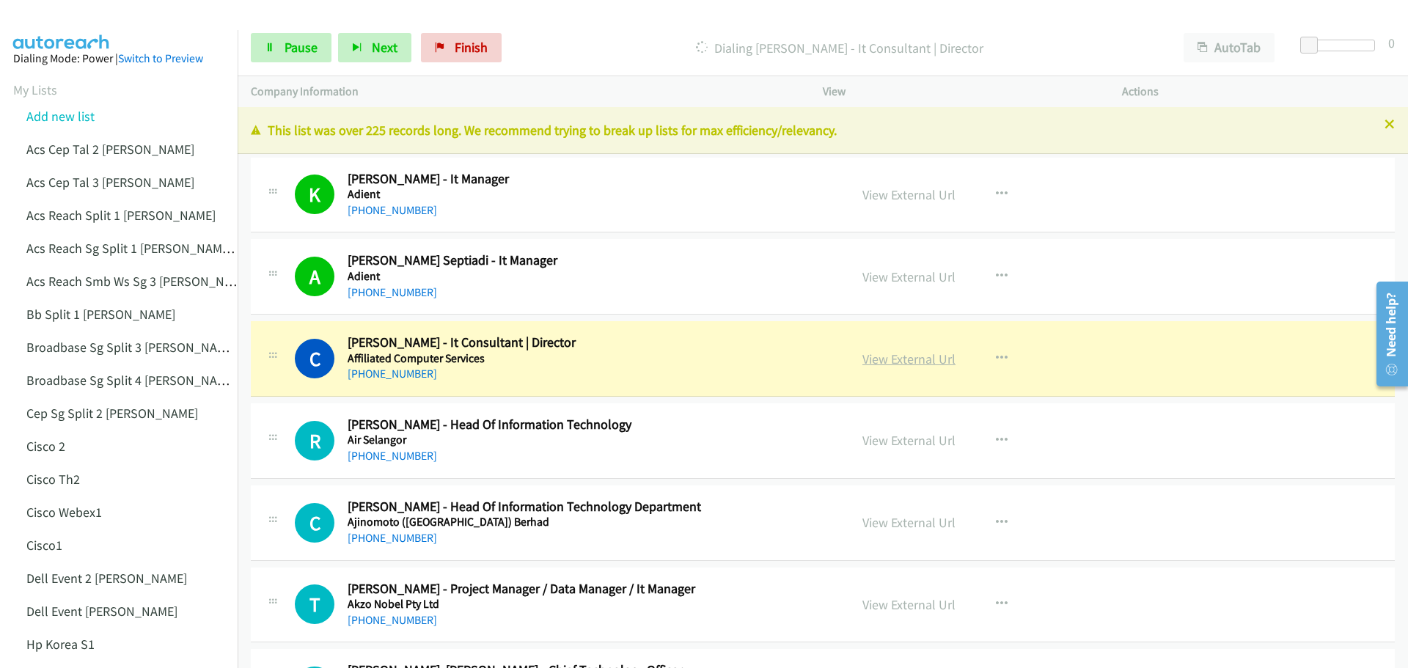
click at [899, 363] on link "View External Url" at bounding box center [908, 358] width 93 height 17
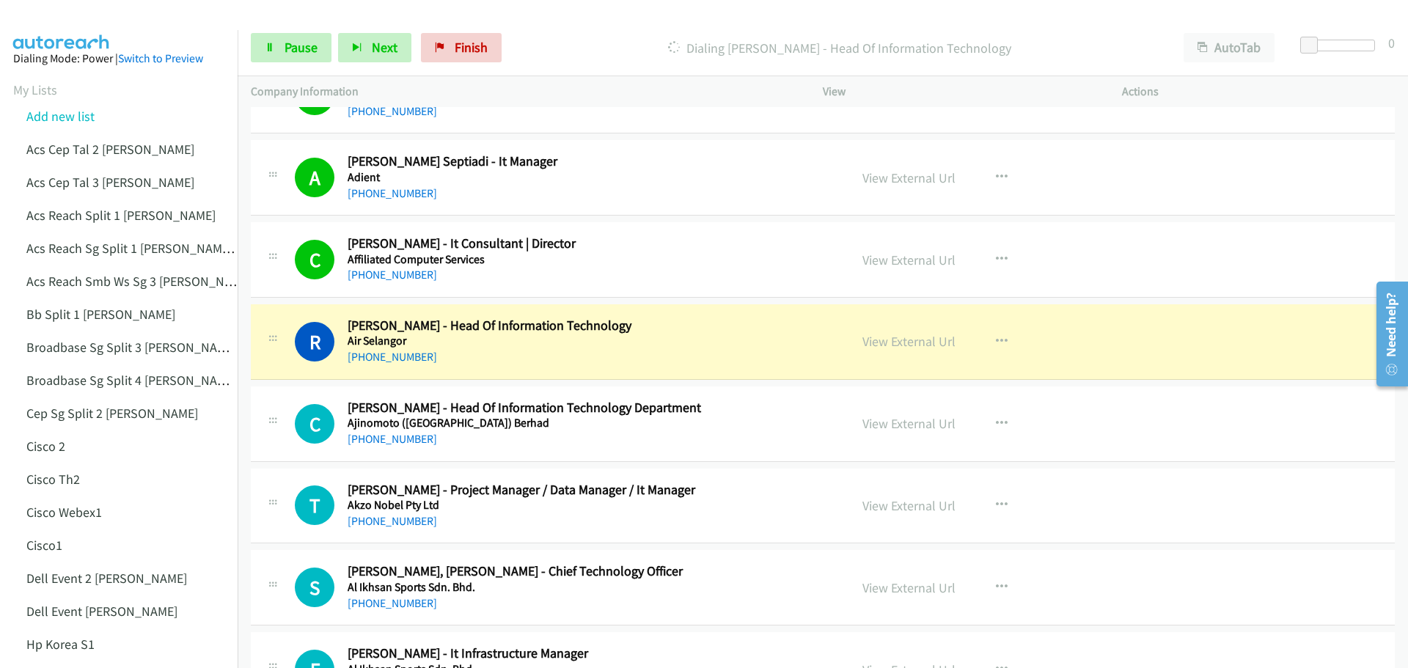
scroll to position [147, 0]
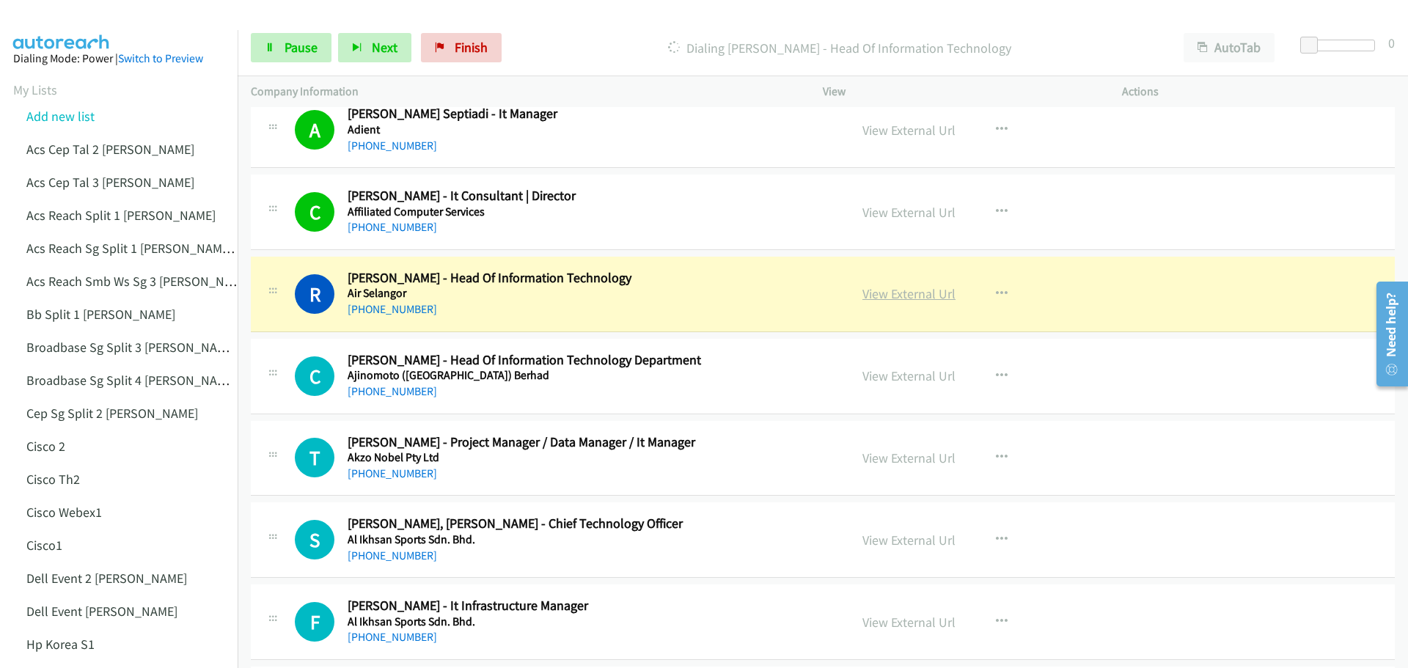
click at [874, 298] on link "View External Url" at bounding box center [908, 293] width 93 height 17
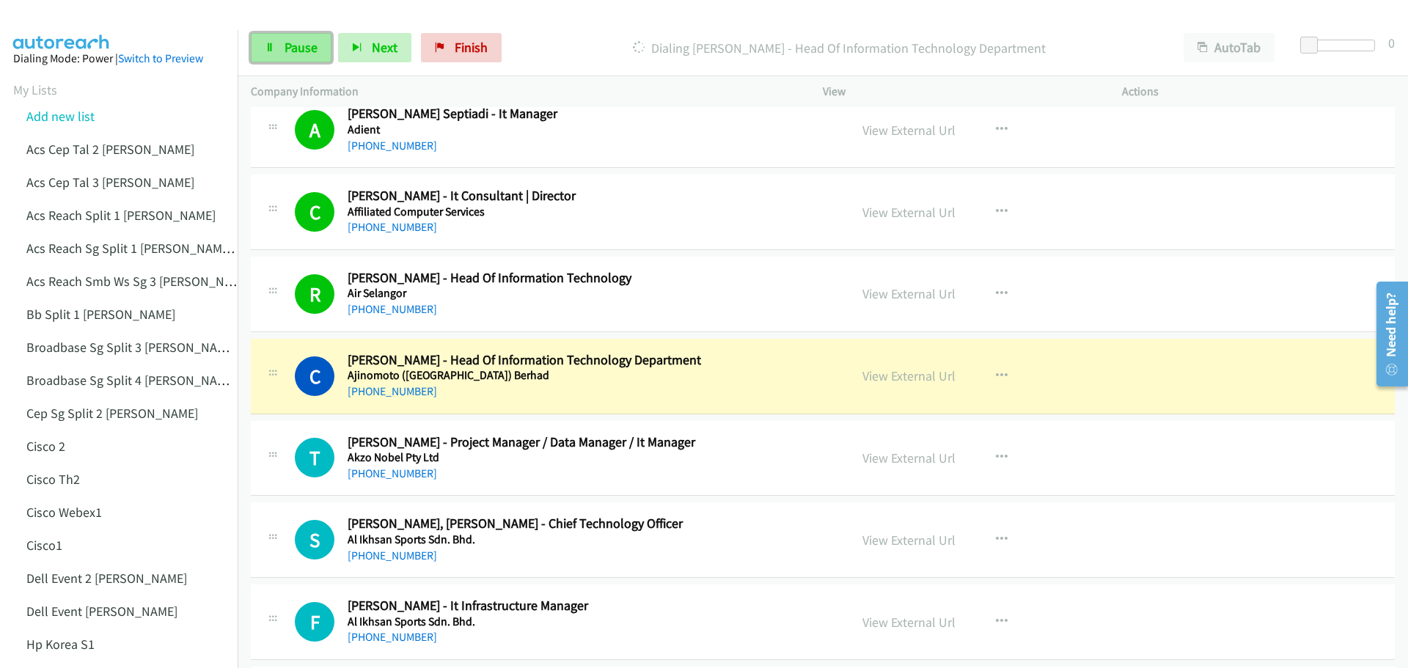
click at [296, 50] on span "Pause" at bounding box center [300, 47] width 33 height 17
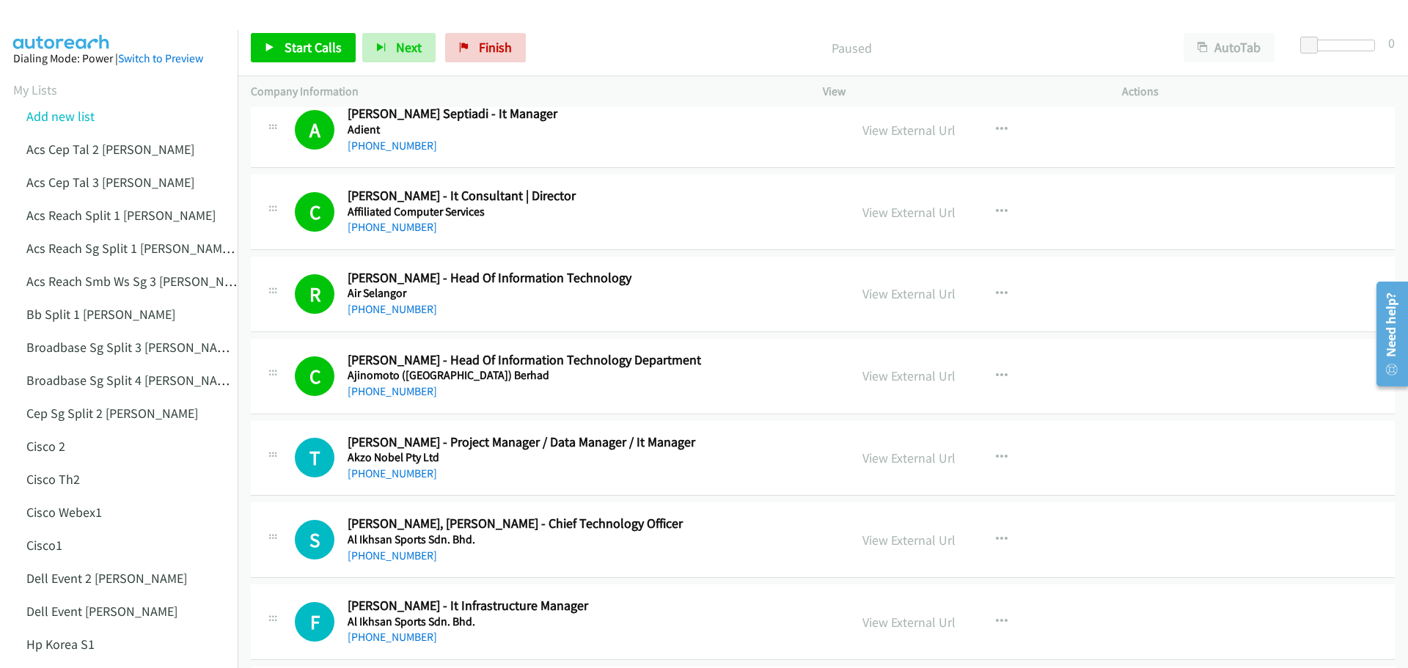
click at [281, 30] on div "Start Calls Pause Next Finish Paused AutoTab AutoTab 0" at bounding box center [823, 48] width 1170 height 56
click at [294, 45] on span "Start Calls" at bounding box center [312, 47] width 57 height 17
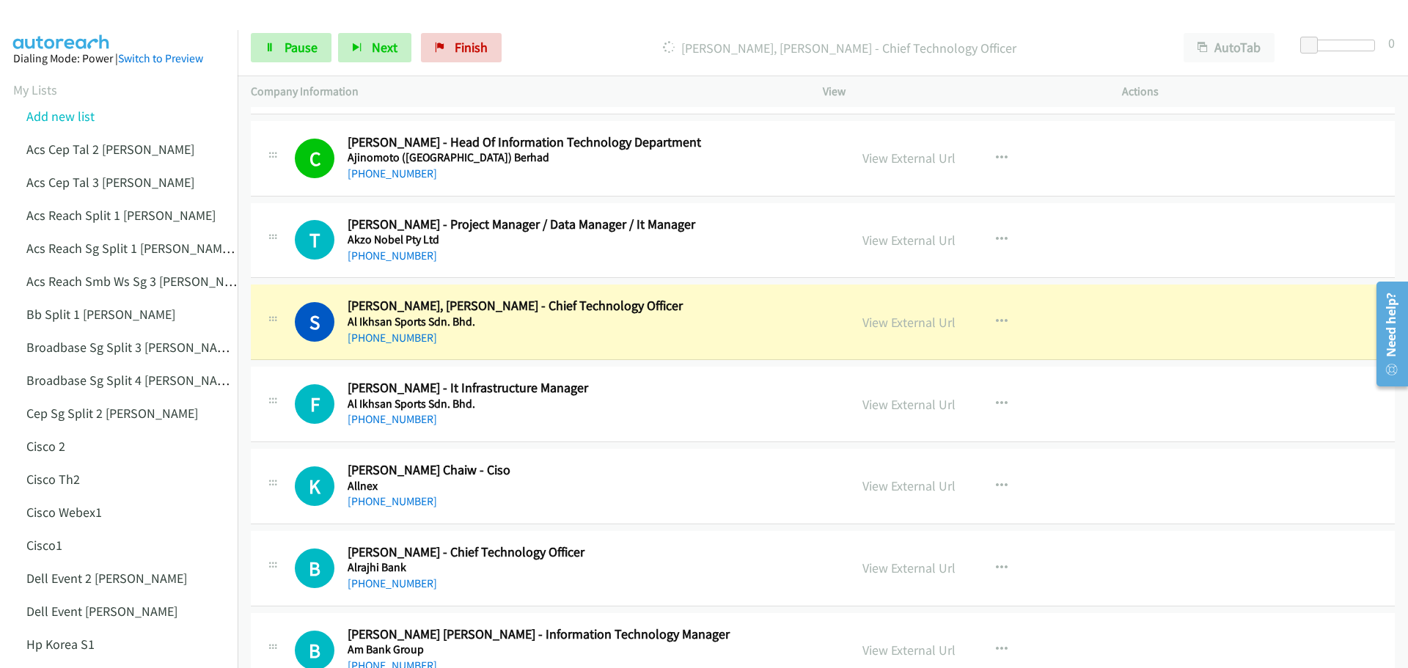
scroll to position [367, 0]
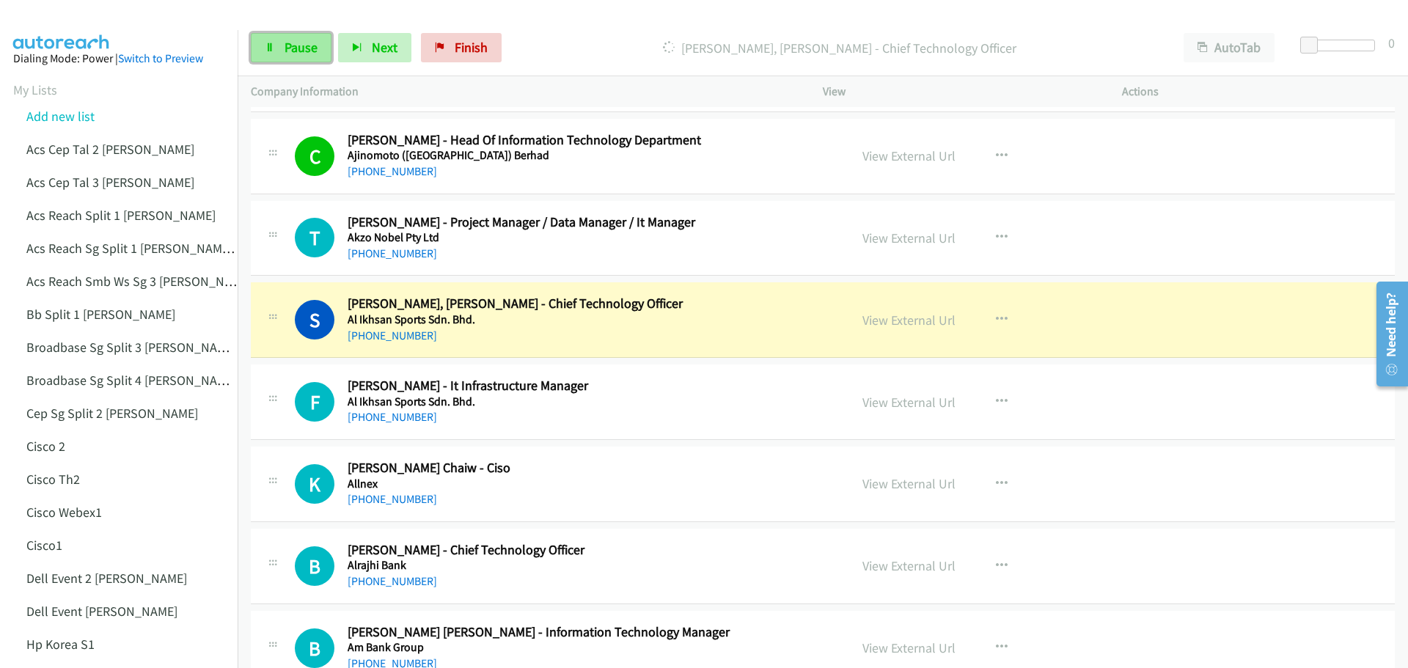
drag, startPoint x: 284, startPoint y: 48, endPoint x: 304, endPoint y: 48, distance: 19.1
click at [285, 48] on span "Pause" at bounding box center [300, 47] width 33 height 17
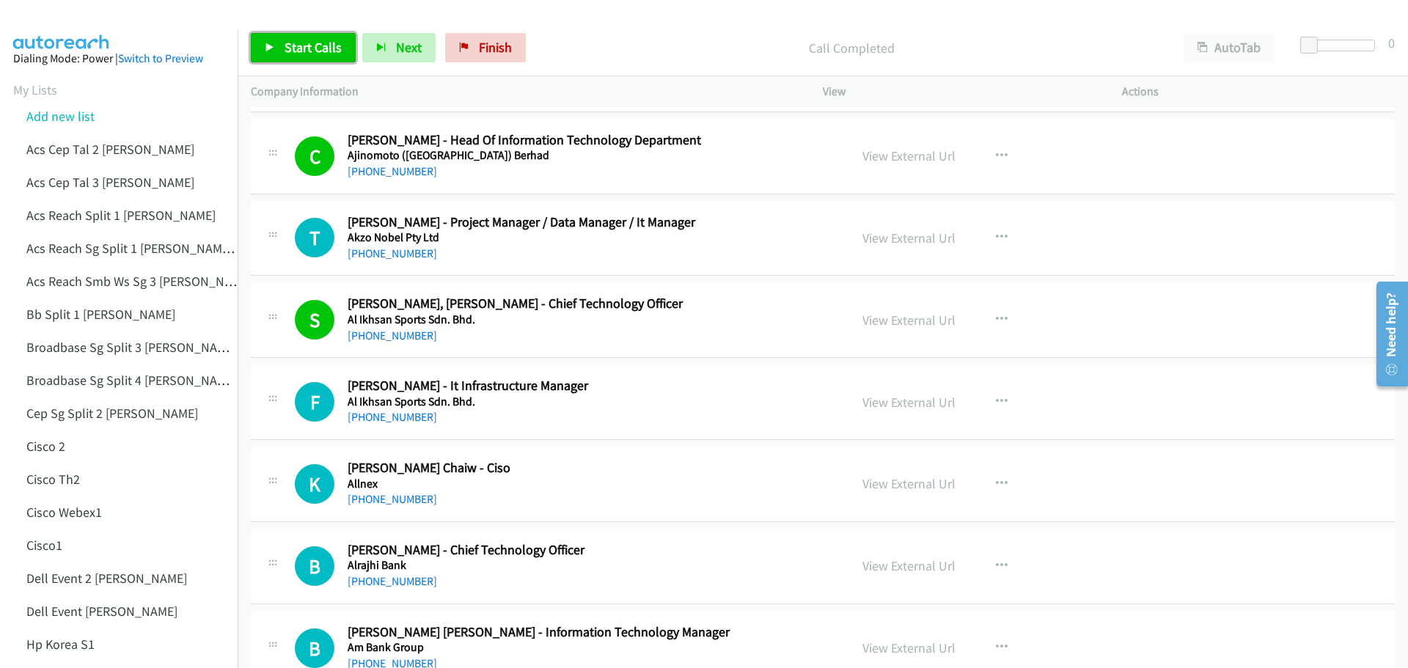
click at [326, 38] on link "Start Calls" at bounding box center [303, 47] width 105 height 29
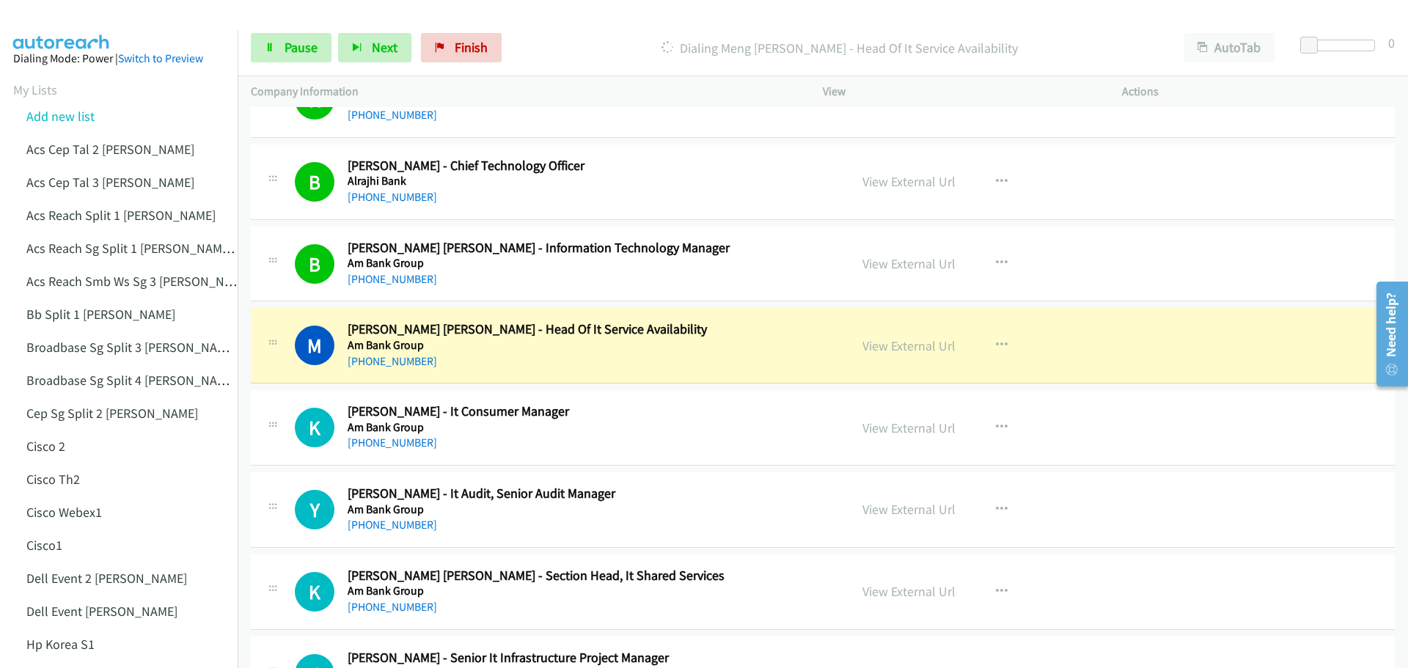
scroll to position [806, 0]
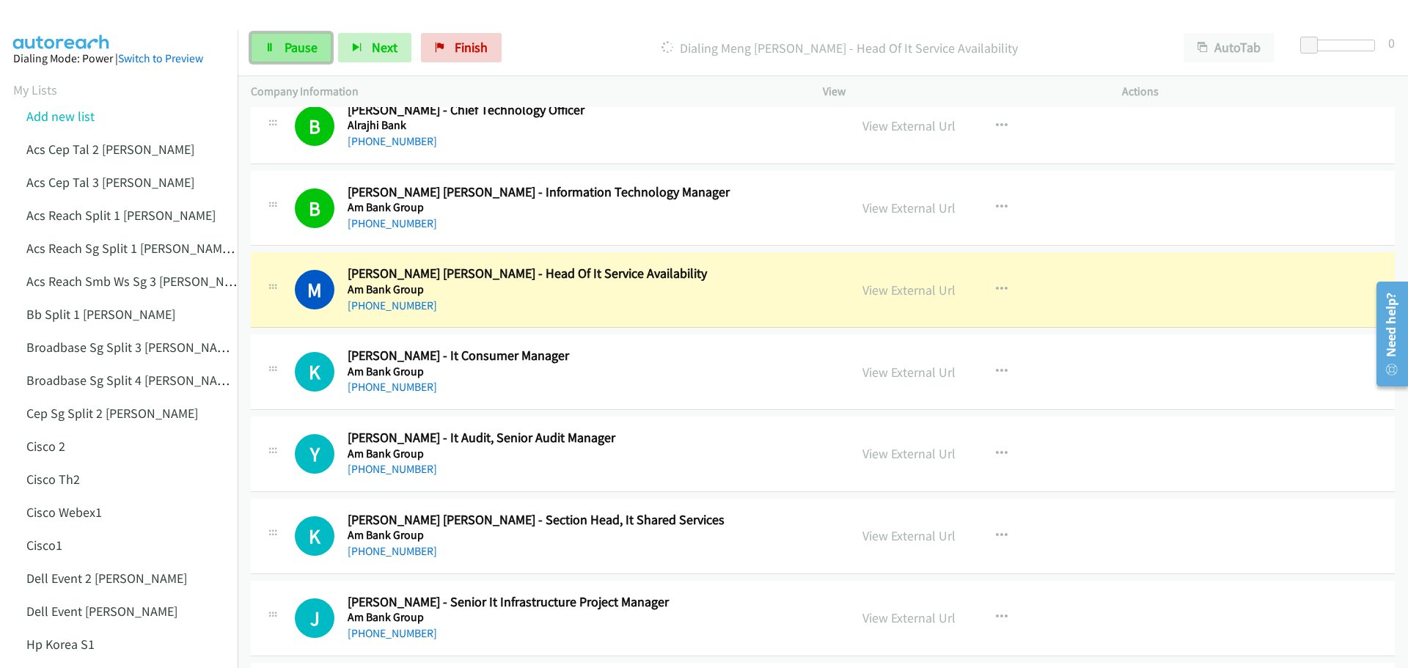
drag, startPoint x: 278, startPoint y: 40, endPoint x: 289, endPoint y: 40, distance: 11.0
click at [278, 40] on link "Pause" at bounding box center [291, 47] width 81 height 29
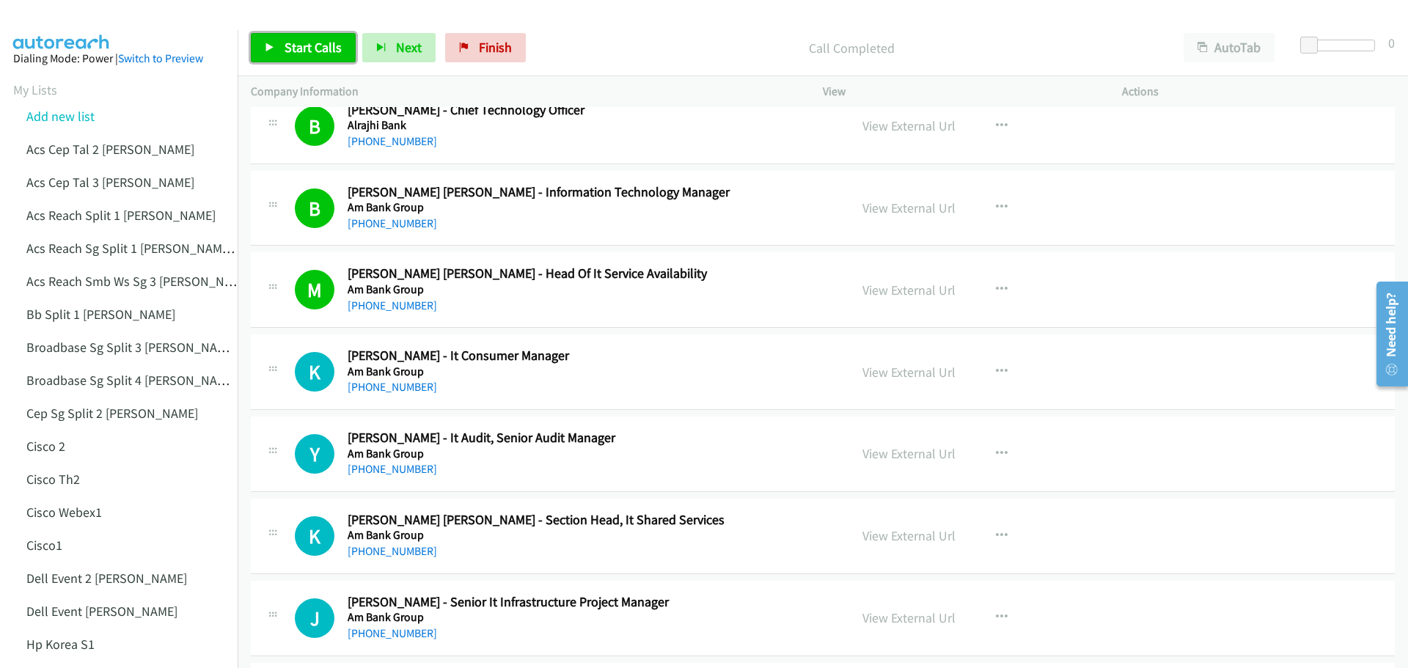
click at [298, 48] on span "Start Calls" at bounding box center [312, 47] width 57 height 17
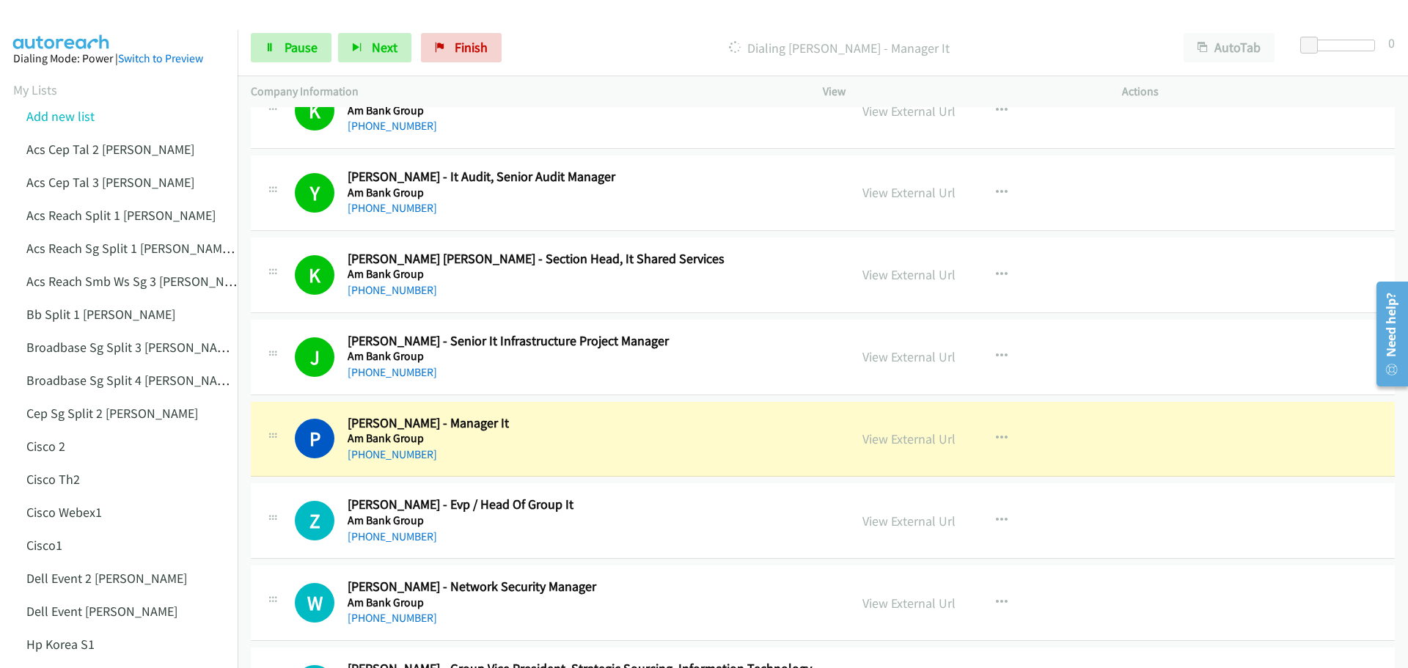
scroll to position [1100, 0]
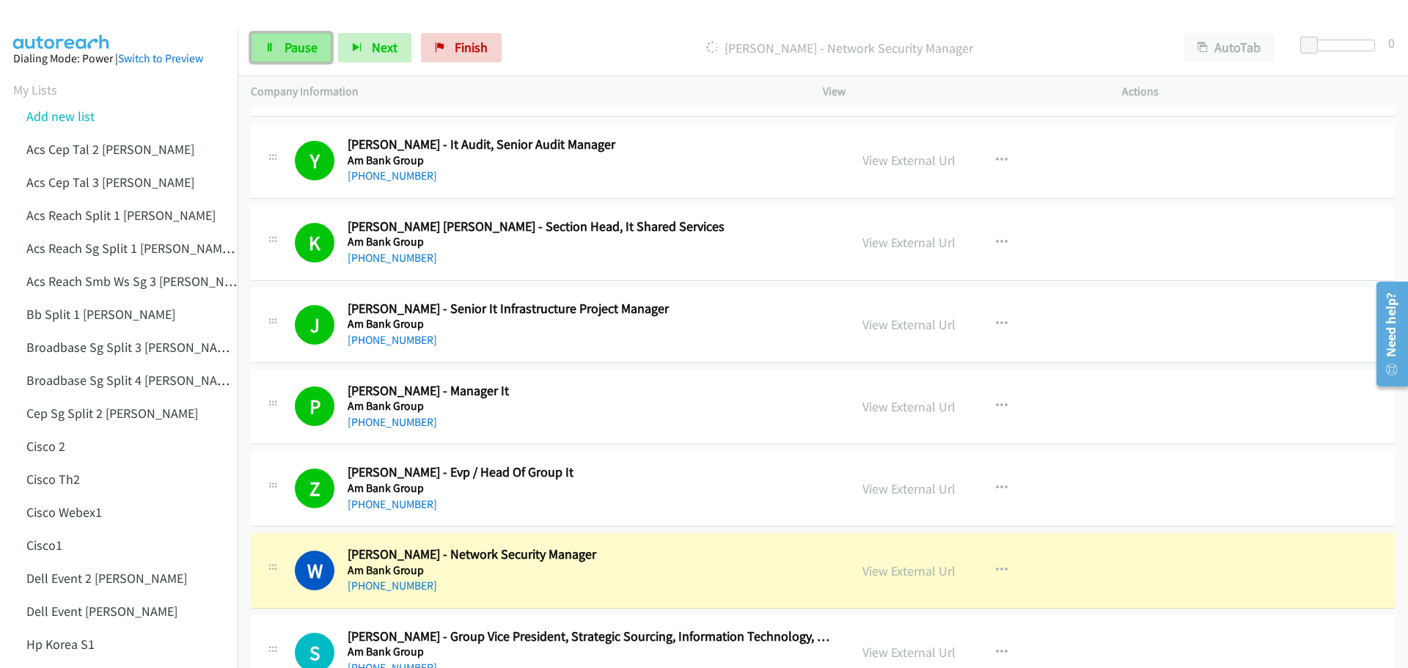
drag, startPoint x: 284, startPoint y: 47, endPoint x: 301, endPoint y: 57, distance: 20.4
click at [284, 47] on span "Pause" at bounding box center [300, 47] width 33 height 17
click at [914, 492] on link "View External Url" at bounding box center [908, 488] width 93 height 17
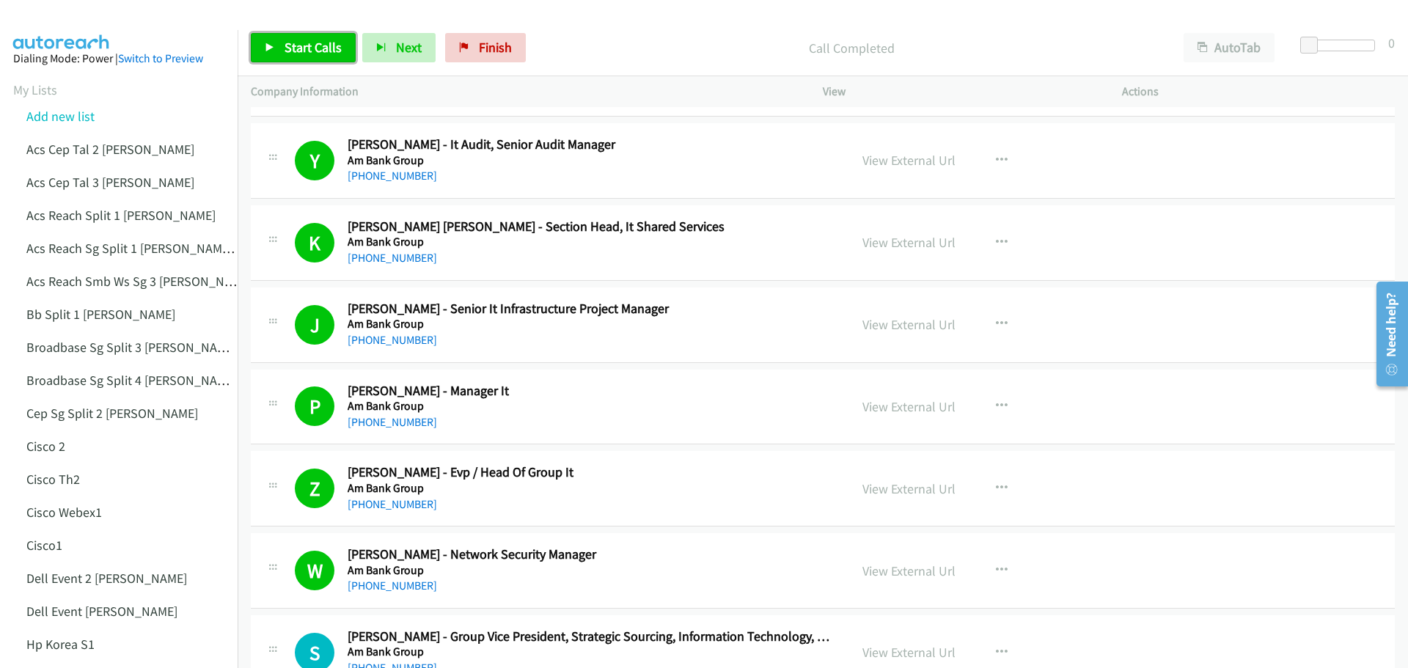
click at [277, 47] on link "Start Calls" at bounding box center [303, 47] width 105 height 29
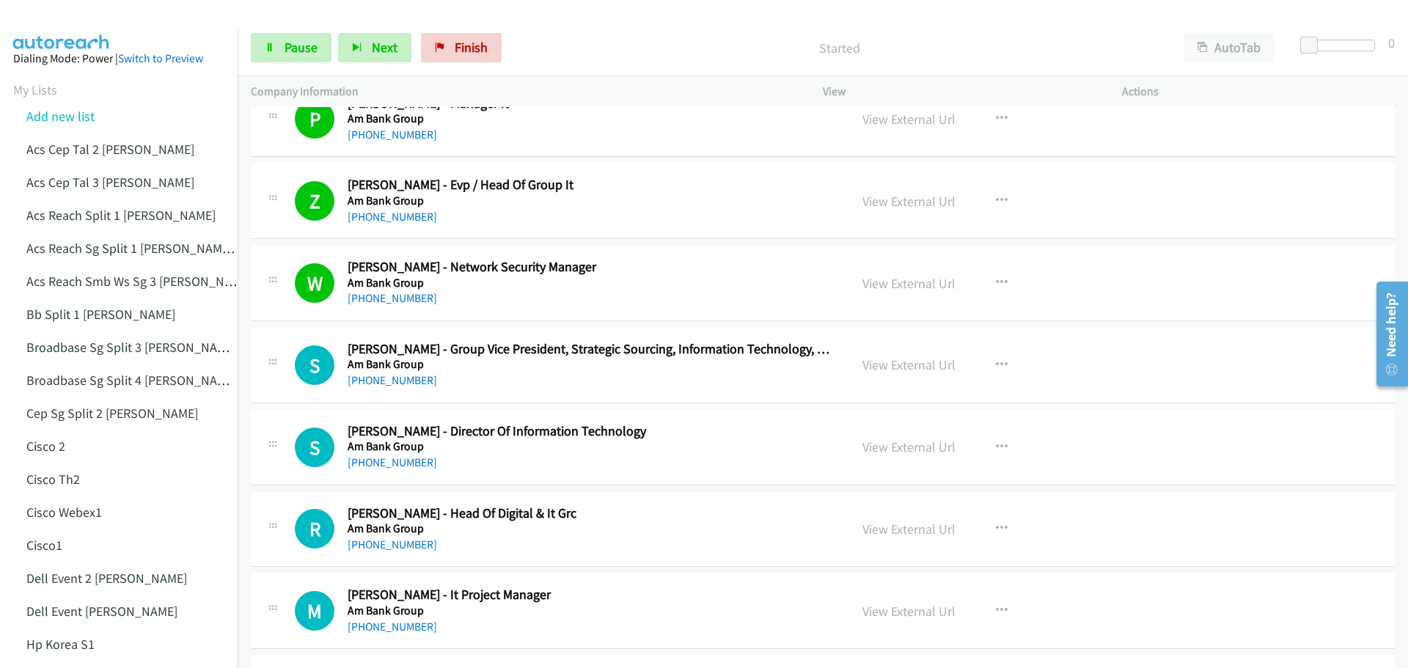
scroll to position [1393, 0]
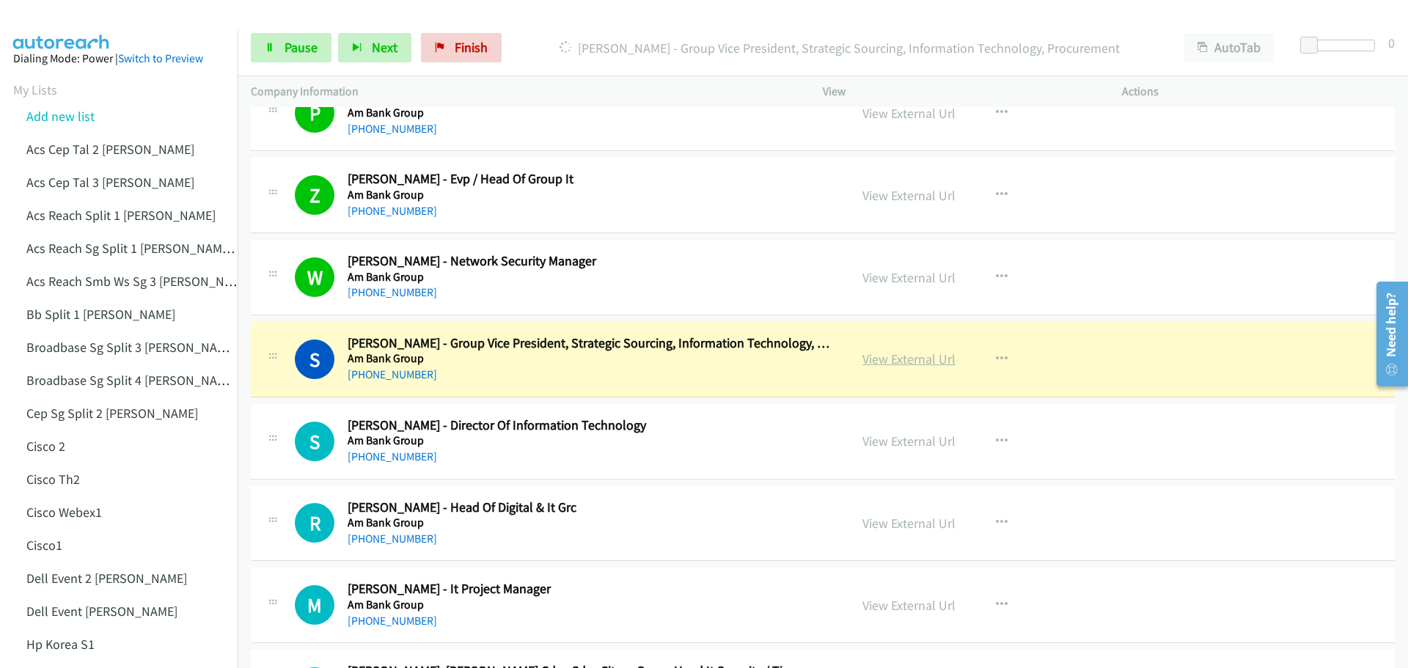
click at [887, 360] on link "View External Url" at bounding box center [908, 358] width 93 height 17
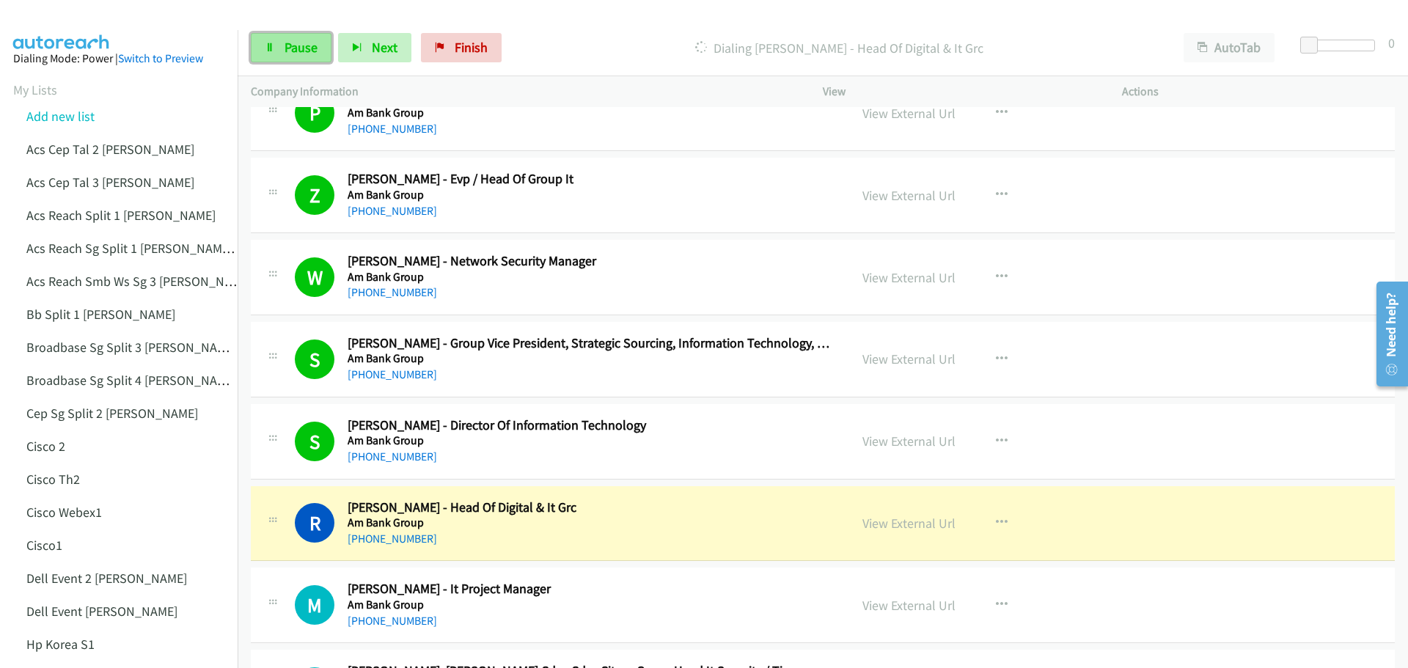
drag, startPoint x: 290, startPoint y: 52, endPoint x: 307, endPoint y: 52, distance: 17.6
click at [290, 52] on span "Pause" at bounding box center [300, 47] width 33 height 17
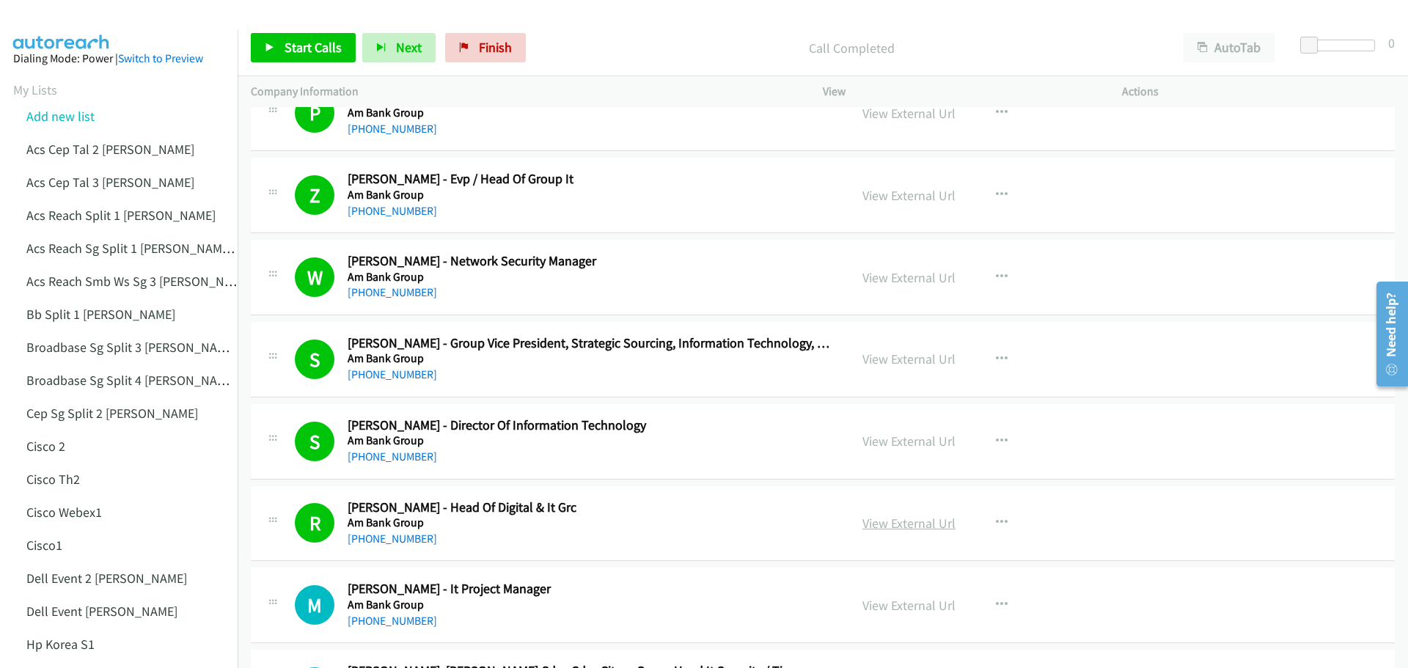
click at [907, 526] on link "View External Url" at bounding box center [908, 523] width 93 height 17
click at [294, 54] on span "Start Calls" at bounding box center [312, 47] width 57 height 17
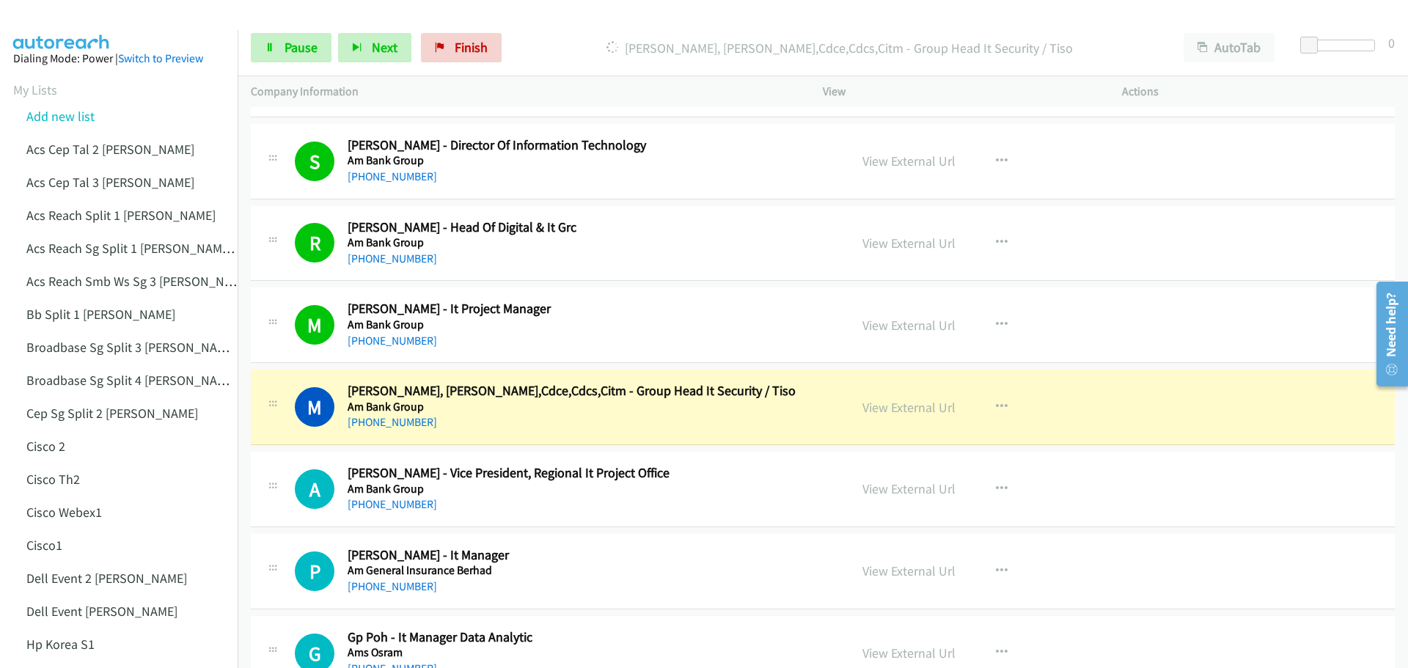
scroll to position [1686, 0]
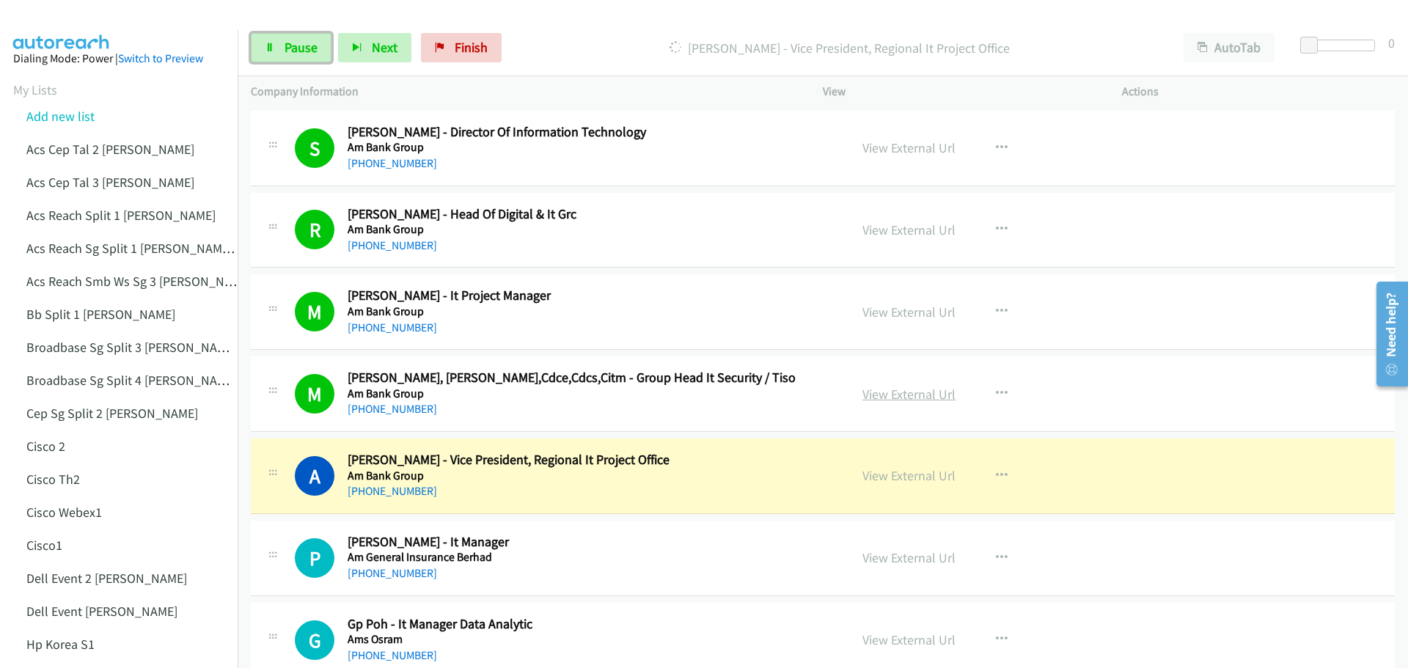
click at [902, 393] on link "View External Url" at bounding box center [908, 394] width 93 height 17
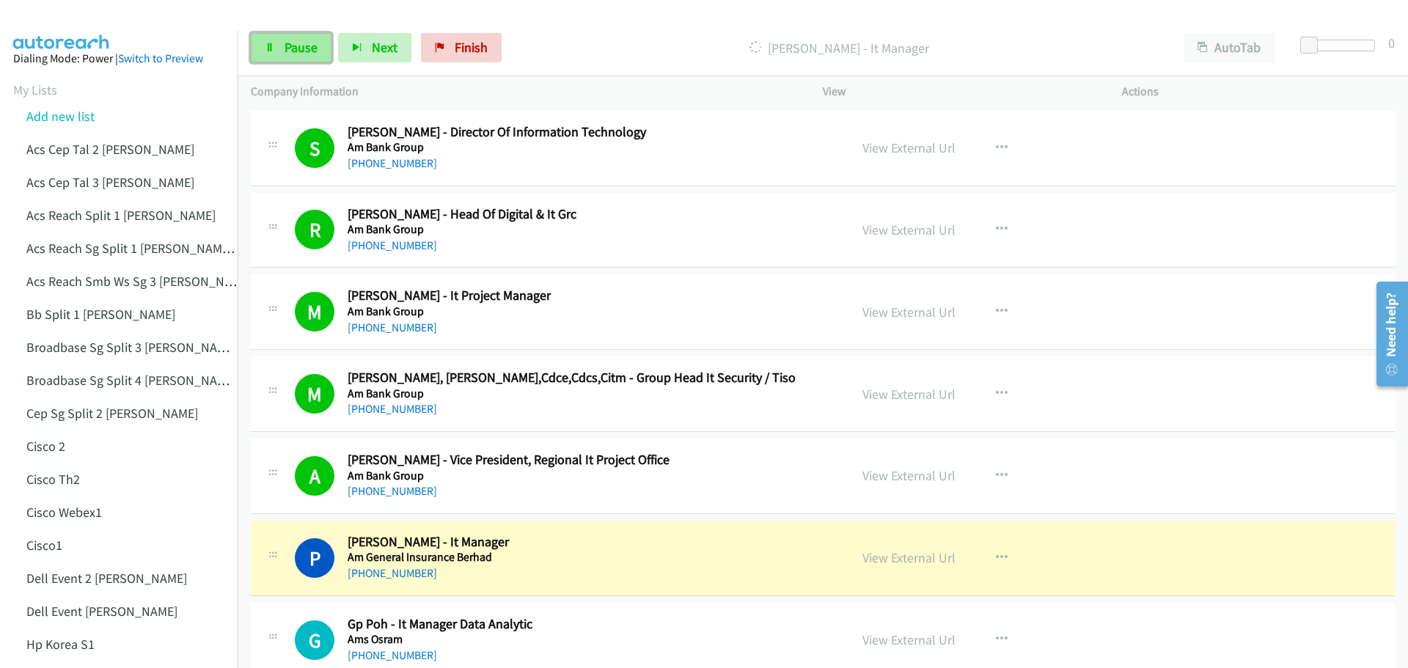
click at [304, 43] on span "Pause" at bounding box center [300, 47] width 33 height 17
